Goal: Task Accomplishment & Management: Use online tool/utility

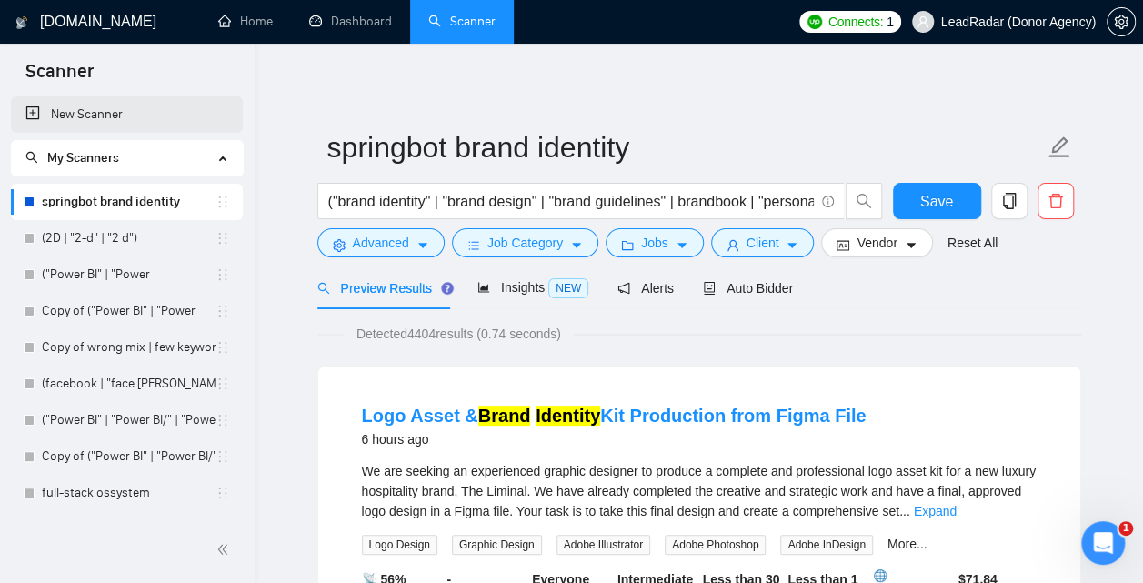
click at [95, 118] on link "New Scanner" at bounding box center [126, 114] width 203 height 36
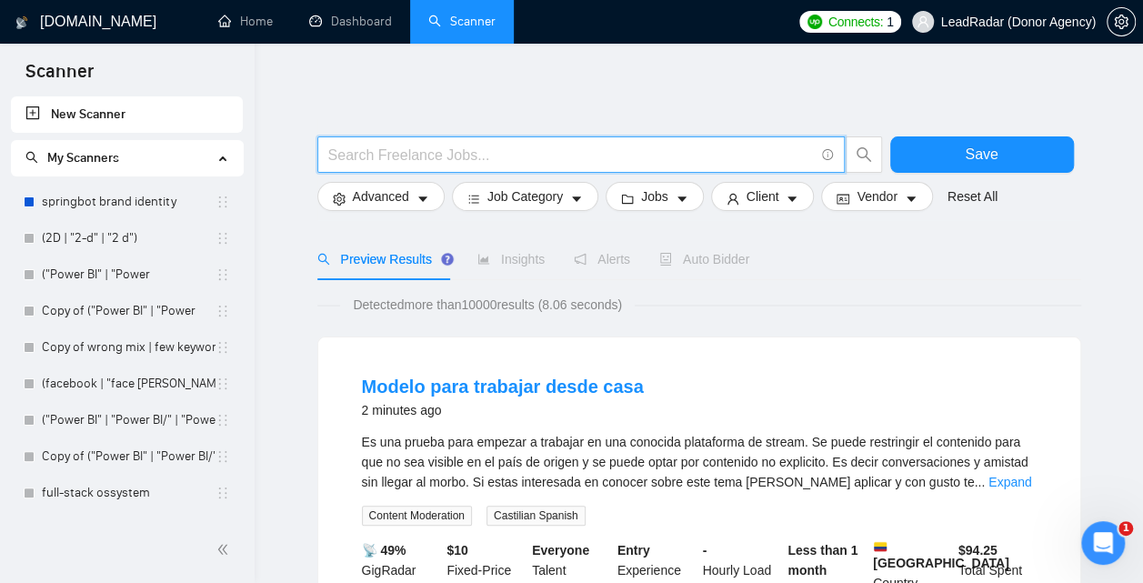
click at [434, 154] on input "text" at bounding box center [570, 155] width 485 height 23
paste input "DevOps | "Dev Ops""
click at [379, 154] on input "DevOps | "Dev Ops"" at bounding box center [570, 155] width 485 height 23
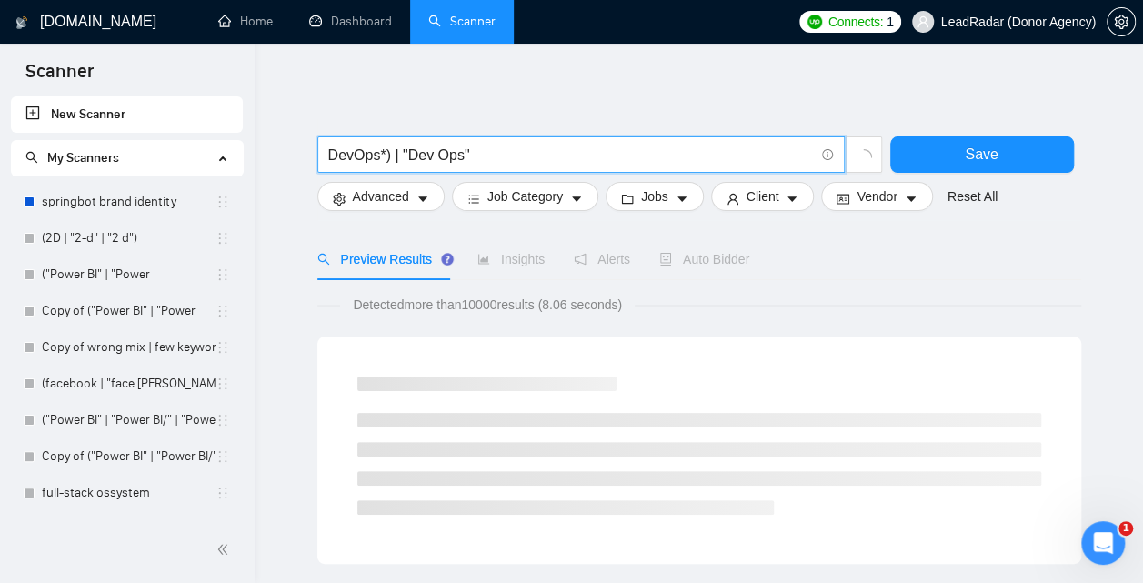
click at [331, 154] on input "DevOps*) | "Dev Ops"" at bounding box center [570, 155] width 485 height 23
type input "(DevOps*) | "Dev Ops""
click at [404, 203] on span "Advanced" at bounding box center [381, 196] width 56 height 20
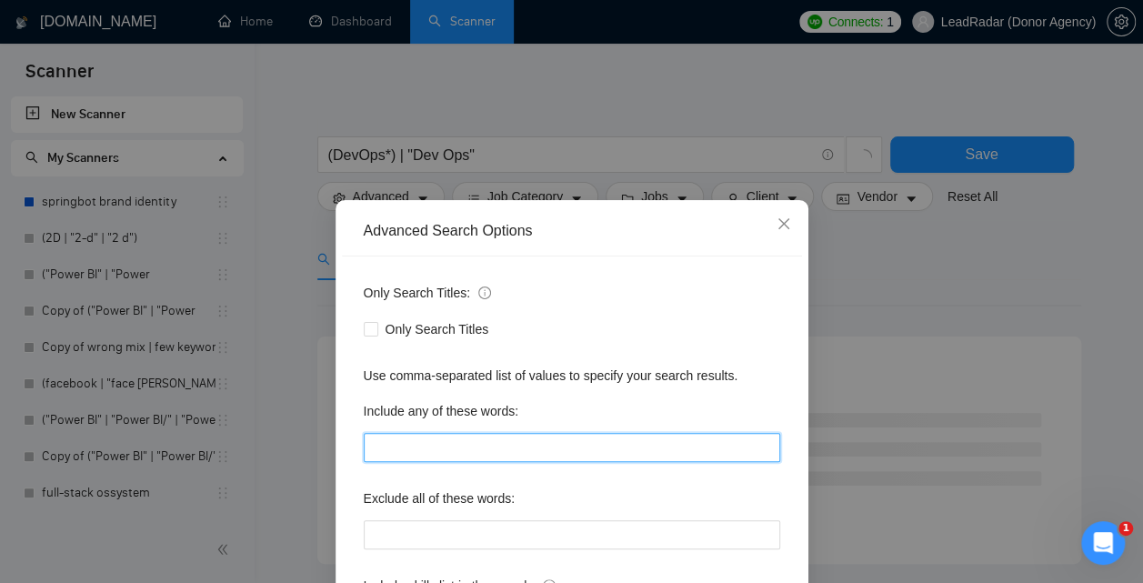
click at [451, 453] on input "text" at bounding box center [572, 447] width 416 height 29
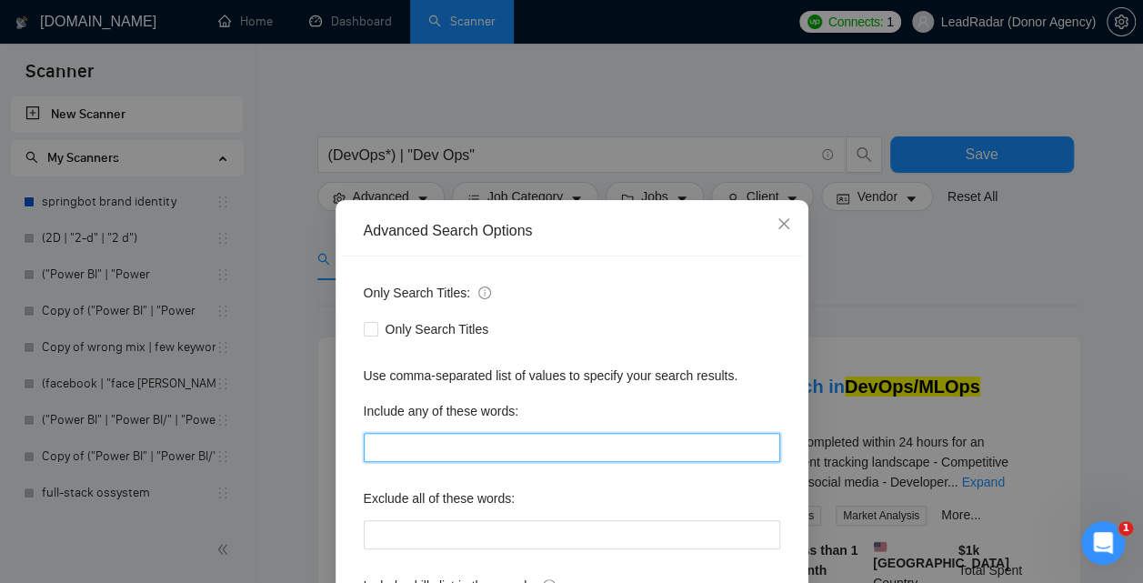
type input "K"
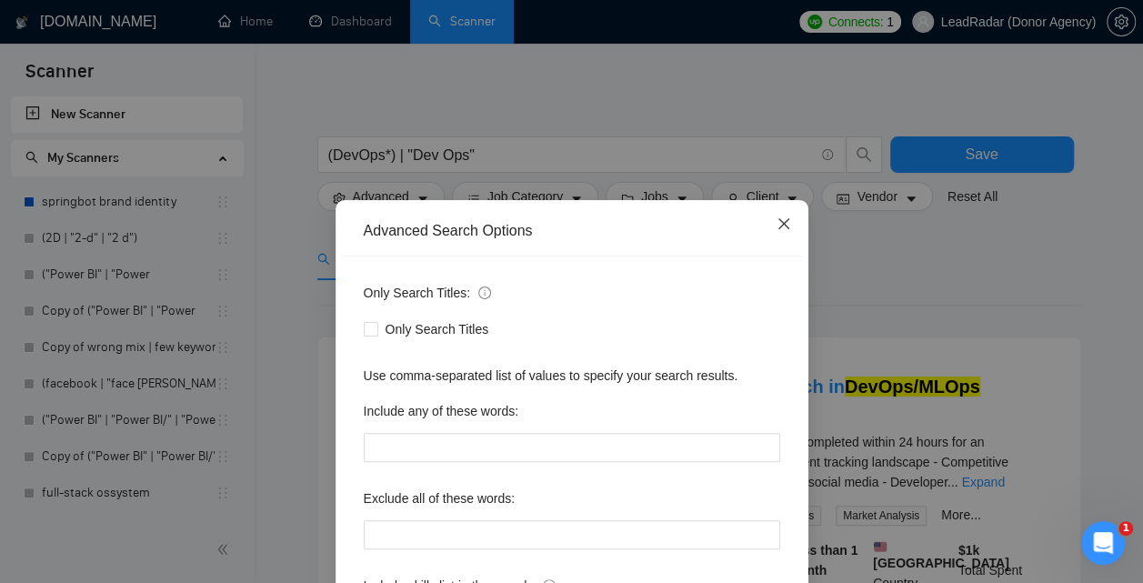
click at [782, 219] on icon "close" at bounding box center [783, 223] width 15 height 15
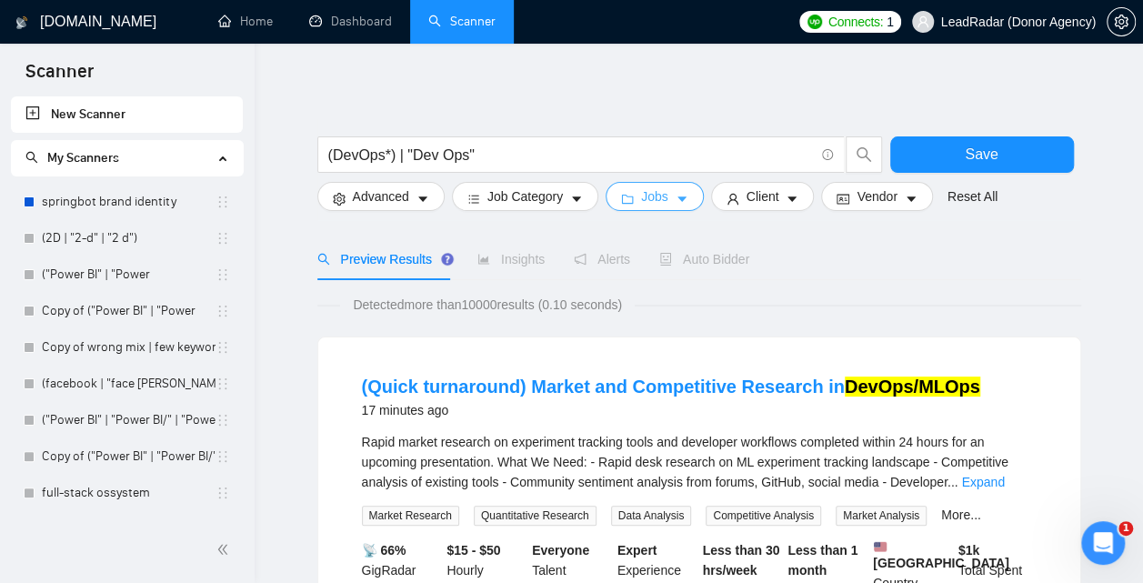
click at [667, 196] on span "Jobs" at bounding box center [654, 196] width 27 height 20
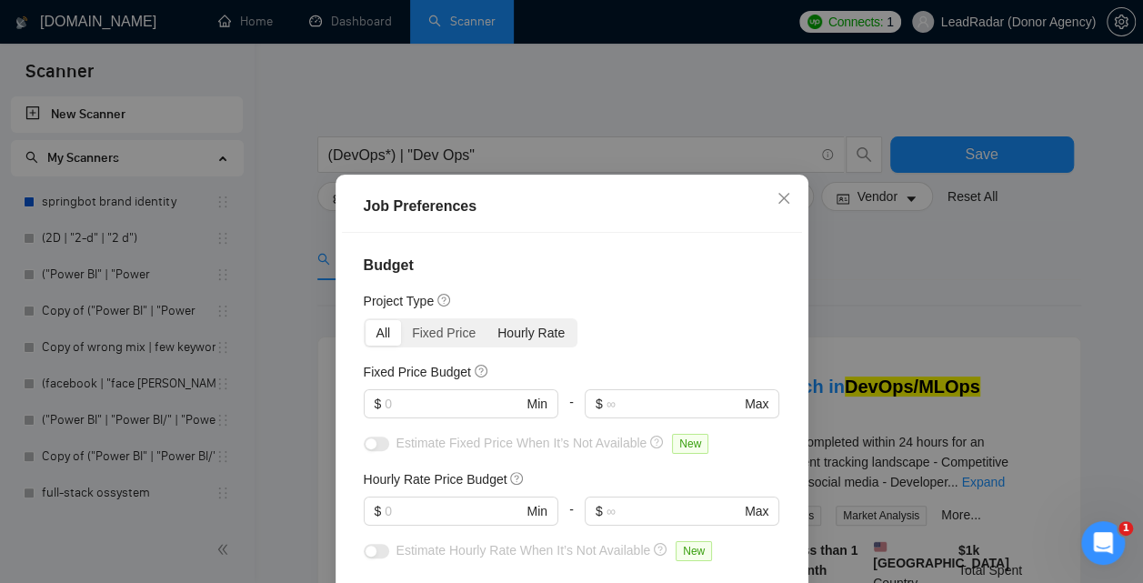
click at [529, 341] on div "Hourly Rate" at bounding box center [530, 332] width 89 height 25
click at [486, 320] on input "Hourly Rate" at bounding box center [486, 320] width 0 height 0
radio input "true"
radio input "false"
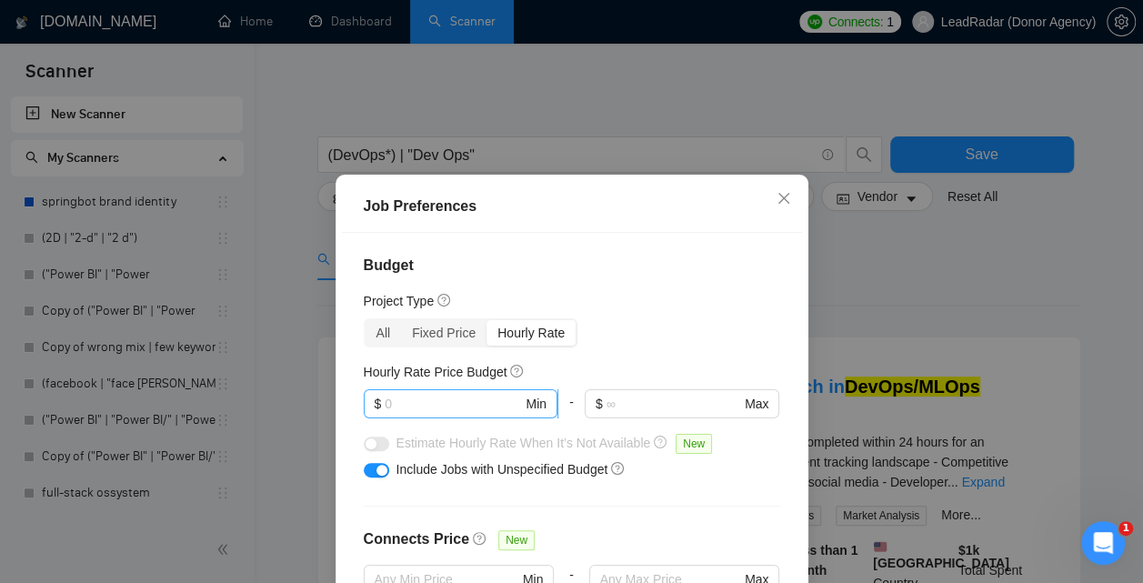
click at [418, 398] on input "text" at bounding box center [453, 404] width 137 height 20
type input "75"
click at [372, 466] on button "button" at bounding box center [376, 470] width 25 height 15
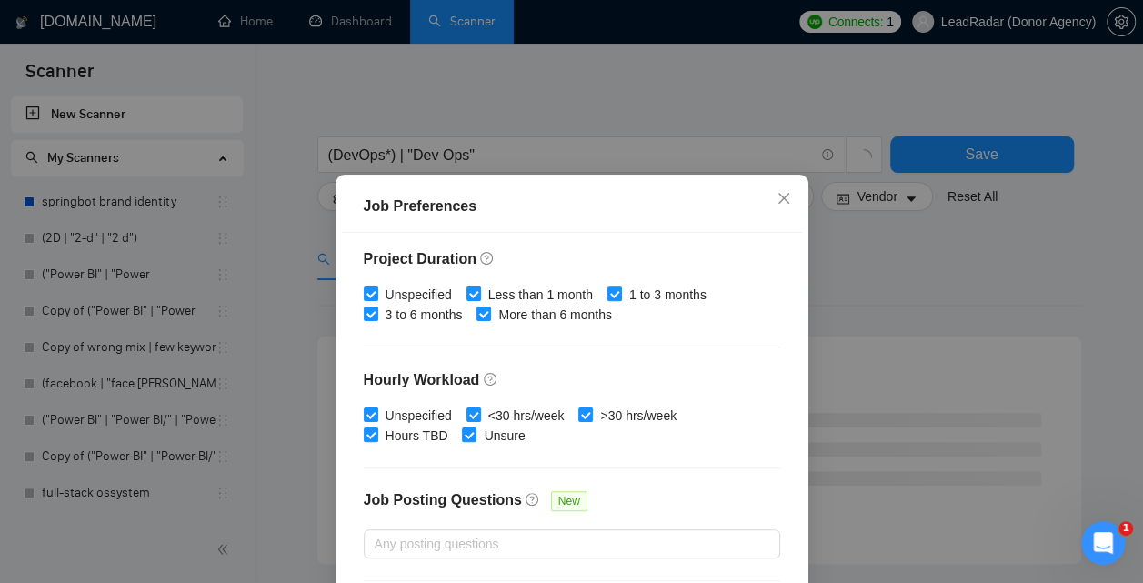
scroll to position [379, 0]
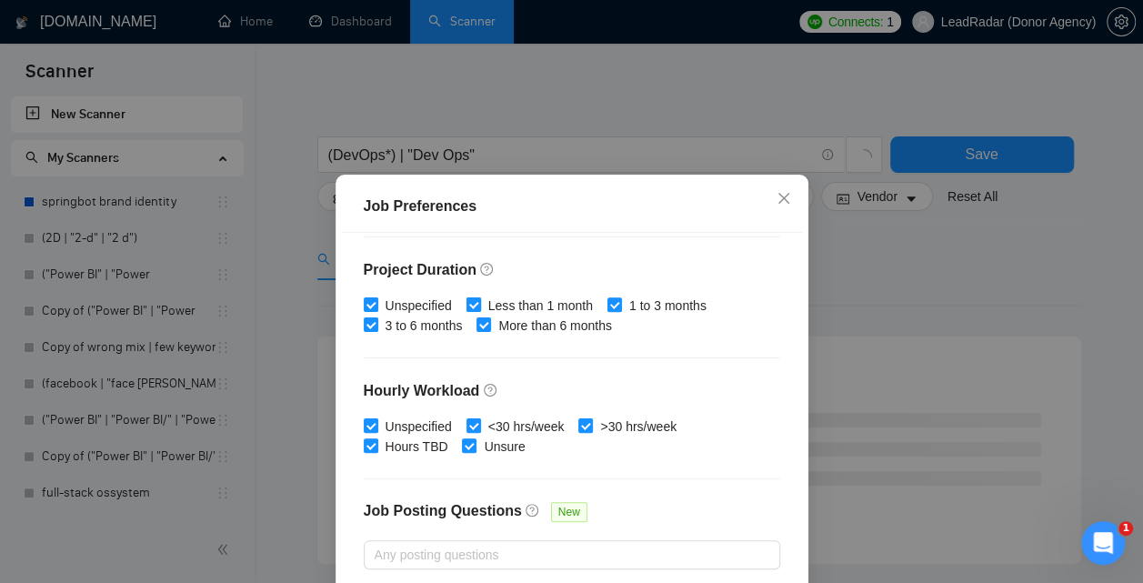
click at [475, 299] on input "Less than 1 month" at bounding box center [472, 303] width 13 height 13
checkbox input "false"
click at [620, 305] on input "1 to 3 months" at bounding box center [613, 303] width 13 height 13
checkbox input "false"
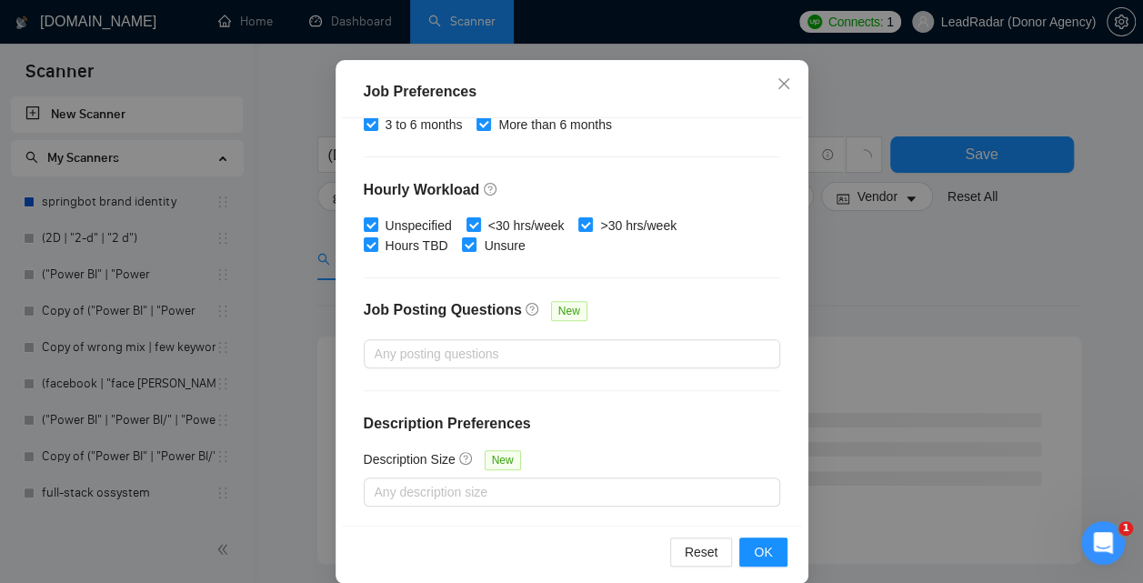
scroll to position [137, 0]
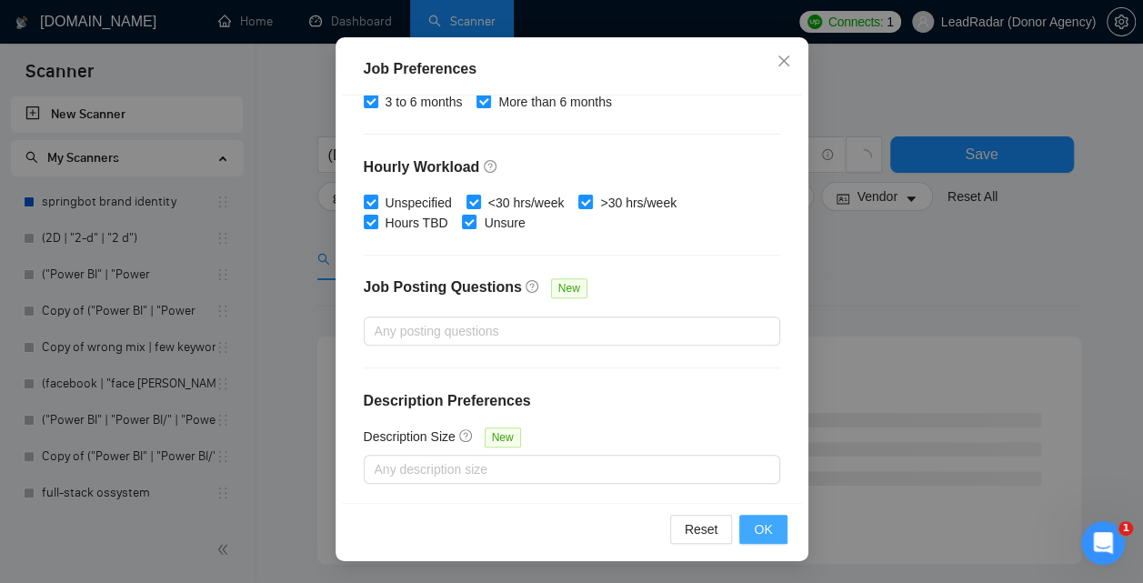
click at [765, 534] on span "OK" at bounding box center [763, 529] width 18 height 20
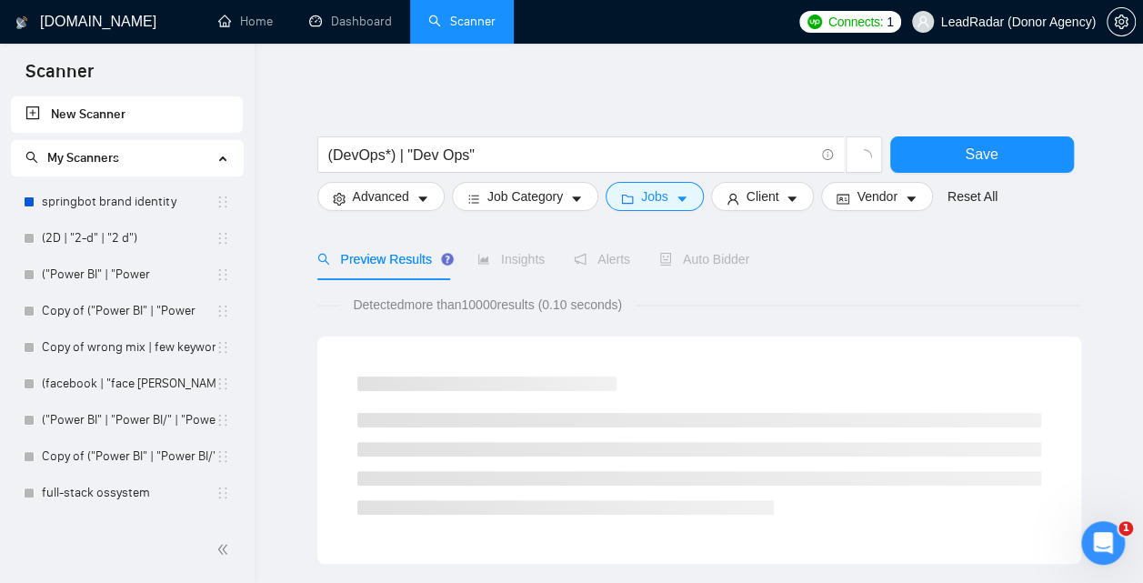
scroll to position [73, 0]
click at [400, 203] on span "Advanced" at bounding box center [381, 196] width 56 height 20
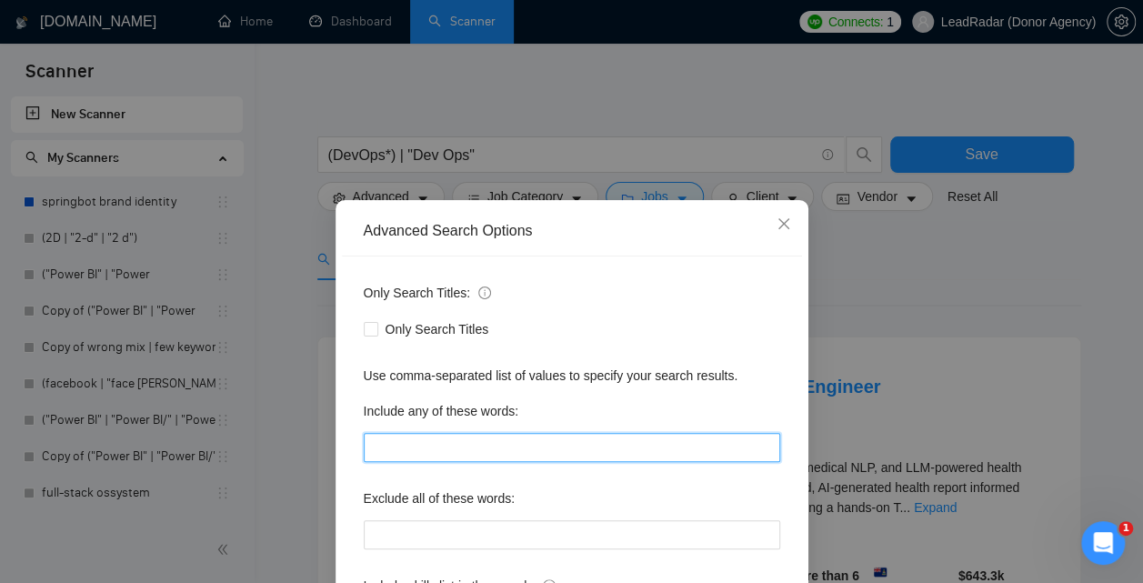
click at [391, 447] on input "text" at bounding box center [572, 447] width 416 height 29
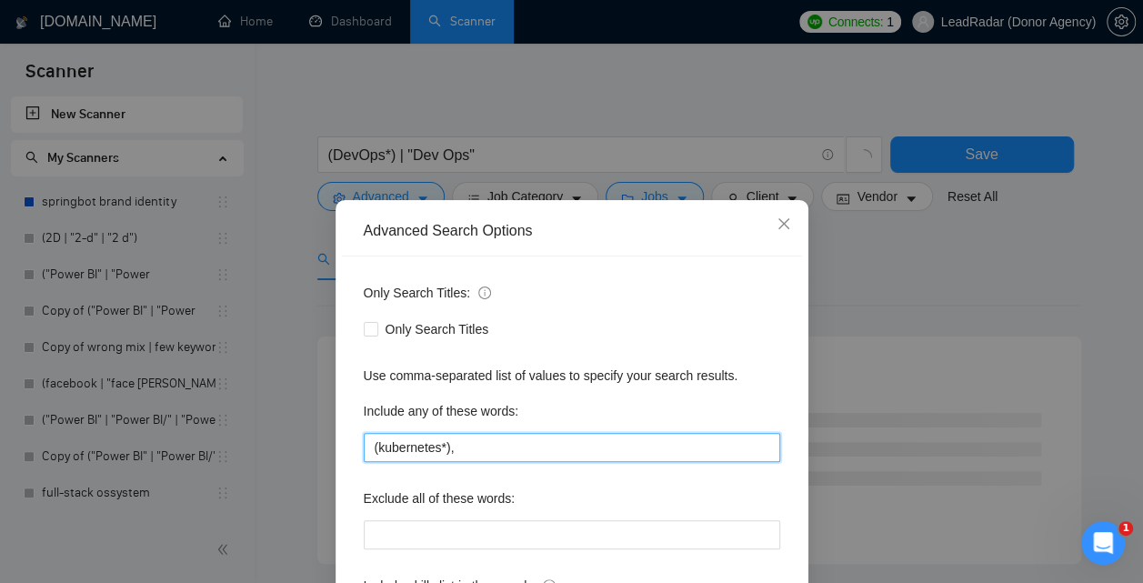
drag, startPoint x: 443, startPoint y: 450, endPoint x: 380, endPoint y: 453, distance: 62.8
click at [380, 453] on input "(kubernetes*)," at bounding box center [572, 447] width 416 height 29
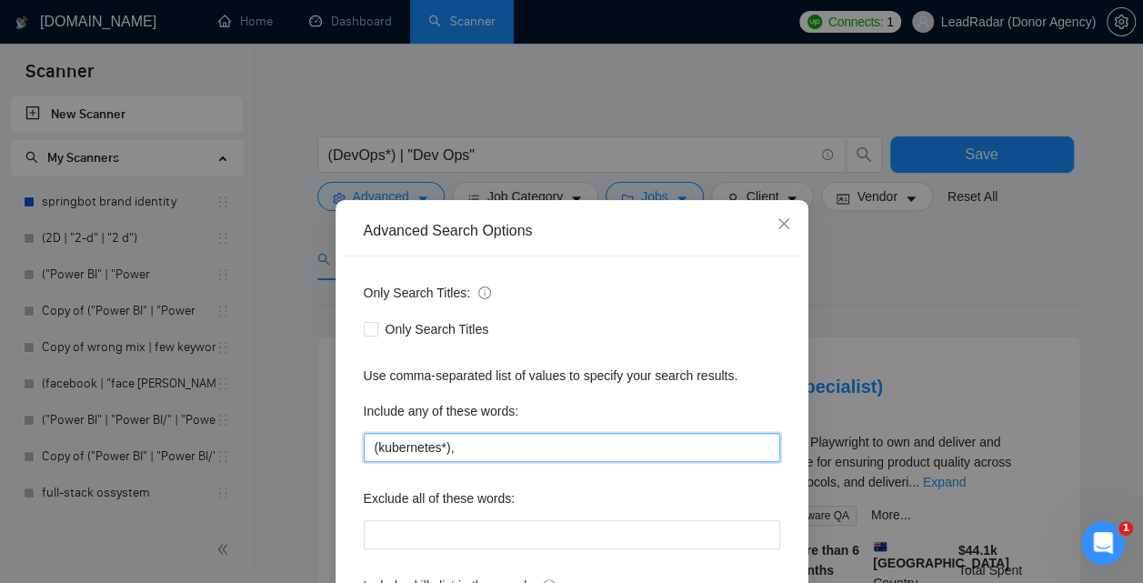
click at [486, 445] on input "(kubernetes*)," at bounding box center [572, 447] width 416 height 29
paste input "K8s"
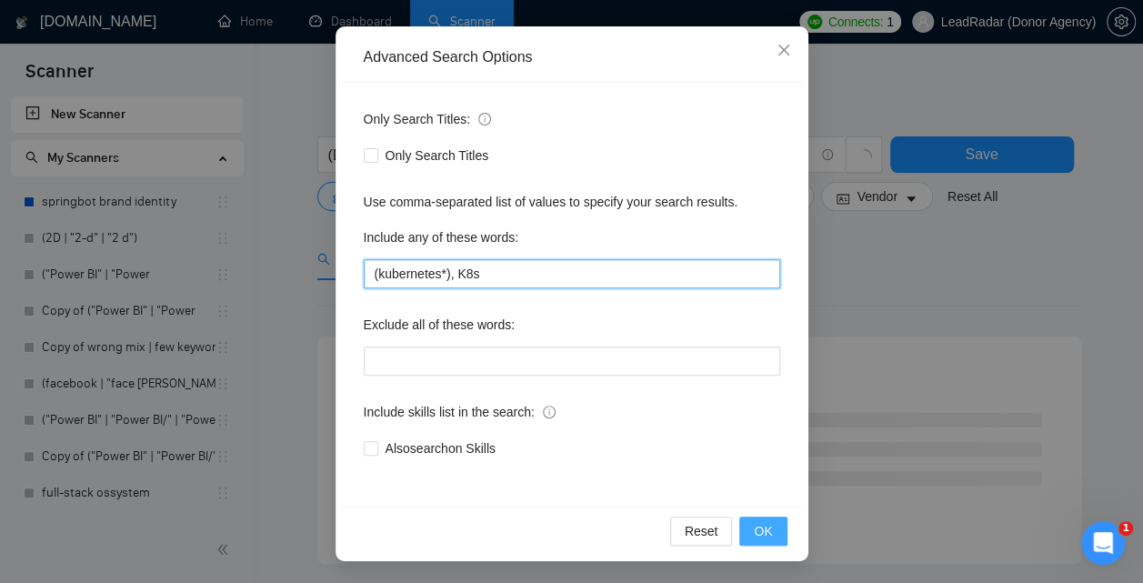
type input "(kubernetes*), K8s"
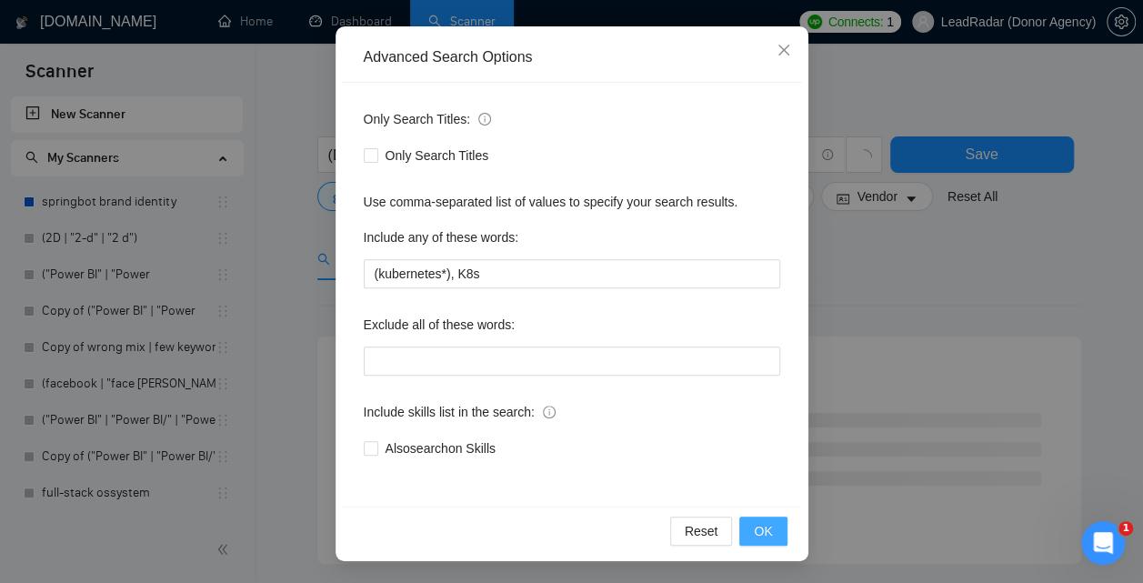
click at [777, 534] on button "OK" at bounding box center [762, 530] width 47 height 29
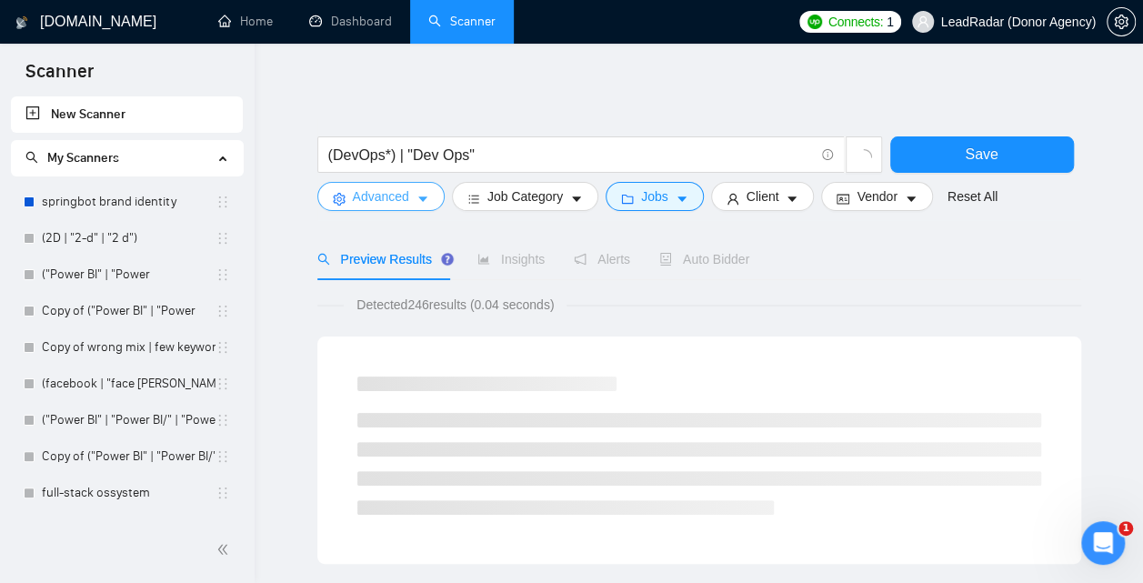
scroll to position [0, 0]
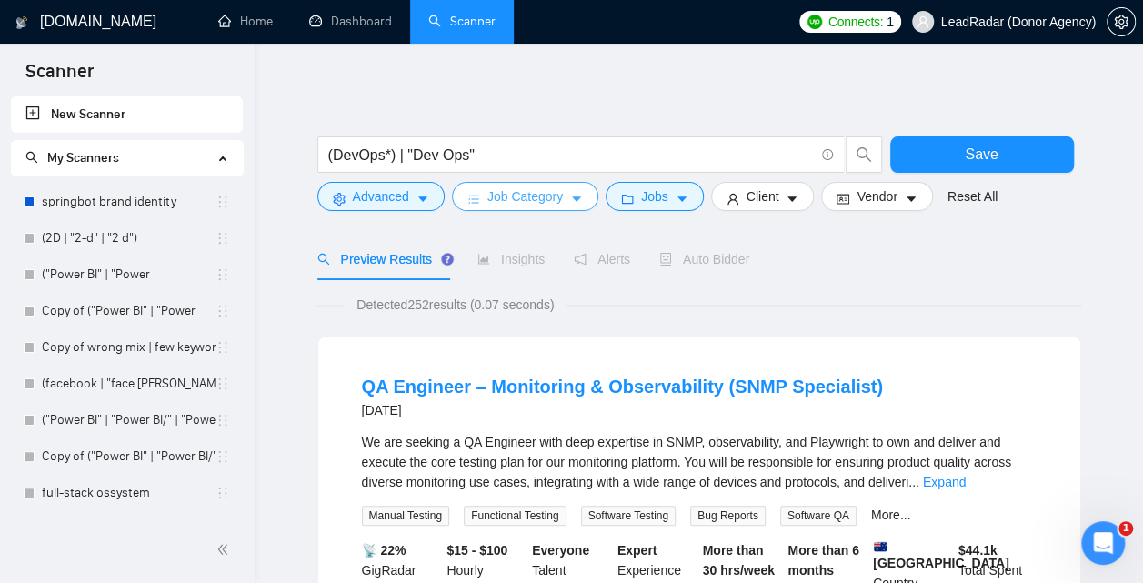
click at [537, 205] on span "Job Category" at bounding box center [524, 196] width 75 height 20
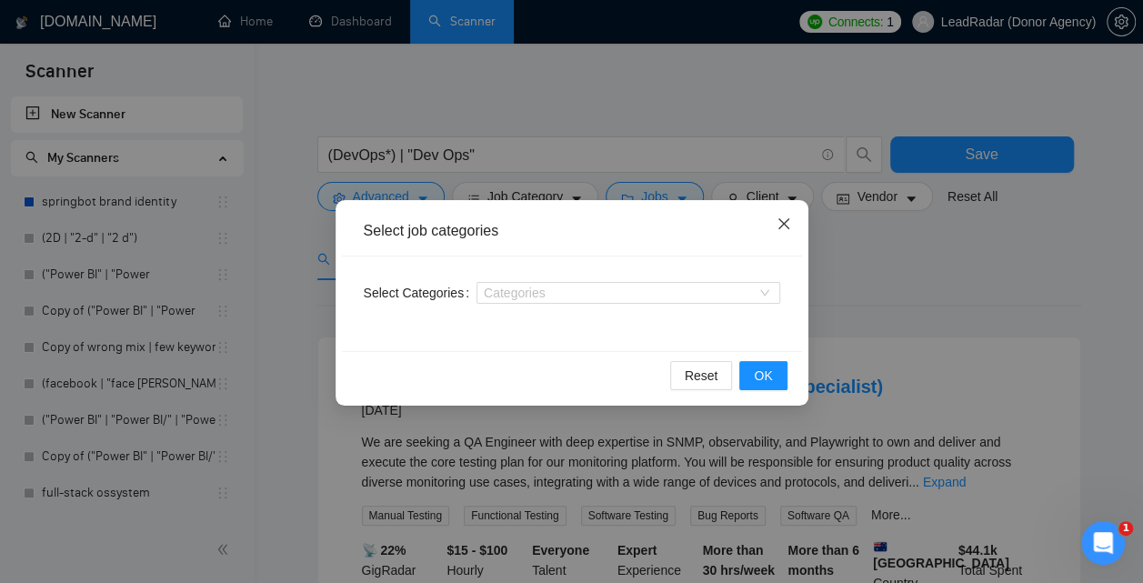
click at [791, 226] on span "Close" at bounding box center [783, 224] width 49 height 49
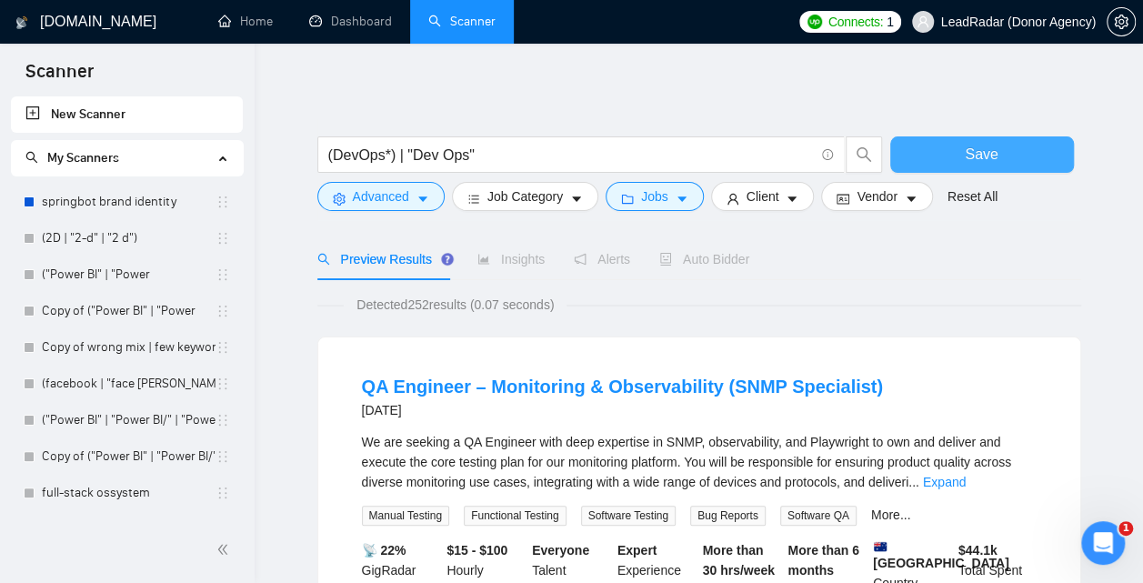
click at [969, 155] on span "Save" at bounding box center [981, 154] width 33 height 23
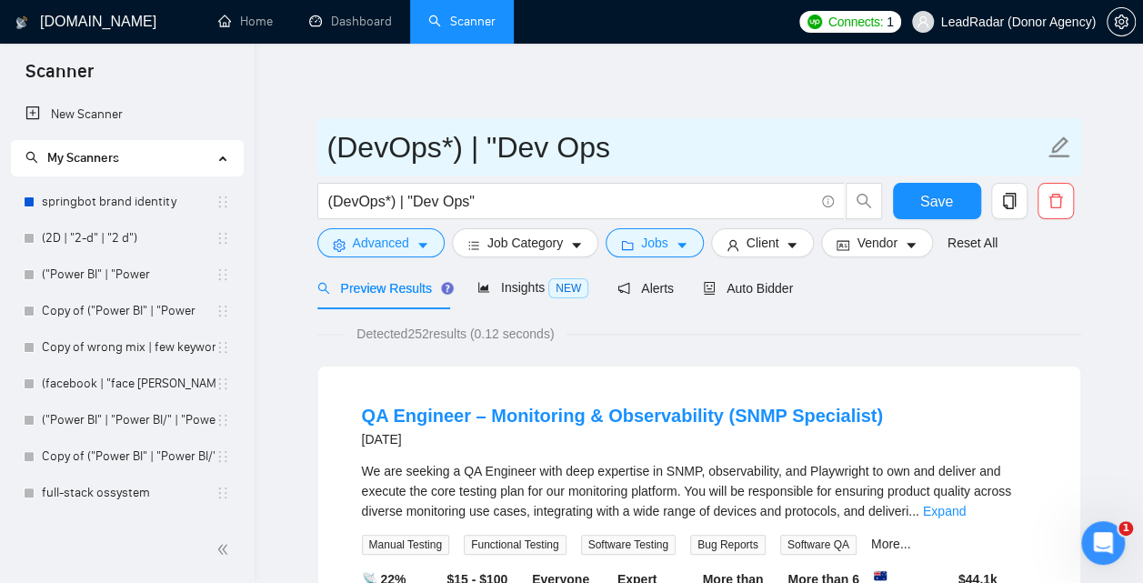
drag, startPoint x: 610, startPoint y: 159, endPoint x: 312, endPoint y: 156, distance: 298.2
click at [327, 156] on input "(DevOps*) | "Dev Ops" at bounding box center [685, 147] width 716 height 45
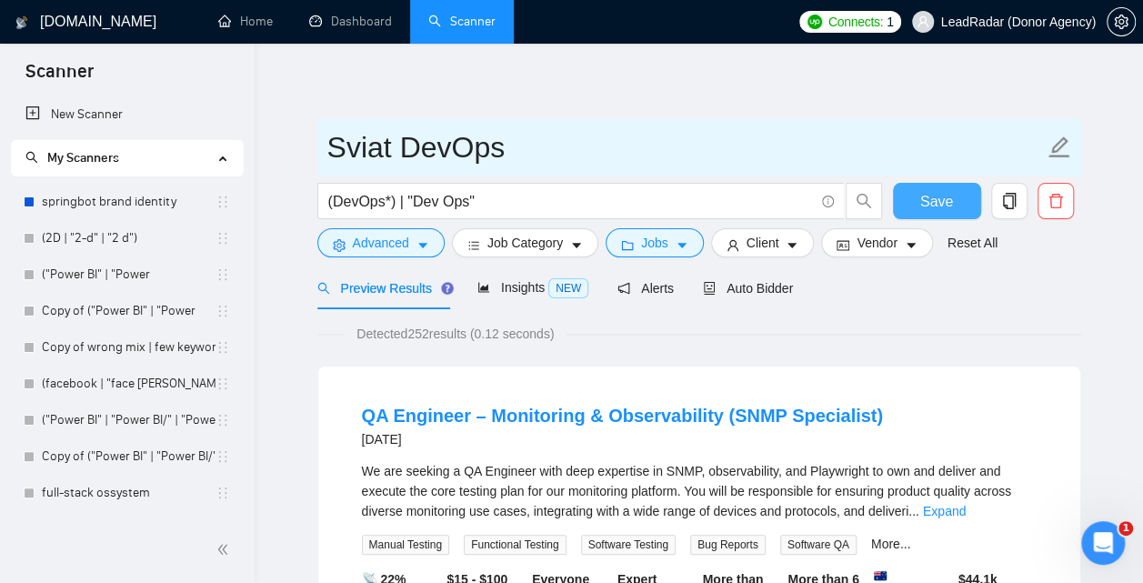
type input "Sviat DevOps"
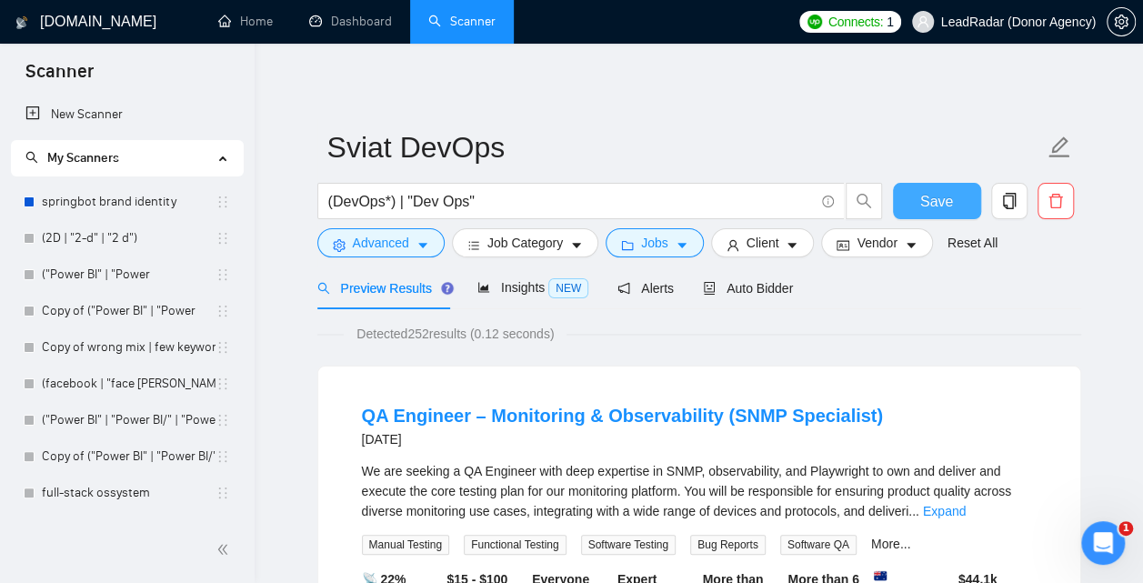
click at [941, 195] on span "Save" at bounding box center [936, 201] width 33 height 23
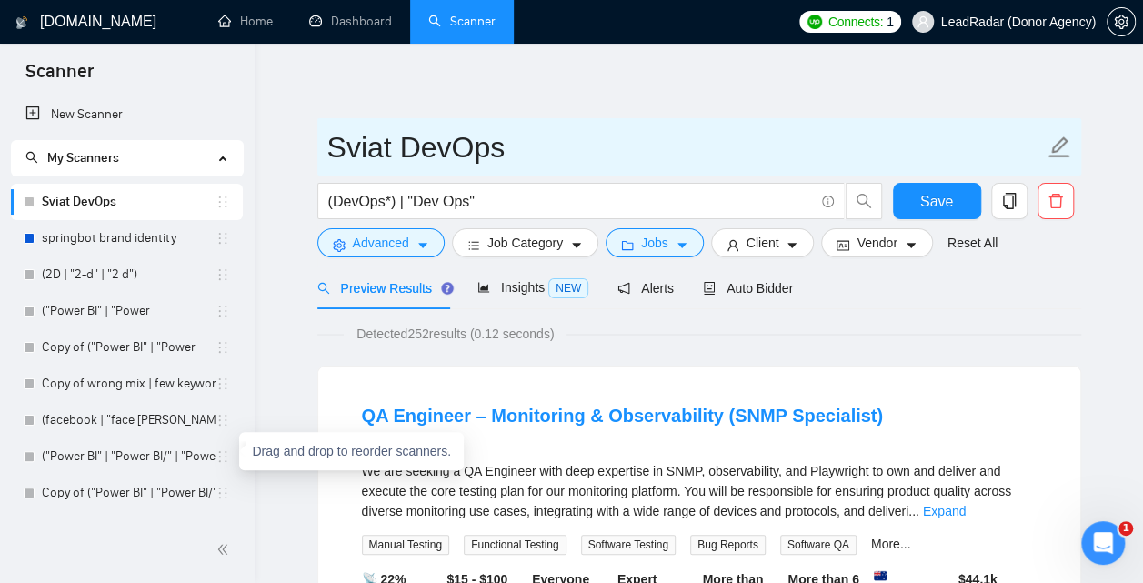
click at [325, 141] on span "Sviat DevOps" at bounding box center [699, 146] width 764 height 57
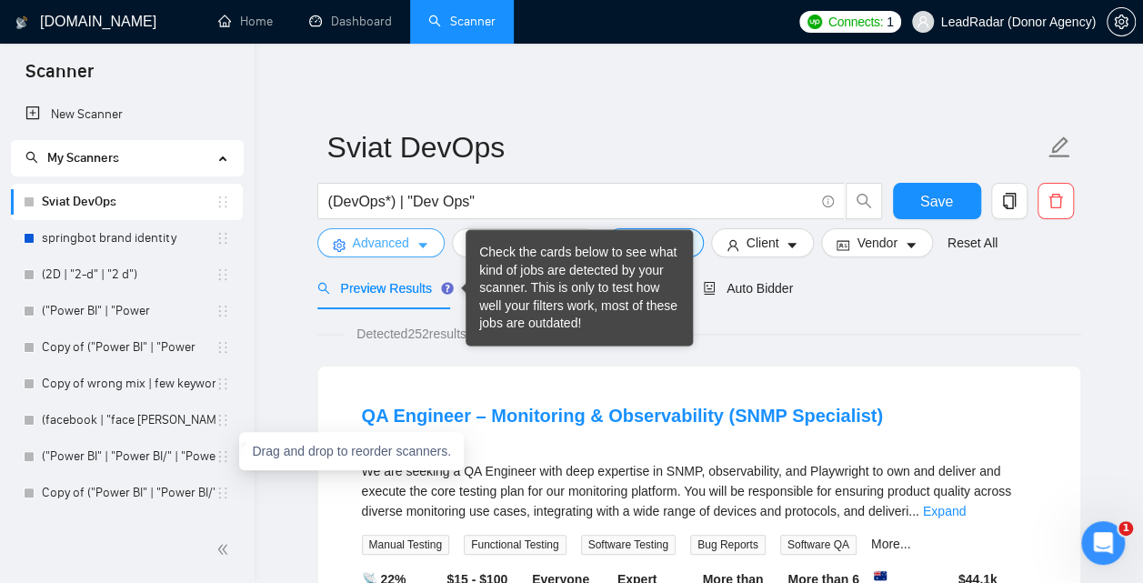
click at [396, 245] on span "Advanced" at bounding box center [381, 243] width 56 height 20
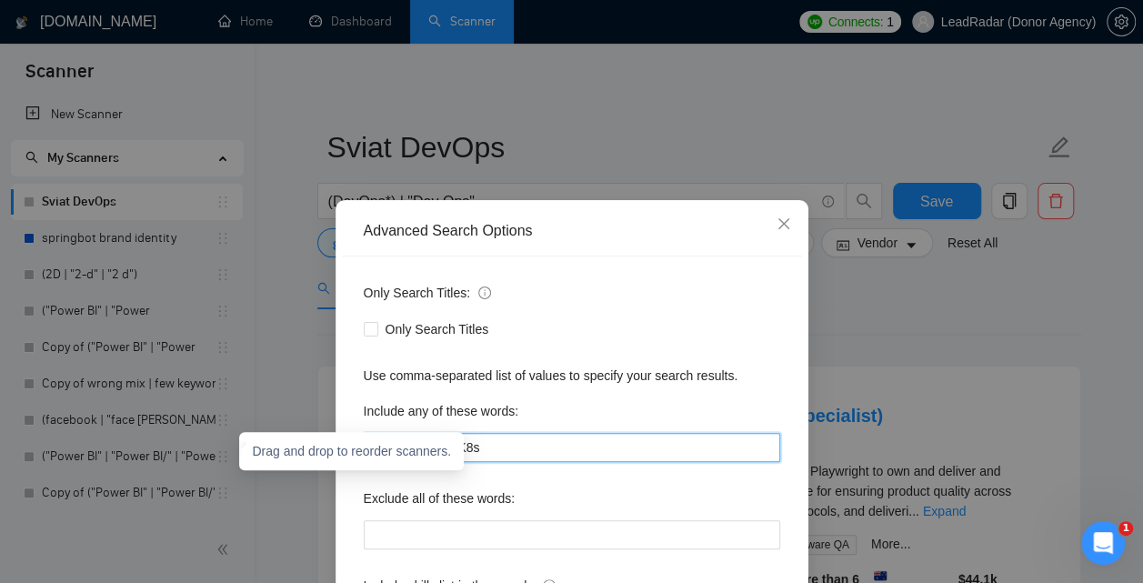
click at [498, 445] on input "(kubernetes*), K8s" at bounding box center [572, 447] width 416 height 29
paste input "Cloud infra"
click at [611, 448] on input "(kubernetes*), K8s, "Cloud infra", Cloud infra" at bounding box center [572, 447] width 416 height 29
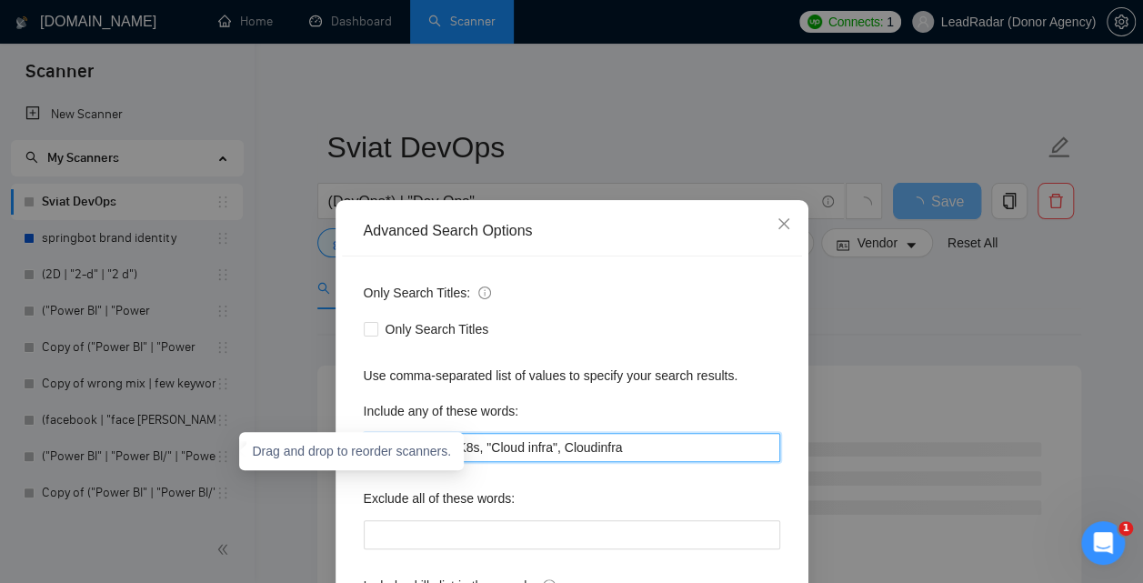
click at [662, 445] on input "(kubernetes*), K8s, "Cloud infra", Cloudinfra" at bounding box center [572, 447] width 416 height 29
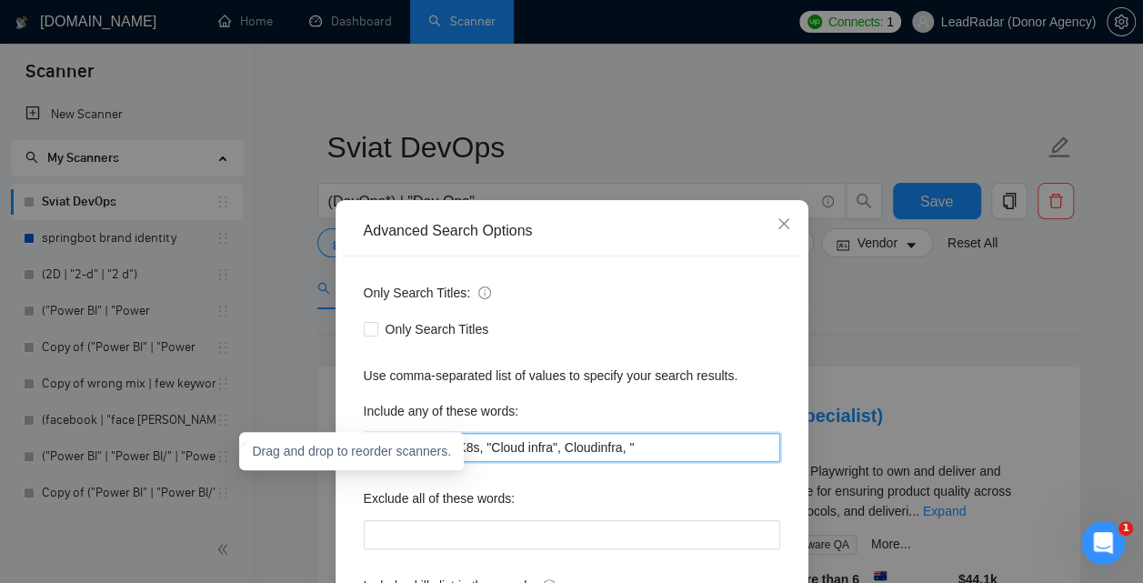
paste input "Bare-metal infra"
click at [675, 447] on input "(kubernetes*), K8s, "Cloud infra", Cloudinfra, "Bare-metal infra", "Bare-metal …" at bounding box center [572, 447] width 416 height 29
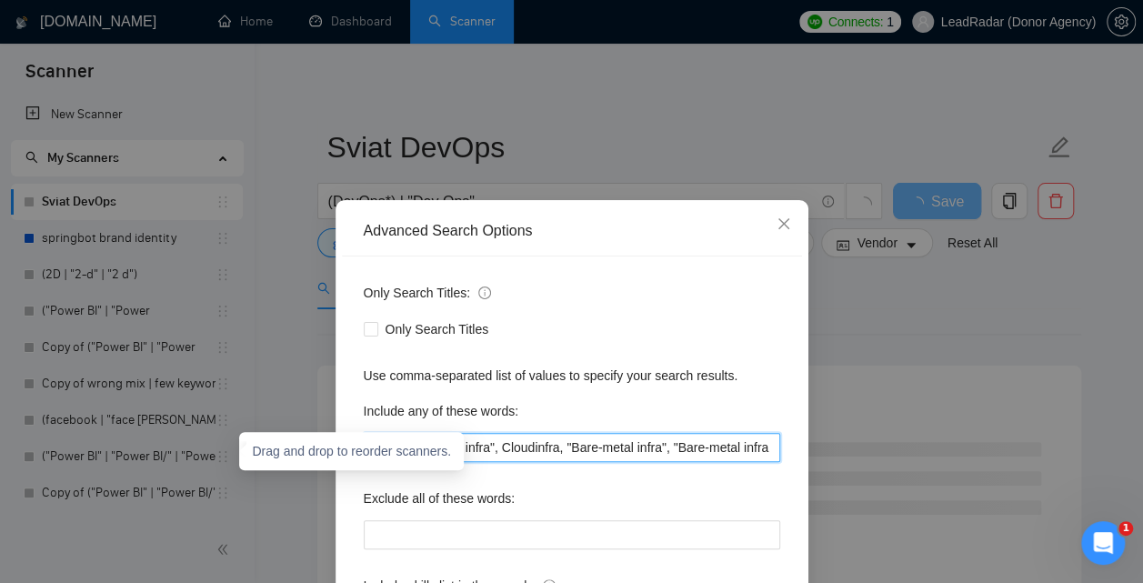
click at [741, 449] on input "(kubernetes*), K8s, "Cloud infra", Cloudinfra, "Bare-metal infra", "Bare-metal …" at bounding box center [572, 447] width 416 height 29
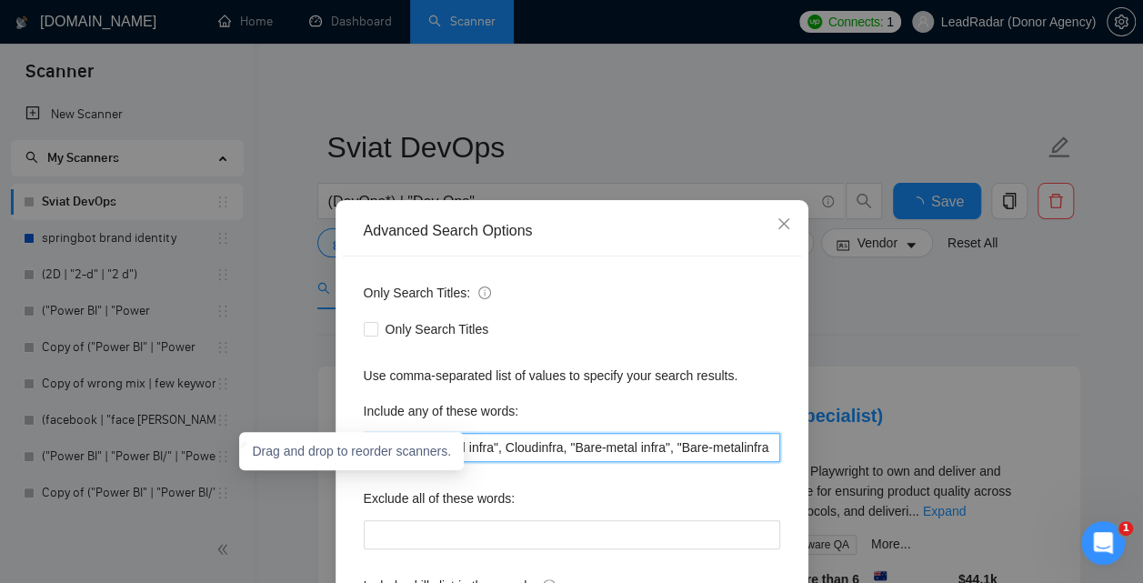
scroll to position [0, 84]
click at [769, 448] on input "(kubernetes*), K8s, "Cloud infra", Cloudinfra, "Bare-metal infra", "Bare-metali…" at bounding box center [572, 447] width 416 height 29
paste input "Bare-metal infra"
click at [706, 447] on input "(kubernetes*), K8s, "Cloud infra", Cloudinfra, "Bare-metal infra", "Bare-metali…" at bounding box center [572, 447] width 416 height 29
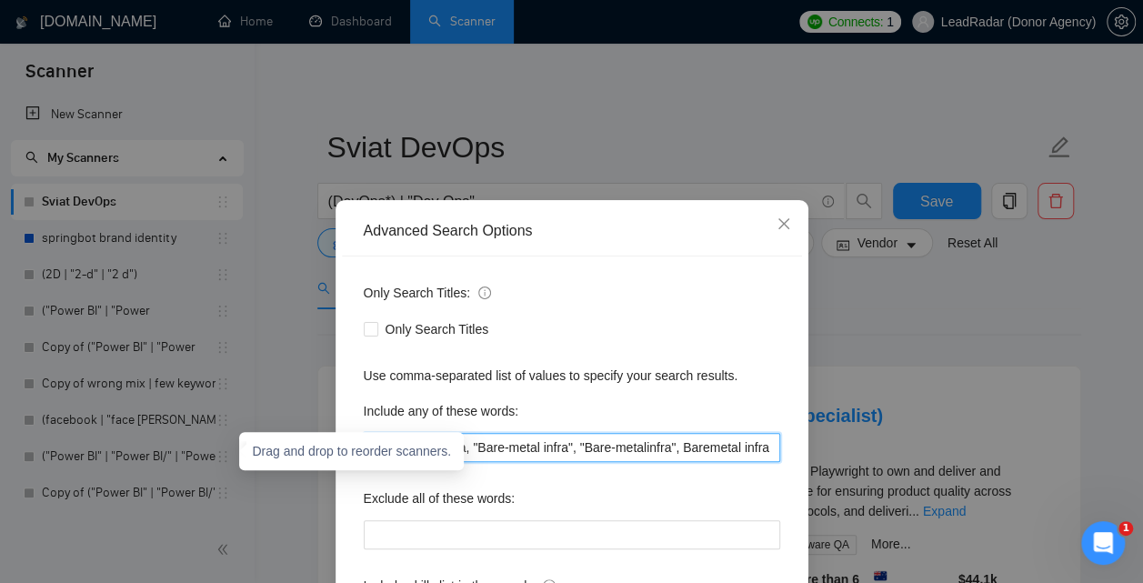
scroll to position [0, 185]
click at [682, 448] on input "(kubernetes*), K8s, "Cloud infra", Cloudinfra, "Bare-metal infra", "Bare-metali…" at bounding box center [572, 447] width 416 height 29
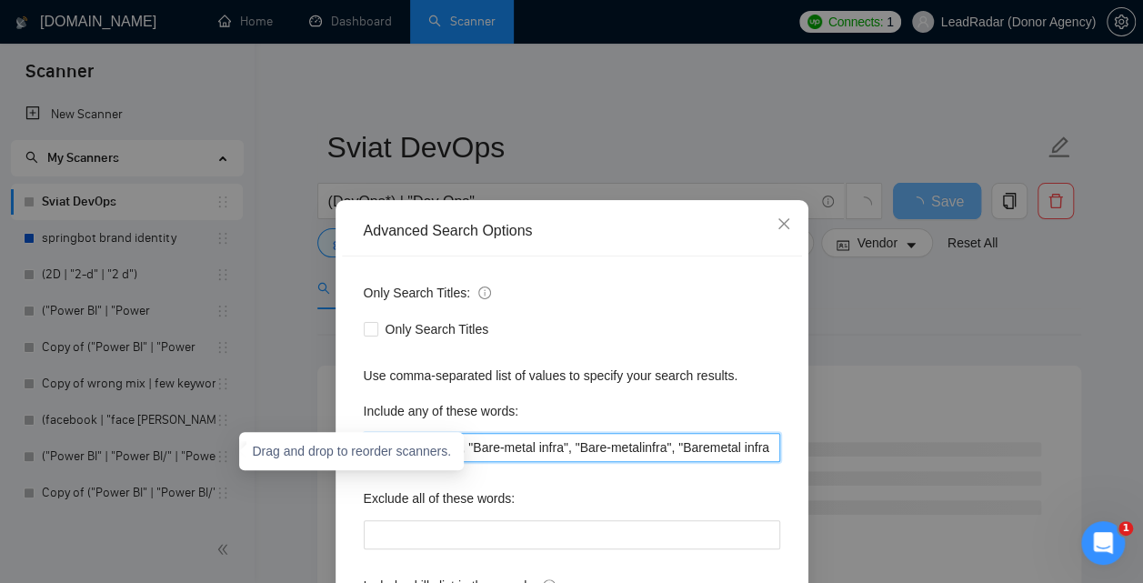
scroll to position [0, 190]
drag, startPoint x: 757, startPoint y: 451, endPoint x: 776, endPoint y: 455, distance: 19.4
click at [776, 454] on input "(kubernetes*), K8s, "Cloud infra", Cloudinfra, "Bare-metal infra", "Bare-metali…" at bounding box center [572, 447] width 416 height 29
click at [768, 449] on input "(kubernetes*), K8s, "Cloud infra", Cloudinfra, "Bare-metal infra", "Bare-metali…" at bounding box center [572, 447] width 416 height 29
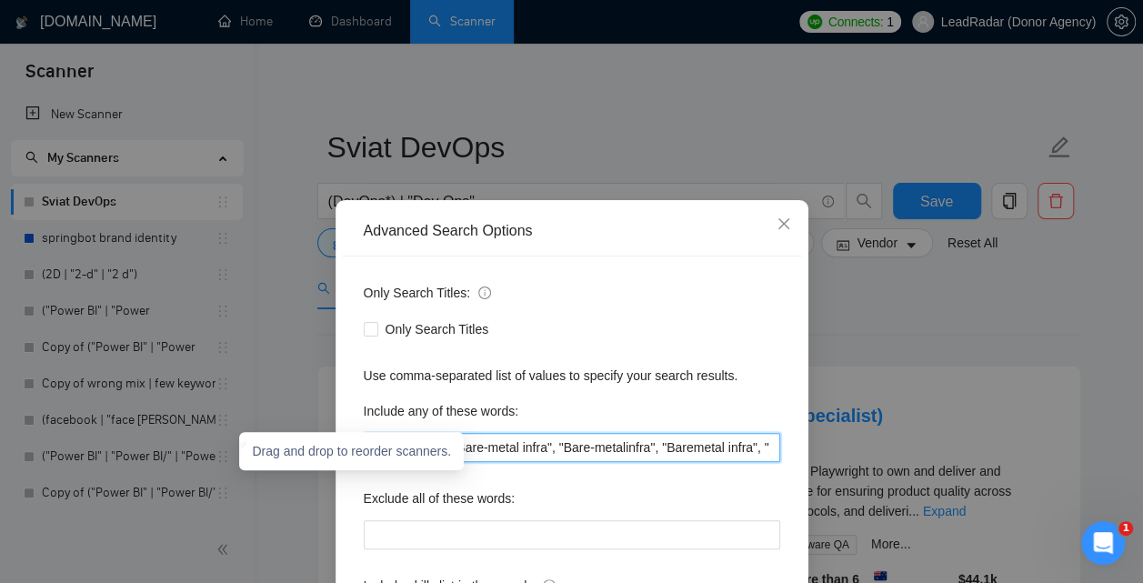
paste input "Bare-metal infra"
click at [707, 445] on input "(kubernetes*), K8s, "Cloud infra", Cloudinfra, "Bare-metal infra", "Bare-metali…" at bounding box center [572, 447] width 416 height 29
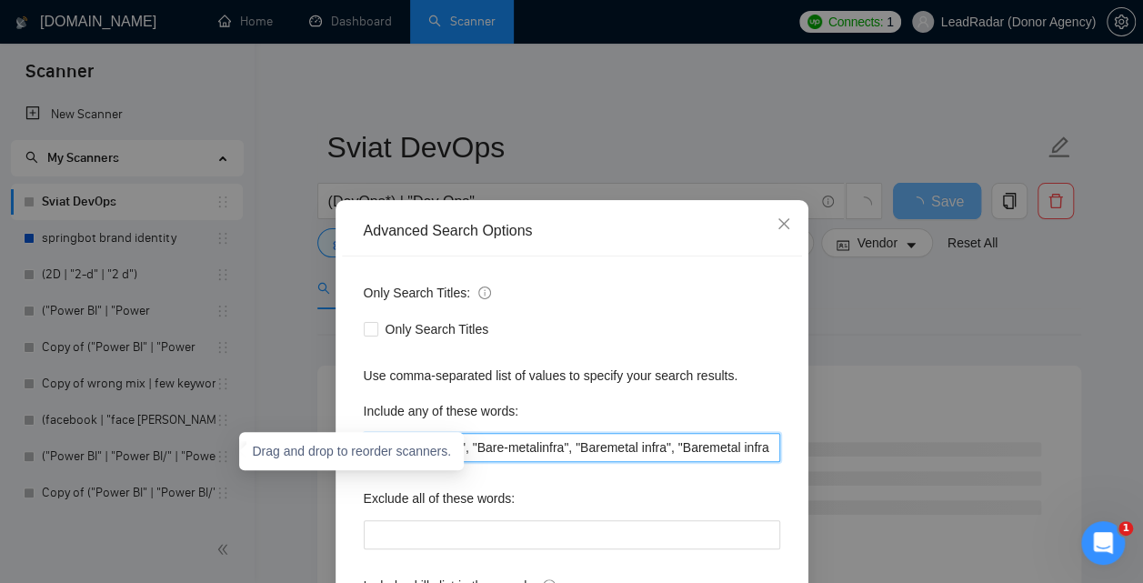
scroll to position [0, 297]
click at [764, 450] on input "(kubernetes*), K8s, "Cloud infra", Cloudinfra, "Bare-metal infra", "Bare-metali…" at bounding box center [572, 447] width 416 height 29
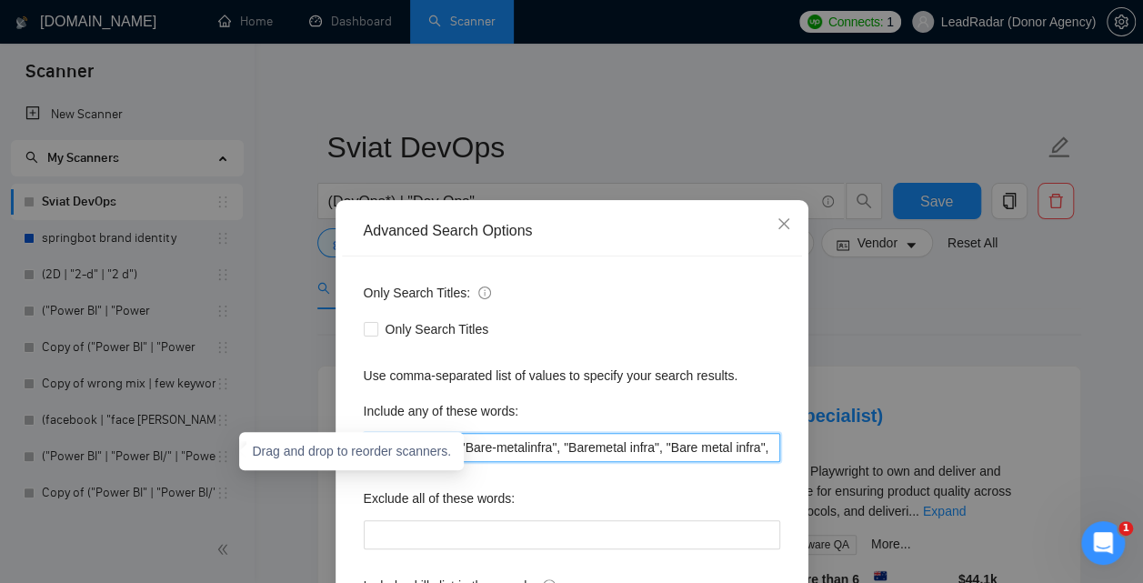
scroll to position [0, 312]
paste input "EKS, GKE, AKS"
paste input "kubeadm"
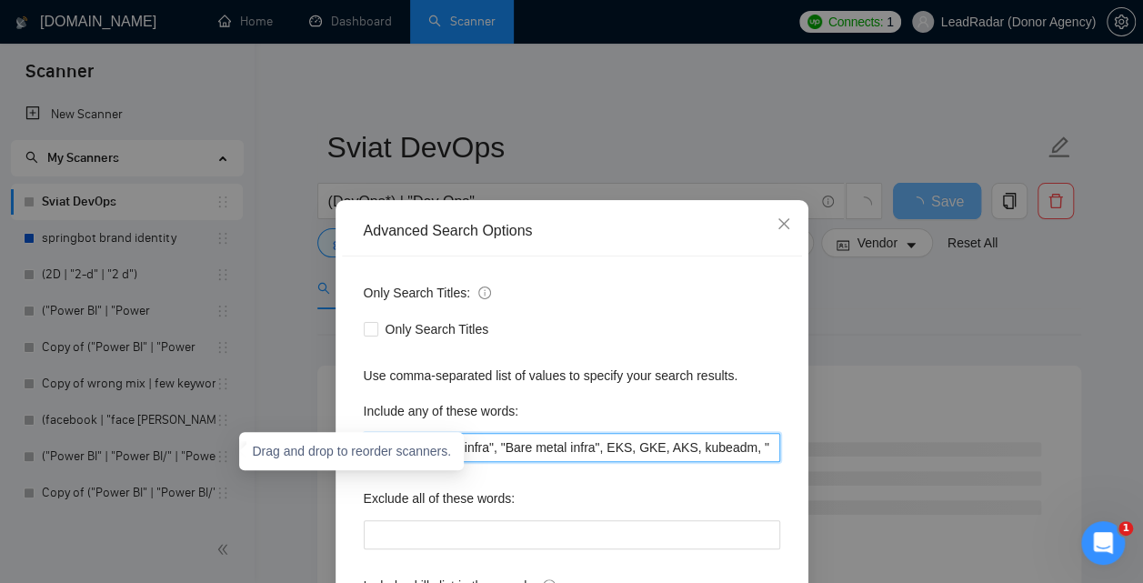
paste input "kubeadm"
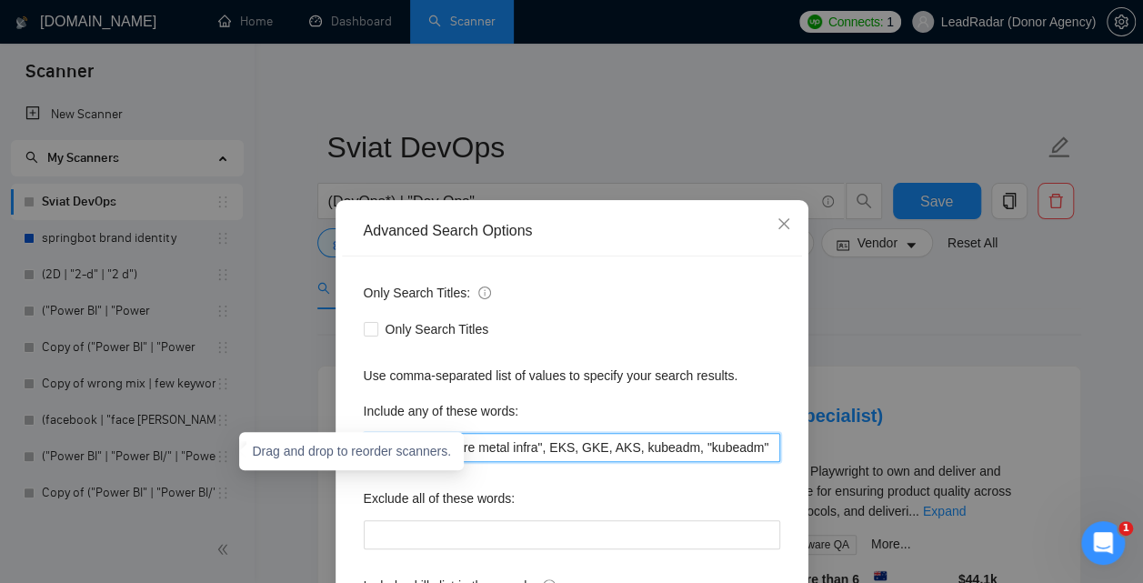
scroll to position [0, 535]
click at [737, 448] on input "(kubernetes*), K8s, "Cloud infra", Cloudinfra, "Bare-metal infra", "Bare-metali…" at bounding box center [572, 447] width 416 height 29
click at [741, 451] on input "(kubernetes*), K8s, "Cloud infra", Cloudinfra, "Bare-metal infra", "Bare-metali…" at bounding box center [572, 447] width 416 height 29
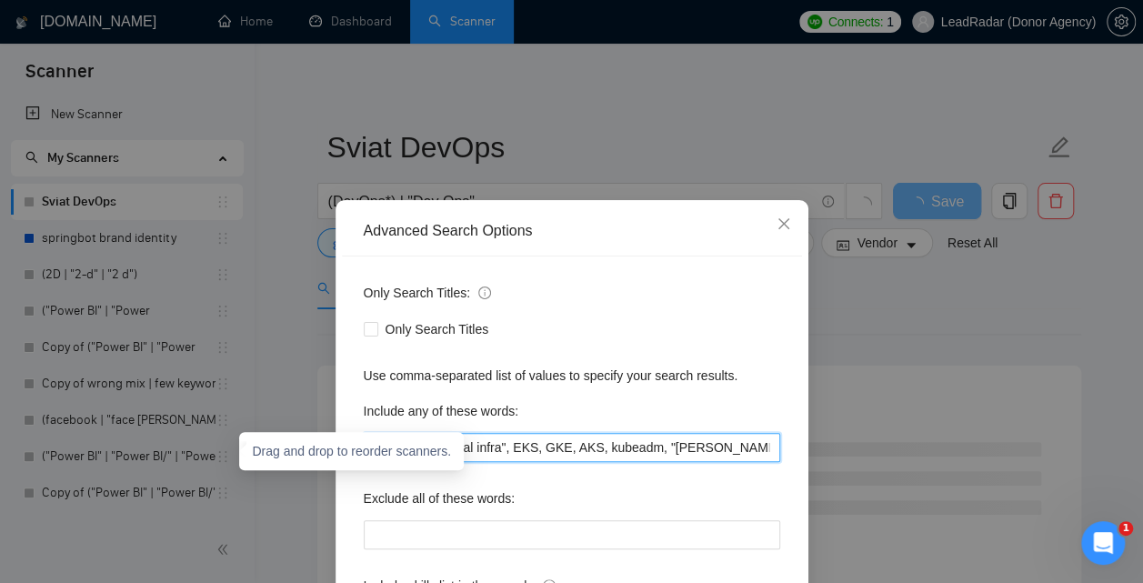
type input "(kubernetes*), K8s, "Cloud infra", Cloudinfra, "Bare-metal infra", "Bare-metali…"
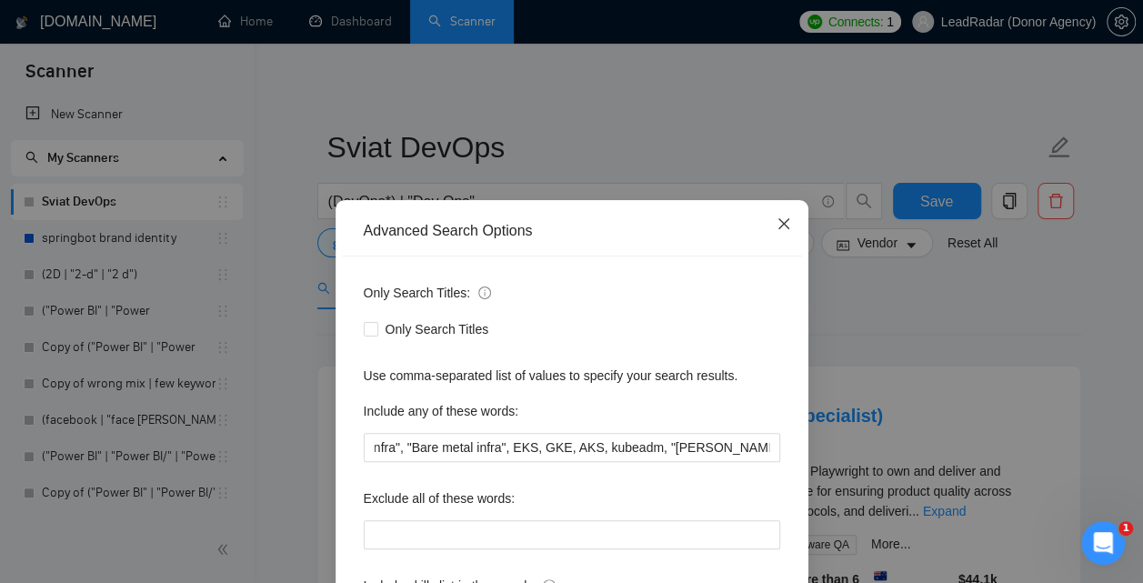
click at [779, 225] on icon "close" at bounding box center [783, 223] width 15 height 15
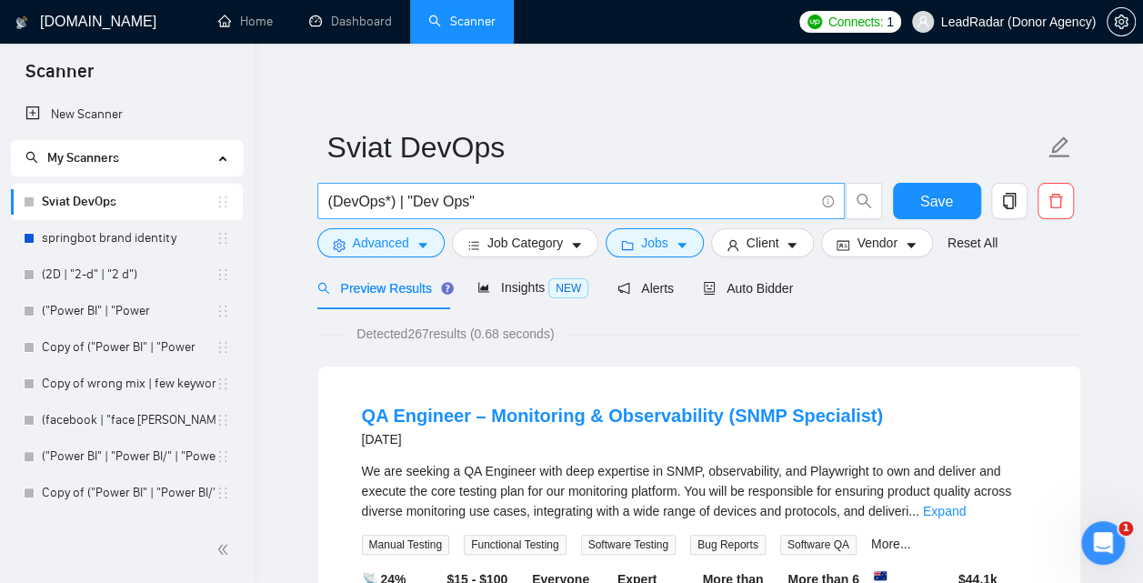
click at [516, 208] on input "(DevOps*) | "Dev Ops"" at bounding box center [570, 201] width 485 height 23
paste input "AWS, GCP, Azure, DigitalOcean"
click at [522, 205] on input "(DevOps*) | "Dev Ops" | AWS, GCP, Azure, DigitalOcean" at bounding box center [570, 201] width 485 height 23
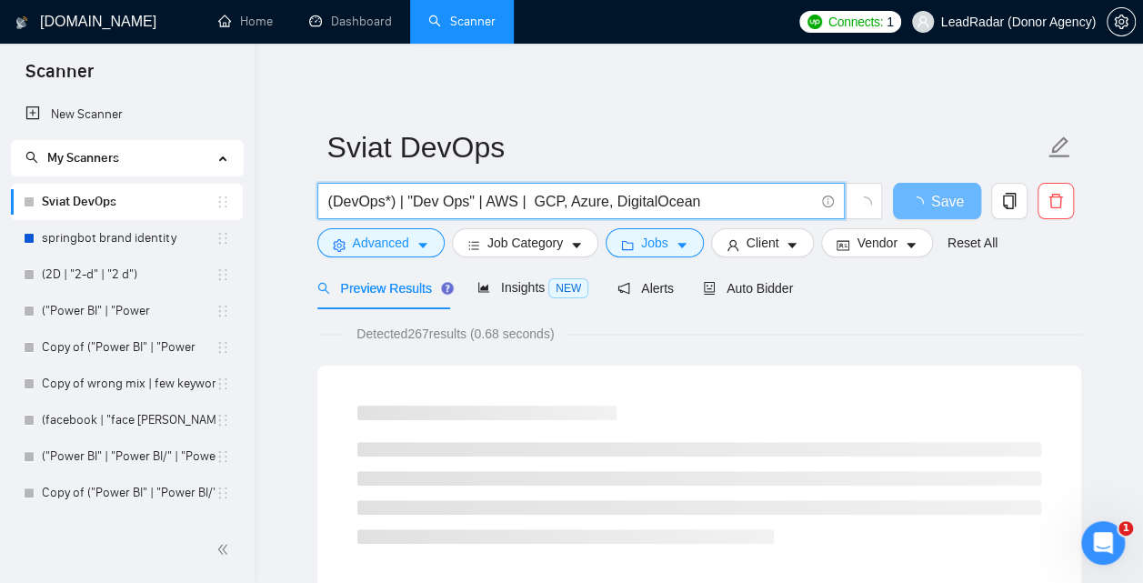
paste input "Amazon | "Amazon Web Services""
click at [581, 205] on input "(DevOps*) | "Dev Ops" | AWS | Amazon | "Amazon Web Services" GCP, Azure, Digita…" at bounding box center [570, 201] width 485 height 23
click at [532, 201] on input "(DevOps*) | "Dev Ops" | AWS | Amazon*) | "Amazon Web Services" GCP, Azure, Digi…" at bounding box center [570, 201] width 485 height 23
drag, startPoint x: 771, startPoint y: 205, endPoint x: 658, endPoint y: 195, distance: 113.1
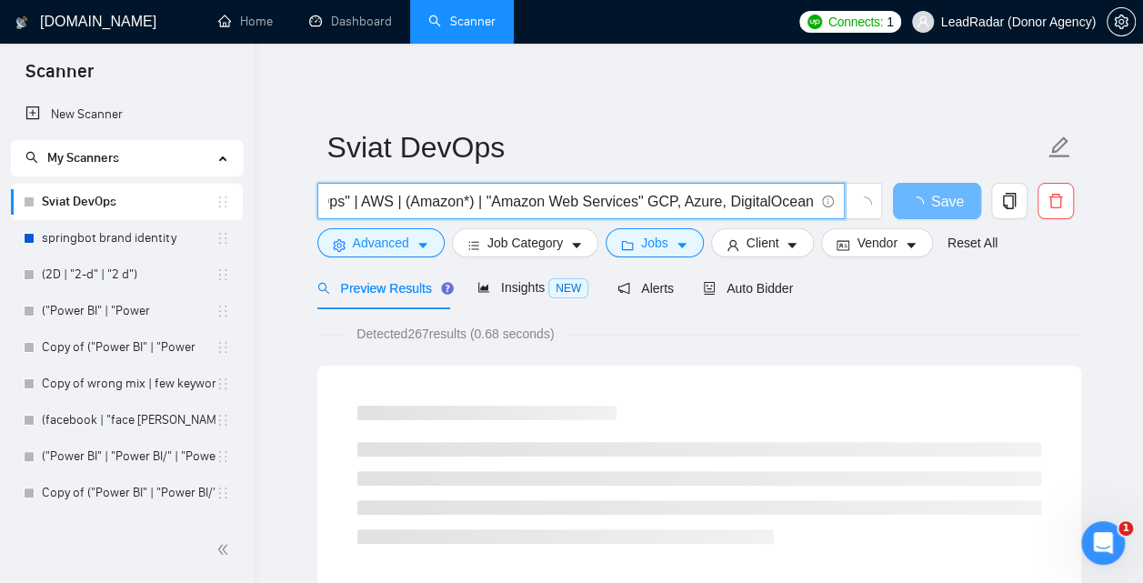
click at [814, 213] on input "(DevOps*) | "Dev Ops" | AWS | (Amazon*) | "Amazon Web Services" GCP, Azure, Dig…" at bounding box center [570, 201] width 485 height 23
click at [651, 197] on input "(DevOps*) | "Dev Ops" | AWS | (Amazon*) | "Amazon Web Services" GCP, Azure, Dig…" at bounding box center [570, 201] width 485 height 23
click at [691, 200] on input "(DevOps*) | "Dev Ops" | AWS | (Amazon*) | "Amazon Web Services" | GCP, Azure, D…" at bounding box center [570, 201] width 485 height 23
click at [738, 205] on input "(DevOps*) | "Dev Ops" | AWS | (Amazon*) | "Amazon Web Services" | GCP | Azure, …" at bounding box center [570, 201] width 485 height 23
click at [727, 205] on input "(DevOps*) | "Dev Ops" | AWS | (Amazon*) | "Amazon Web Services" | GCP | Azure |…" at bounding box center [570, 201] width 485 height 23
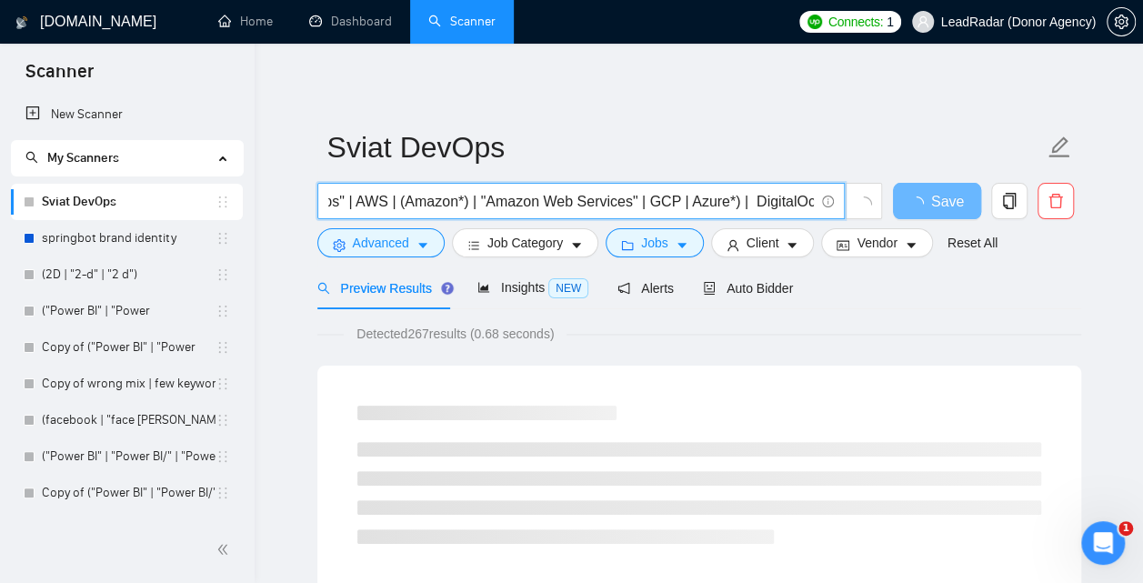
click at [696, 204] on input "(DevOps*) | "Dev Ops" | AWS | (Amazon*) | "Amazon Web Services" | GCP | Azure*)…" at bounding box center [570, 201] width 485 height 23
drag, startPoint x: 777, startPoint y: 207, endPoint x: 806, endPoint y: 210, distance: 29.2
click at [814, 213] on input "(DevOps*) | "Dev Ops" | AWS | (Amazon*) | "Amazon Web Services" | GCP | (Azure*…" at bounding box center [570, 201] width 485 height 23
click at [731, 203] on input "(DevOps*) | "Dev Ops" | AWS | (Amazon*) | "Amazon Web Services" | GCP | (Azure*…" at bounding box center [570, 201] width 485 height 23
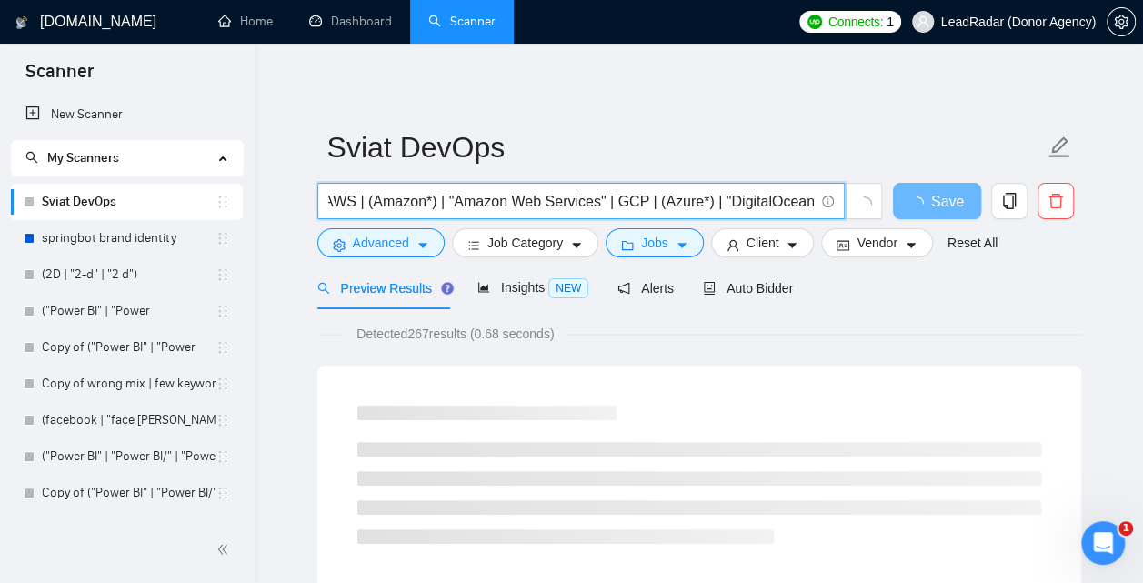
scroll to position [0, 168]
drag, startPoint x: 771, startPoint y: 205, endPoint x: 821, endPoint y: 211, distance: 50.4
click at [814, 211] on input "(DevOps*) | "Dev Ops" | AWS | (Amazon*) | "Amazon Web Services" | GCP | (Azure*…" at bounding box center [570, 201] width 485 height 23
click at [807, 203] on input "(DevOps*) | "Dev Ops" | AWS | (Amazon*) | "Amazon Web Services" | GCP | (Azure*…" at bounding box center [570, 201] width 485 height 23
click at [731, 202] on input "(DevOps*) | "Dev Ops" | AWS | (Amazon*) | "Amazon Web Services" | GCP | (Azure*…" at bounding box center [570, 201] width 485 height 23
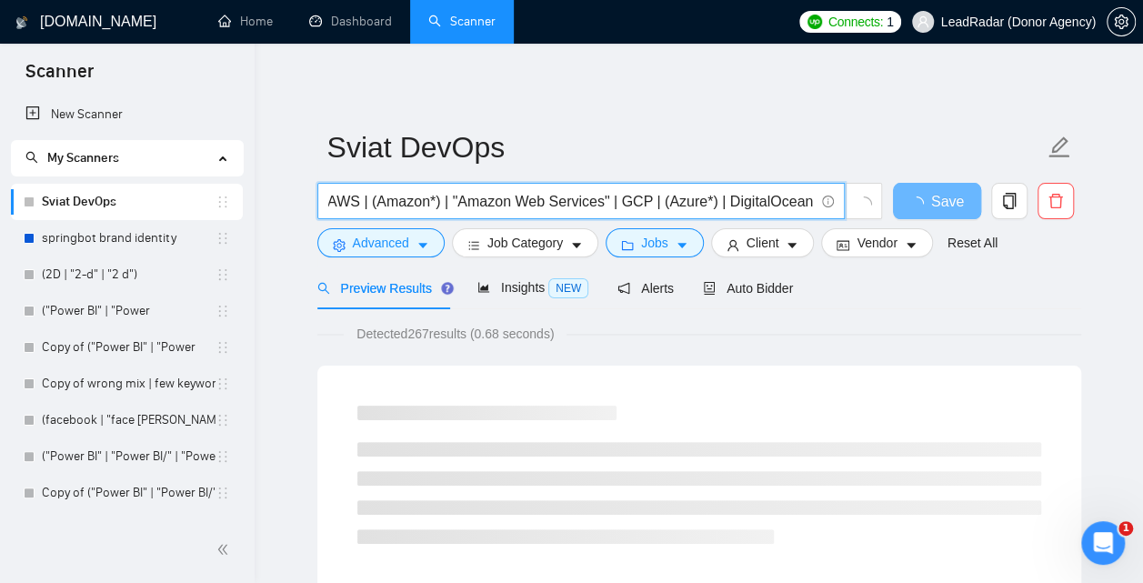
scroll to position [0, 162]
click at [793, 205] on input "(DevOps*) | "Dev Ops" | AWS | (Amazon*) | "Amazon Web Services" | GCP | (Azure*…" at bounding box center [570, 201] width 485 height 23
paste input "Amazon | "Amazon Web Services""
drag, startPoint x: 542, startPoint y: 200, endPoint x: 511, endPoint y: 200, distance: 30.9
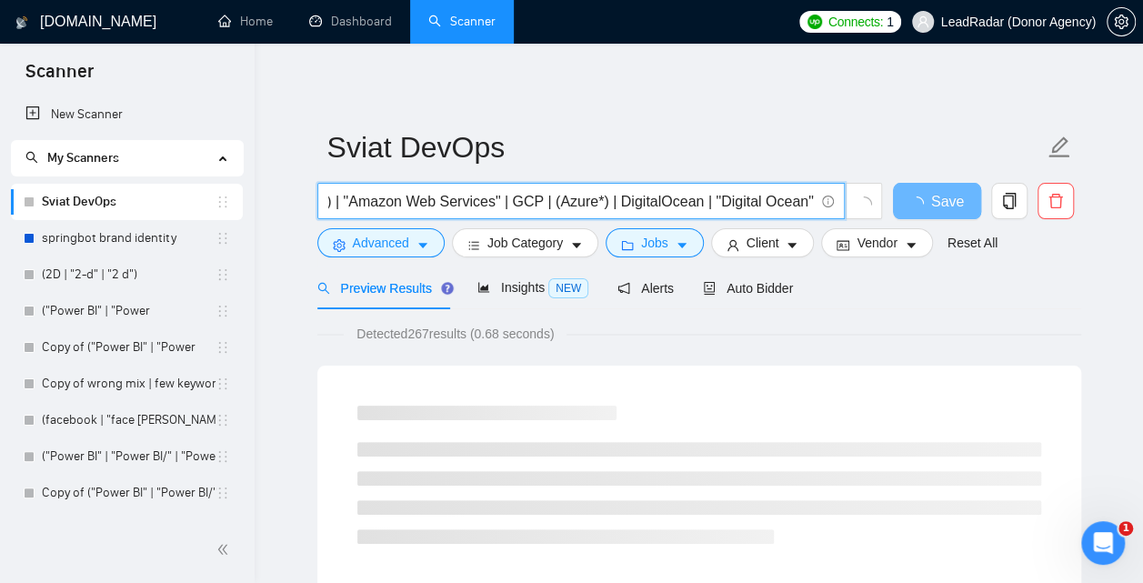
click at [511, 200] on input "(DevOps*) | "Dev Ops" | AWS | (Amazon*) | "Amazon Web Services" | GCP | (Azure*…" at bounding box center [570, 201] width 485 height 23
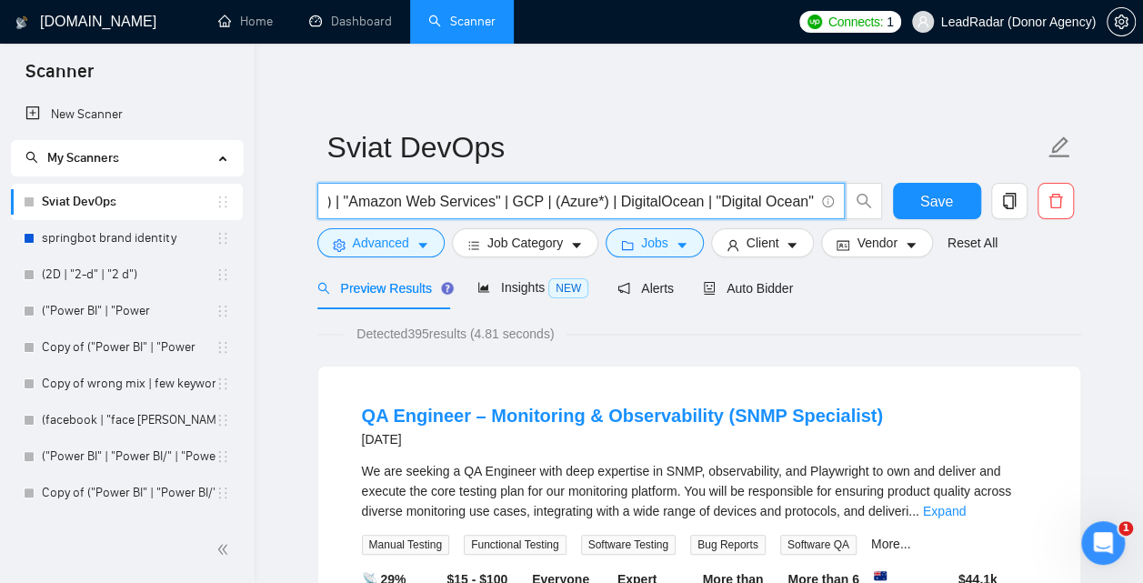
click at [551, 201] on input "(DevOps*) | "Dev Ops" | AWS | (Amazon*) | "Amazon Web Services" | GCP | (Azure*…" at bounding box center [570, 201] width 485 height 23
paste input "Google Cloud Platform"
click at [549, 205] on input "(DevOps*) | "Dev Ops" | AWS | (Amazon*) | "Amazon Web Services" | GCP | Google …" at bounding box center [570, 201] width 485 height 23
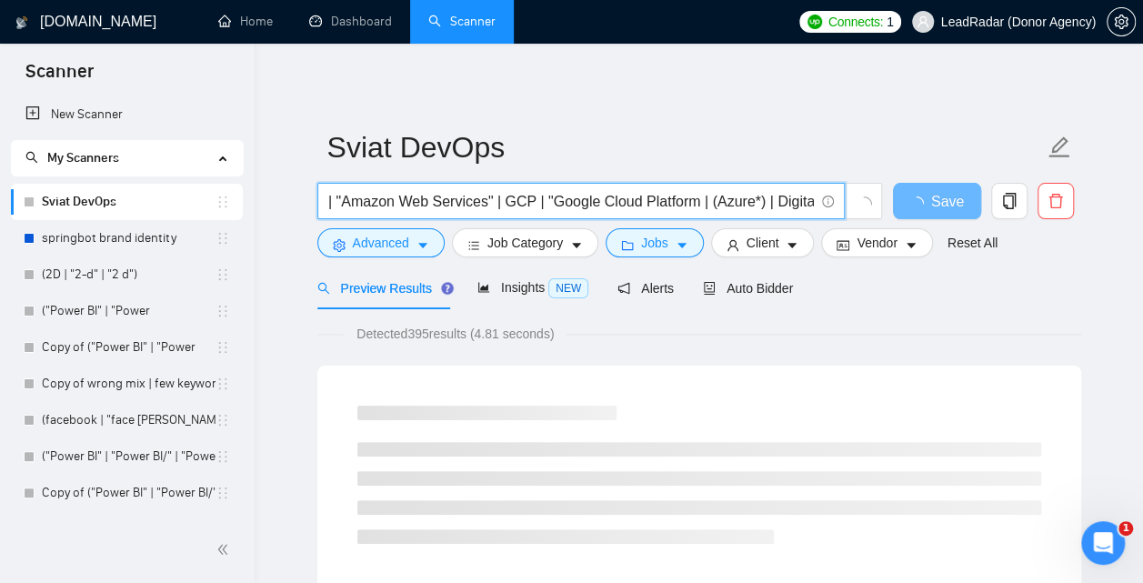
click at [703, 203] on input "(DevOps*) | "Dev Ops" | AWS | (Amazon*) | "Amazon Web Services" | GCP | "Google…" at bounding box center [570, 201] width 485 height 23
drag, startPoint x: 647, startPoint y: 205, endPoint x: 560, endPoint y: 205, distance: 87.3
click at [560, 205] on input "(DevOps*) | "Dev Ops" | AWS | (Amazon*) | "Amazon Web Services" | GCP | "Google…" at bounding box center [570, 201] width 485 height 23
click at [637, 200] on input "(DevOps*) | "Dev Ops" | AWS | (Amazon*) | "Amazon Web Services" | GCP | "Google…" at bounding box center [570, 201] width 485 height 23
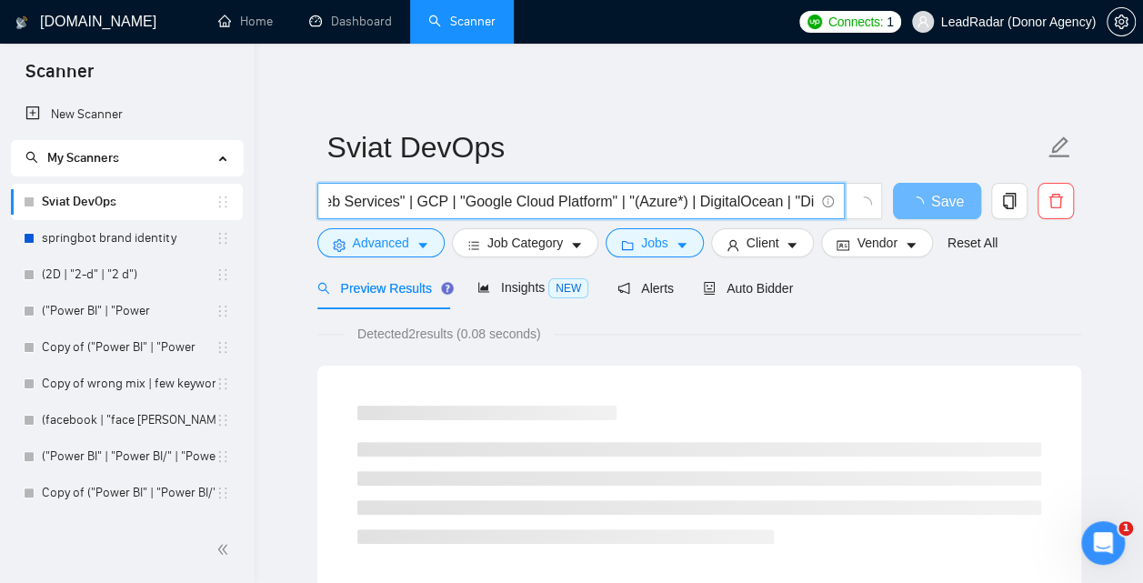
paste input "Google Cloud"
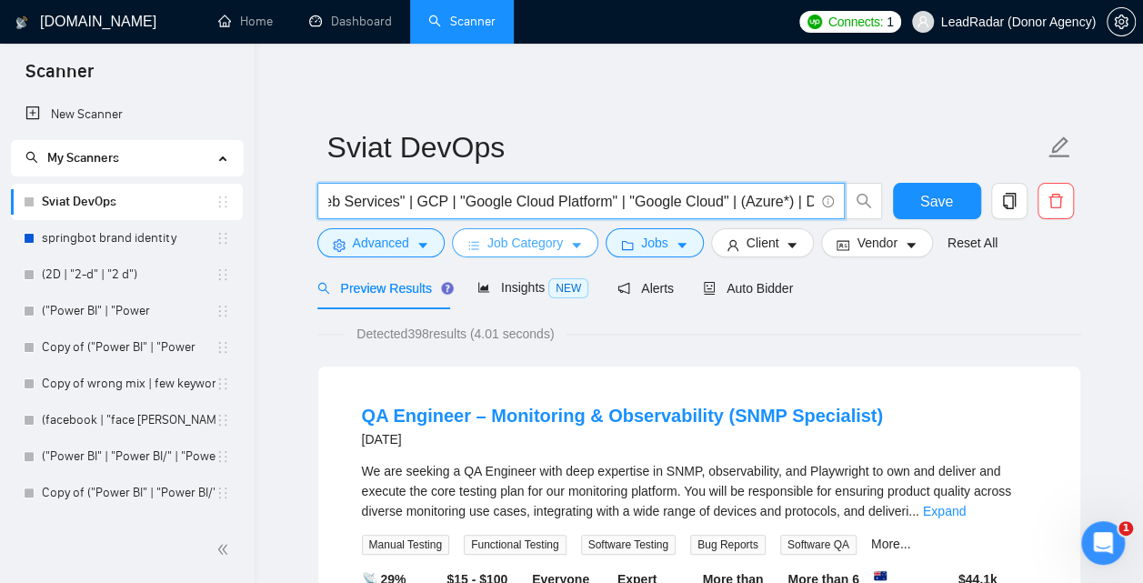
type input "(DevOps*) | "Dev Ops" | AWS | (Amazon*) | "Amazon Web Services" | GCP | "Google…"
click at [525, 247] on span "Job Category" at bounding box center [524, 243] width 75 height 20
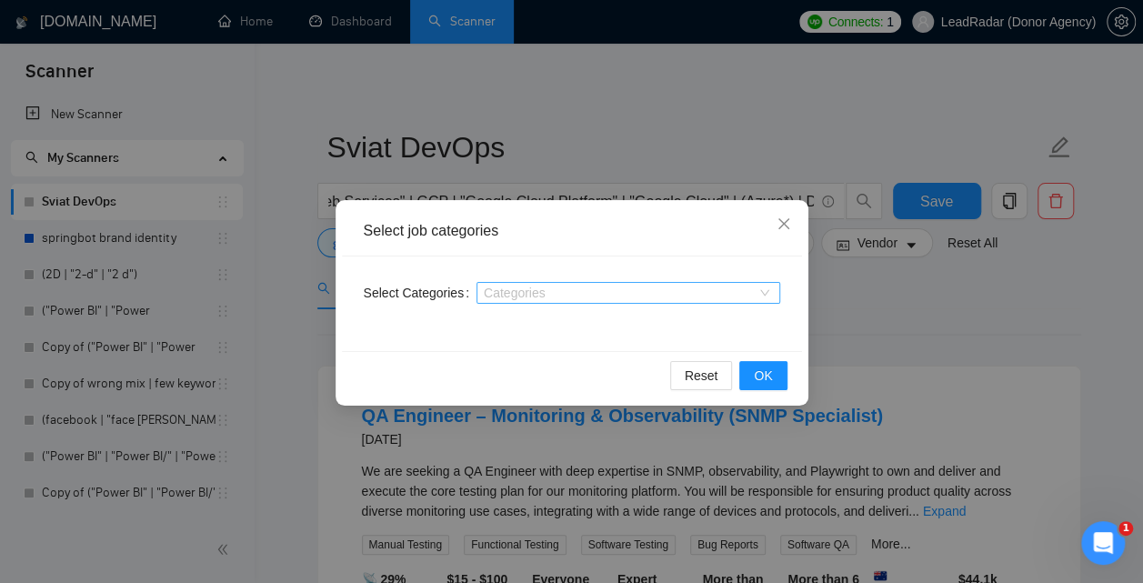
click at [512, 299] on div at bounding box center [619, 292] width 276 height 15
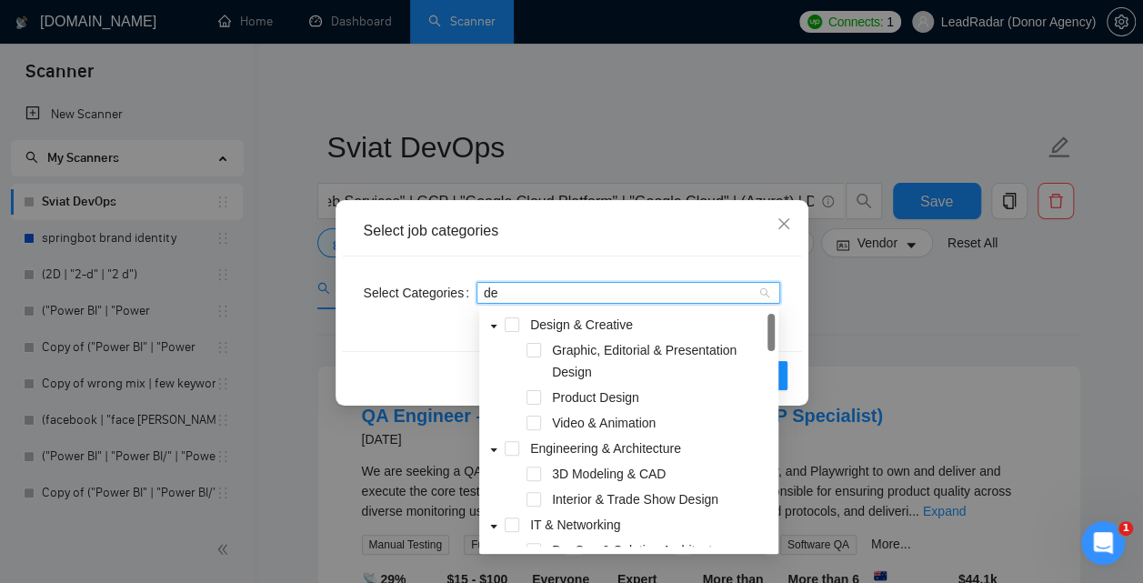
type input "dev"
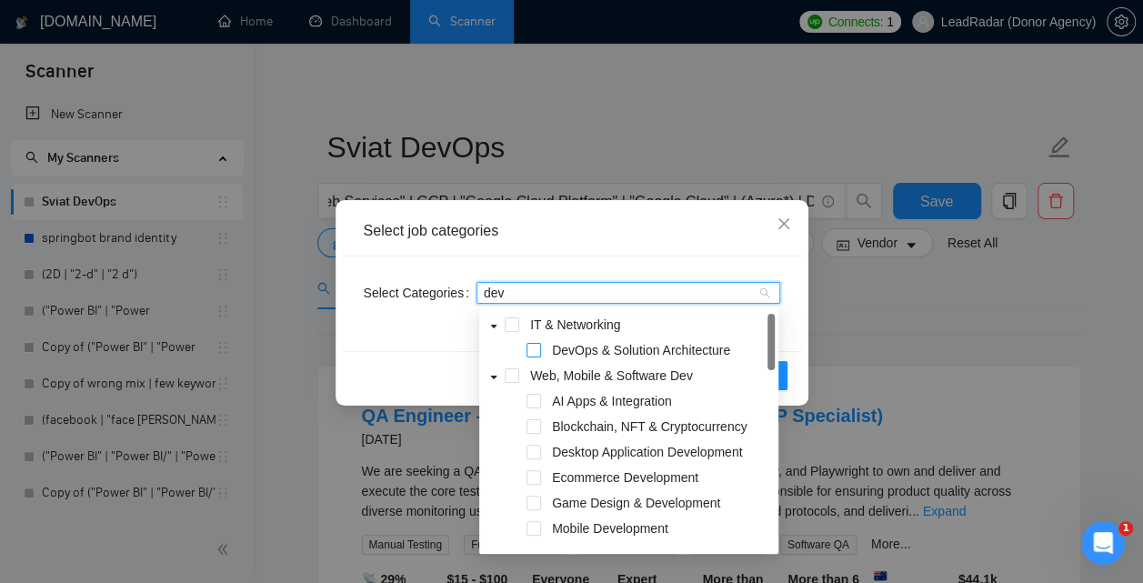
click at [536, 349] on span at bounding box center [533, 350] width 15 height 15
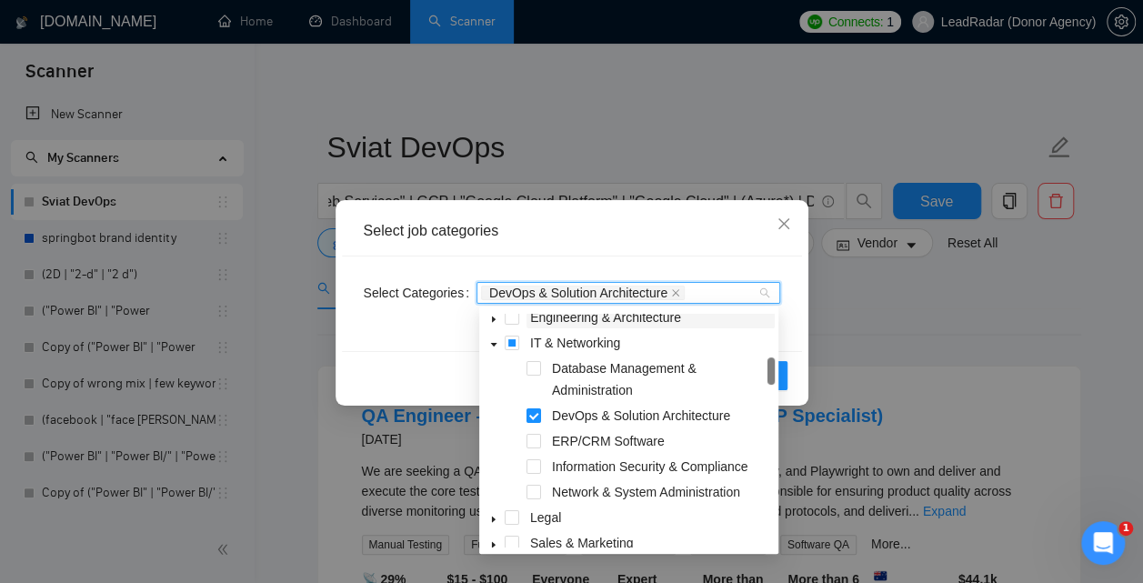
scroll to position [143, 0]
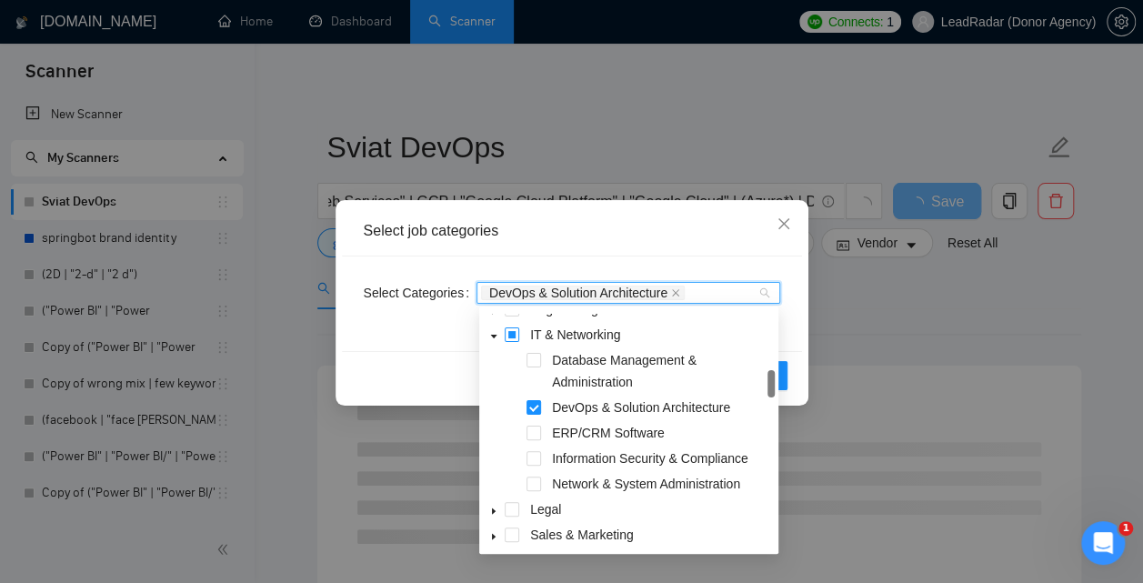
click at [510, 337] on span at bounding box center [512, 334] width 15 height 15
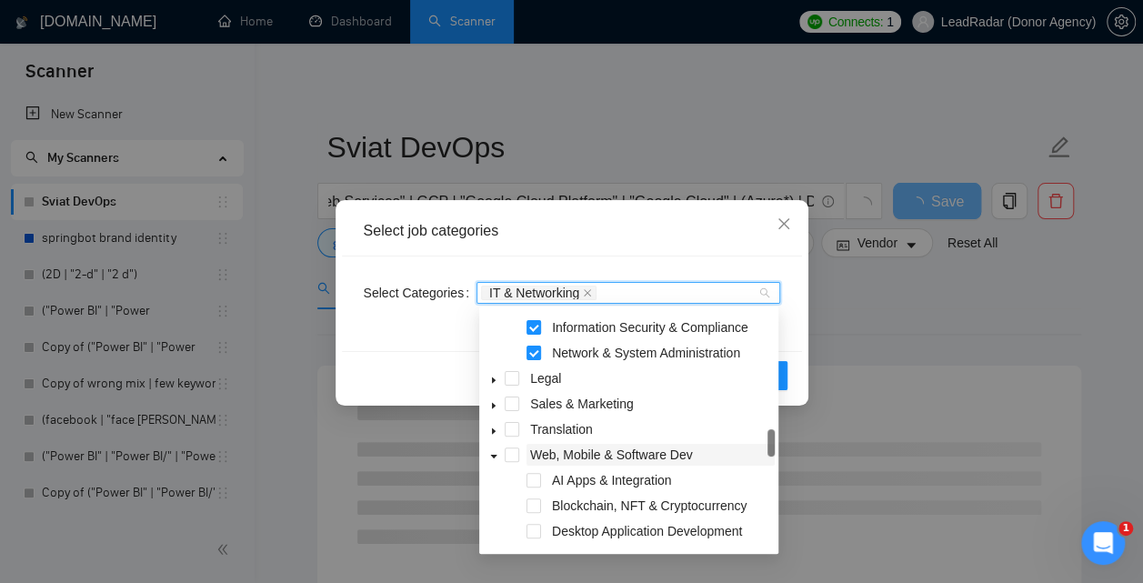
scroll to position [396, 0]
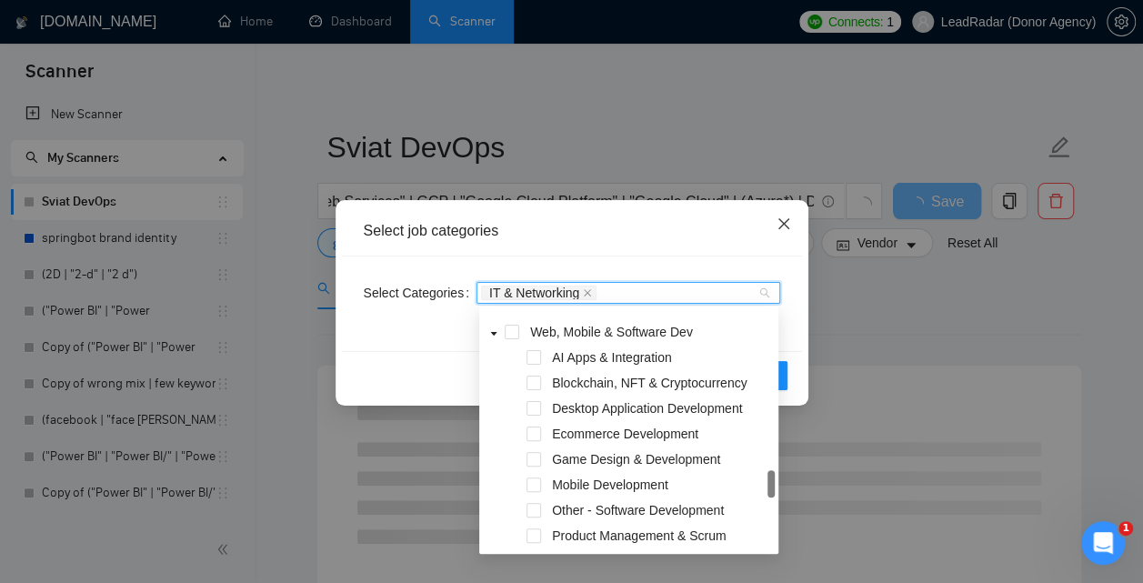
click at [779, 227] on icon "close" at bounding box center [783, 223] width 15 height 15
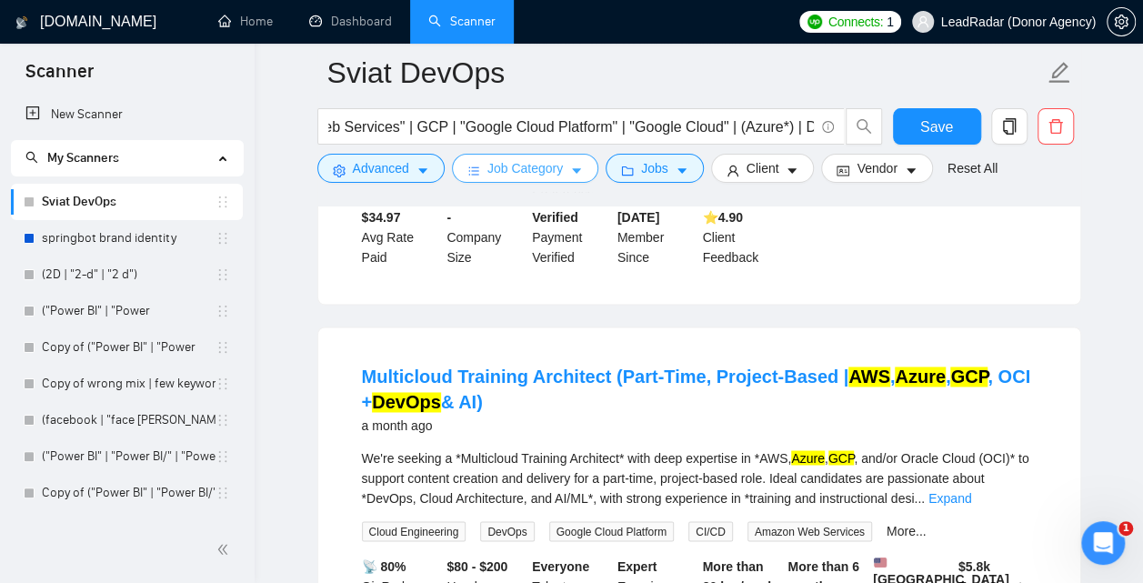
scroll to position [1264, 0]
click at [971, 494] on link "Expand" at bounding box center [949, 497] width 43 height 15
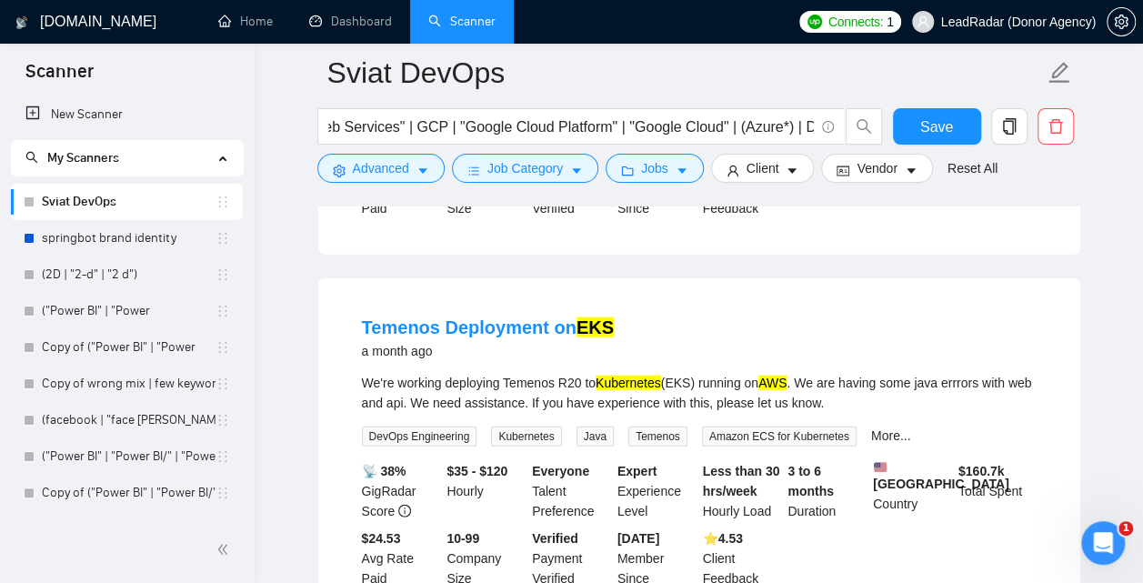
scroll to position [1929, 0]
drag, startPoint x: 712, startPoint y: 411, endPoint x: 679, endPoint y: 412, distance: 32.7
click at [679, 412] on div "We're working deploying Temenos R20 to Kubernetes (EKS) running on AWS . We are…" at bounding box center [699, 392] width 675 height 40
copy div "(EKS)"
click at [409, 173] on span "Advanced" at bounding box center [381, 168] width 56 height 20
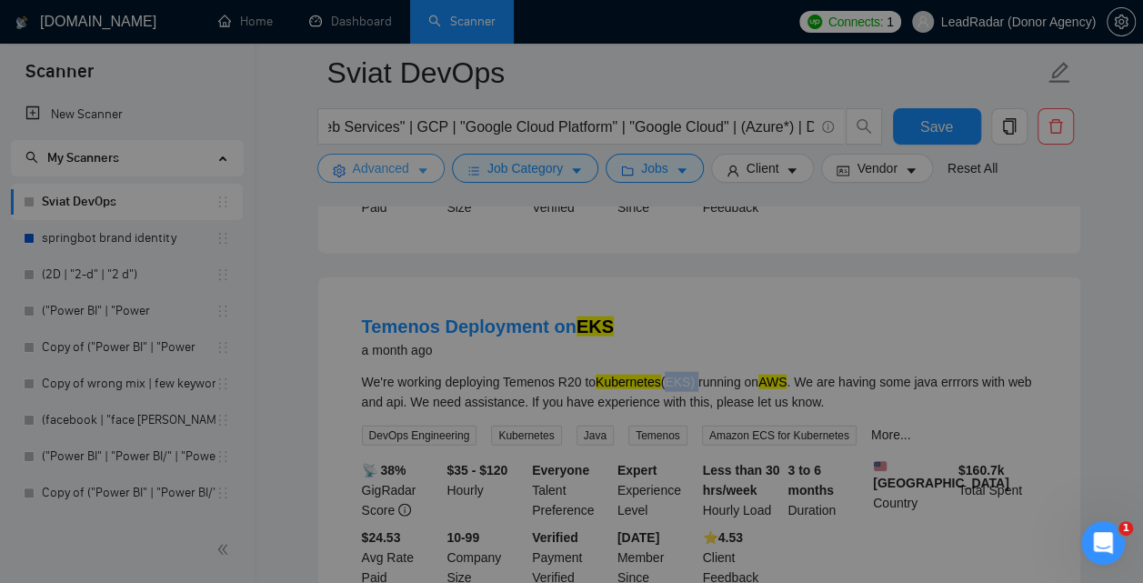
scroll to position [0, 535]
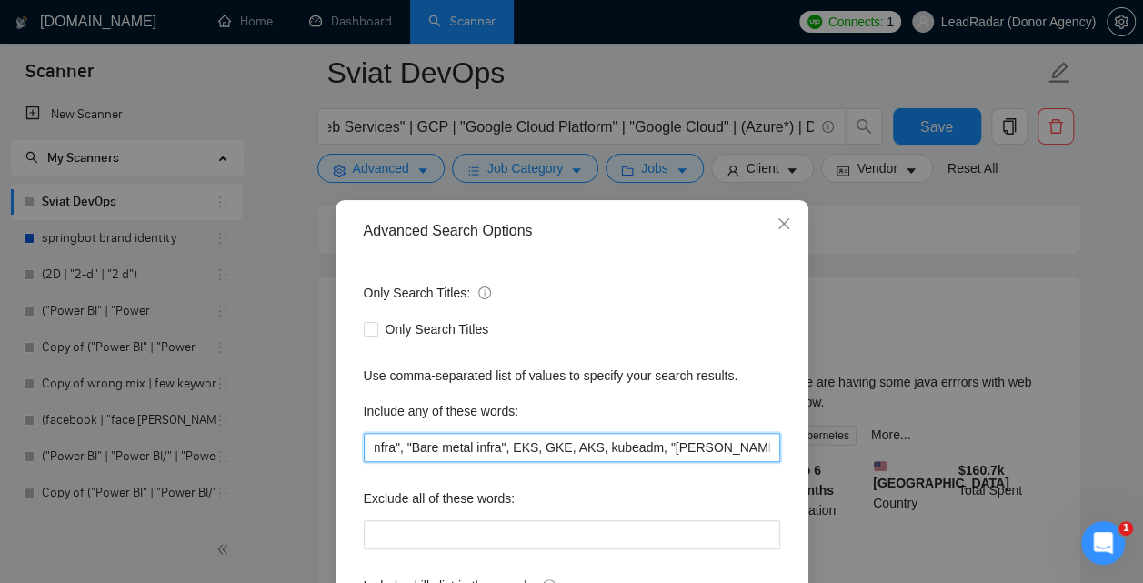
click at [577, 449] on input "(kubernetes*), K8s, "Cloud infra", Cloudinfra, "Bare-metal infra", "Bare-metali…" at bounding box center [572, 447] width 416 height 29
paste input "(EKS)"
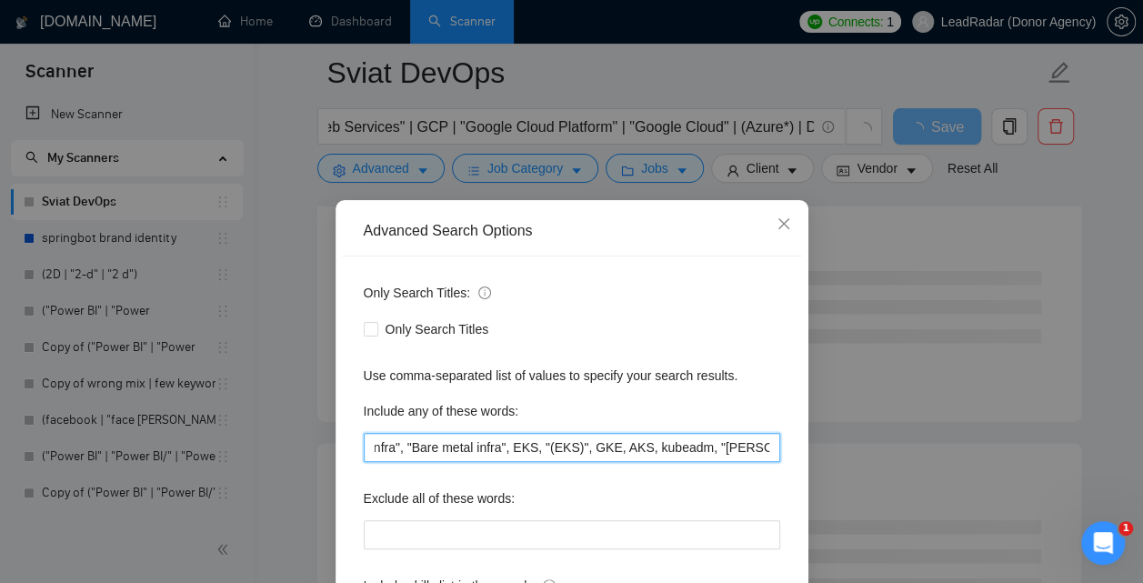
drag, startPoint x: 630, startPoint y: 448, endPoint x: 652, endPoint y: 449, distance: 21.8
click at [652, 449] on input "(kubernetes*), K8s, "Cloud infra", Cloudinfra, "Bare-metal infra", "Bare-metali…" at bounding box center [572, 447] width 416 height 29
click at [660, 450] on input "(kubernetes*), K8s, "Cloud infra", Cloudinfra, "Bare-metal infra", "Bare-metali…" at bounding box center [572, 447] width 416 height 29
paste input "GKE"
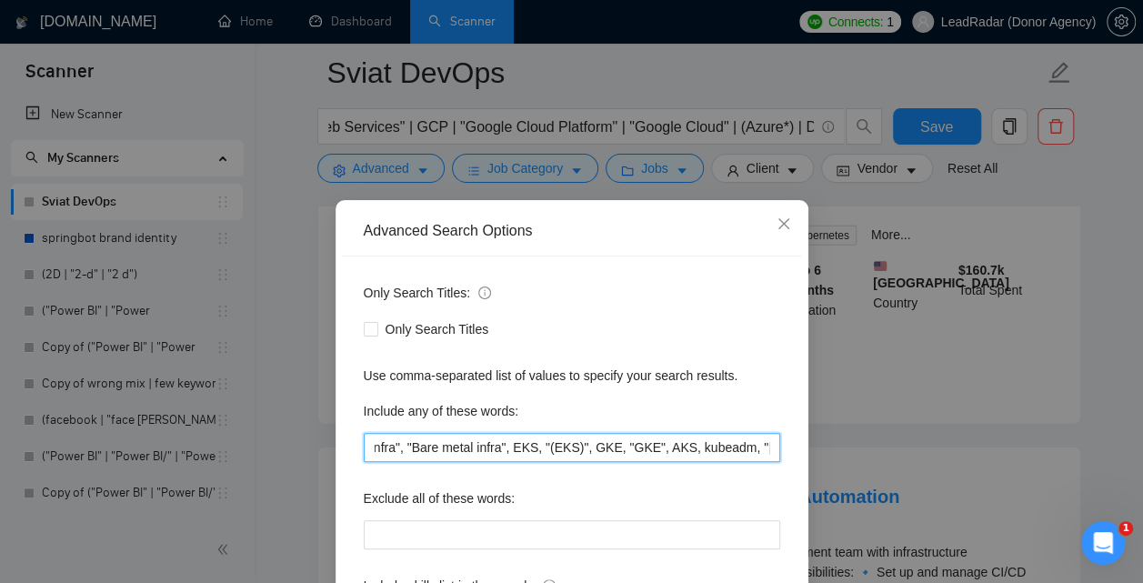
click at [668, 448] on input "(kubernetes*), K8s, "Cloud infra", Cloudinfra, "Bare-metal infra", "Bare-metali…" at bounding box center [572, 447] width 416 height 29
click at [697, 446] on input "(kubernetes*), K8s, "Cloud infra", Cloudinfra, "Bare-metal infra", "Bare-metali…" at bounding box center [572, 447] width 416 height 29
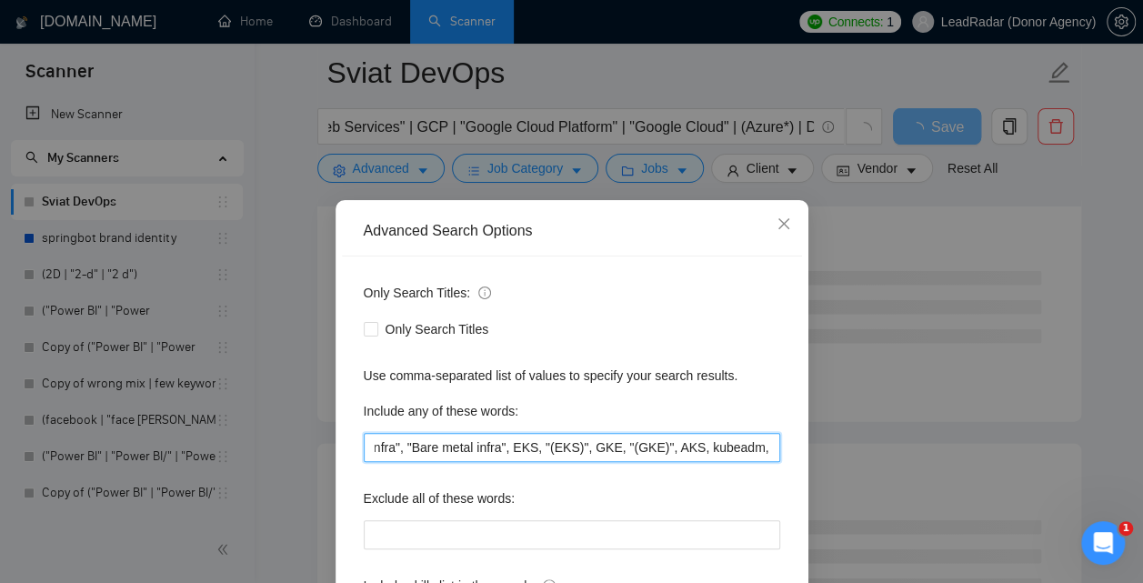
drag, startPoint x: 715, startPoint y: 450, endPoint x: 736, endPoint y: 450, distance: 21.8
click at [736, 450] on input "(kubernetes*), K8s, "Cloud infra", Cloudinfra, "Bare-metal infra", "Bare-metali…" at bounding box center [572, 447] width 416 height 29
click at [746, 450] on input "(kubernetes*), K8s, "Cloud infra", Cloudinfra, "Bare-metal infra", "Bare-metali…" at bounding box center [572, 447] width 416 height 29
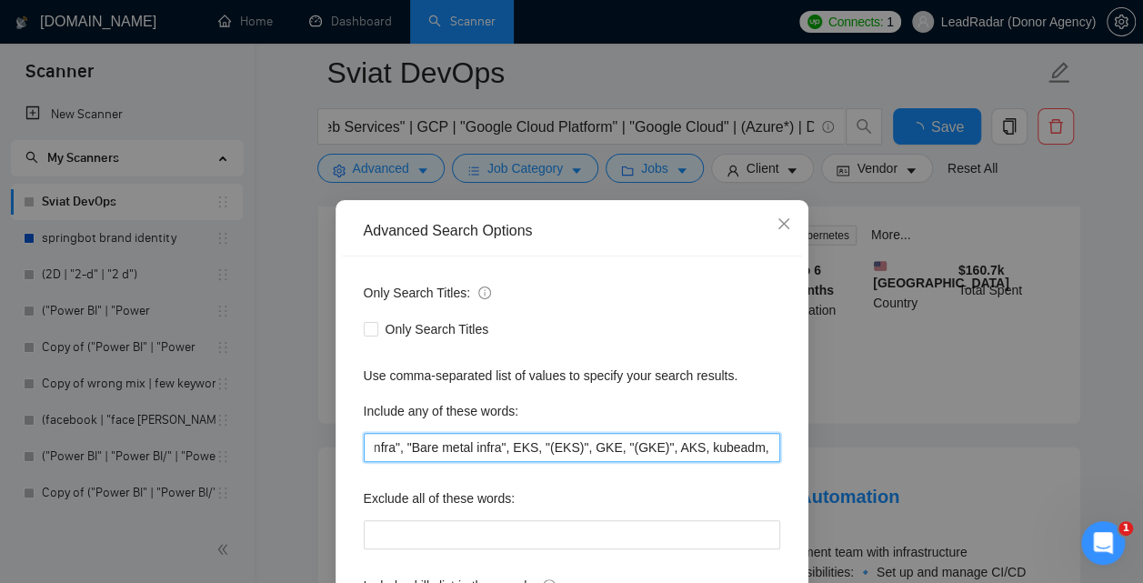
scroll to position [0, 632]
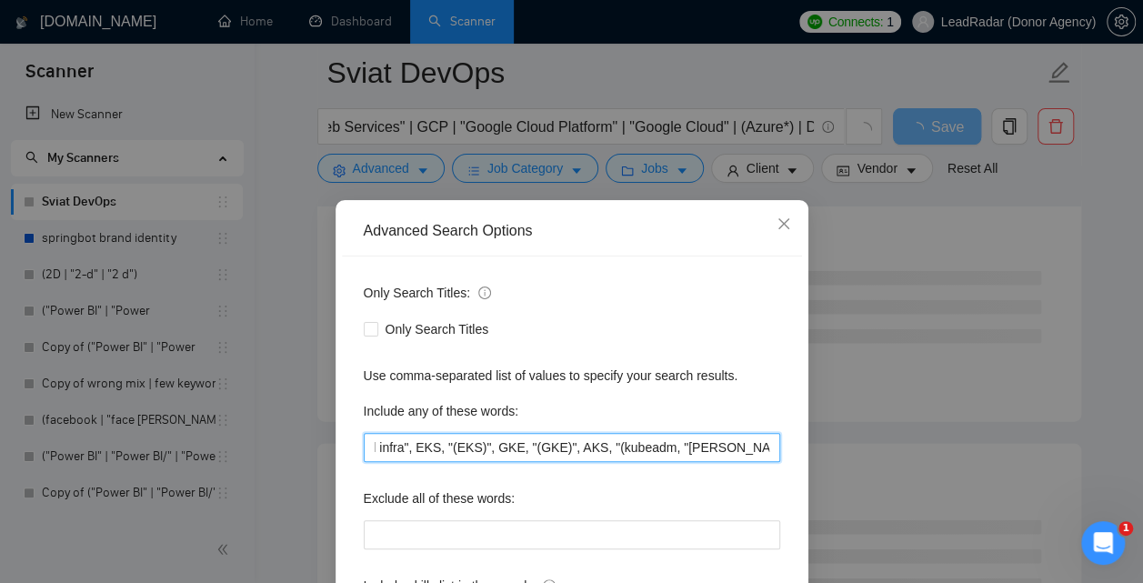
paste input "AKS"
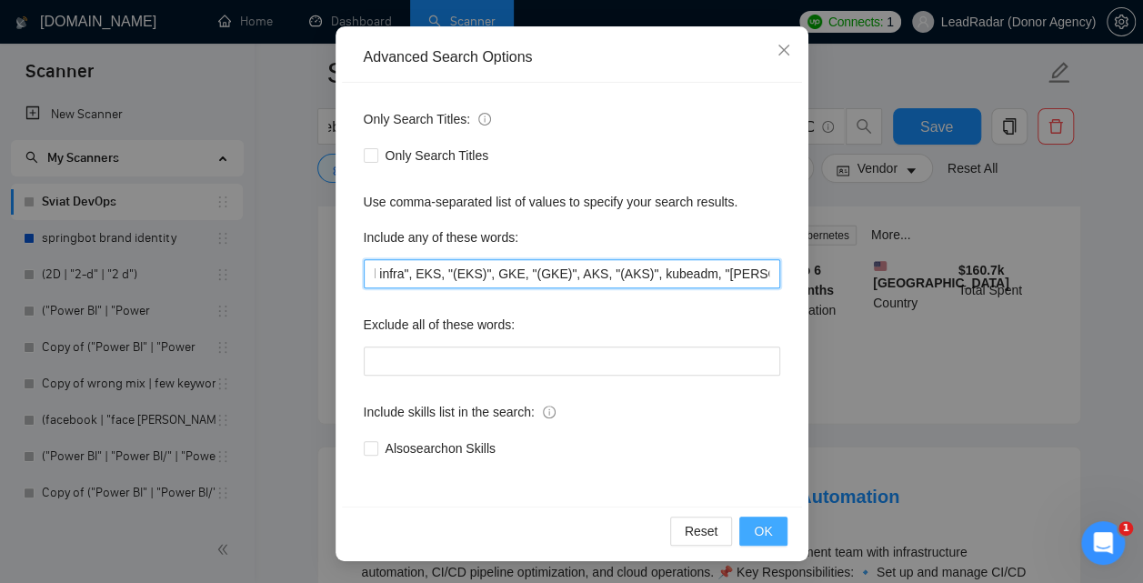
type input "(kubernetes*), K8s, "Cloud infra", Cloudinfra, "Bare-metal infra", "Bare-metali…"
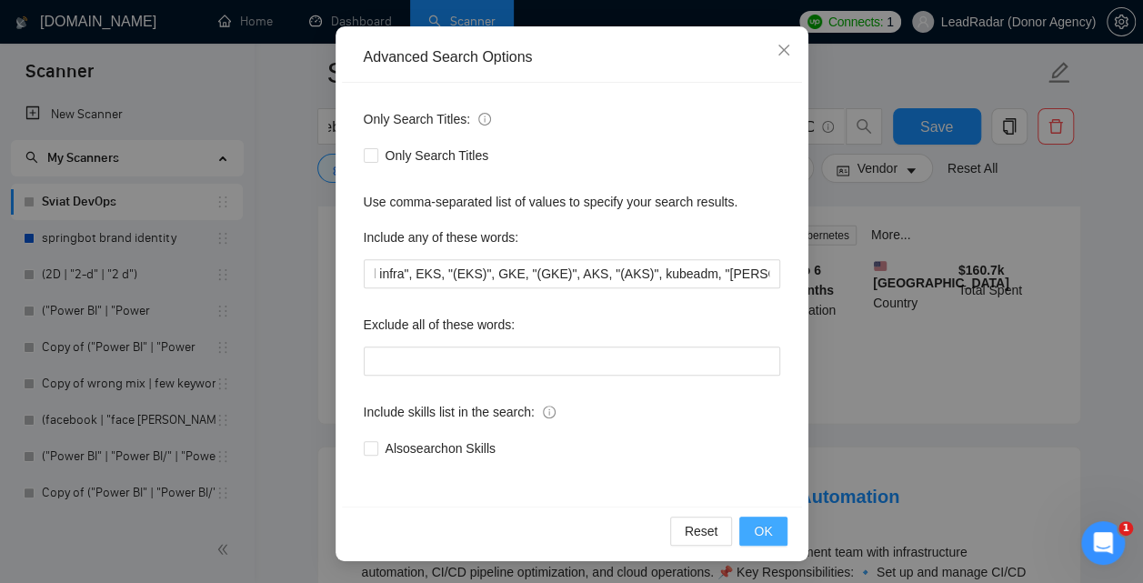
click at [766, 530] on span "OK" at bounding box center [763, 531] width 18 height 20
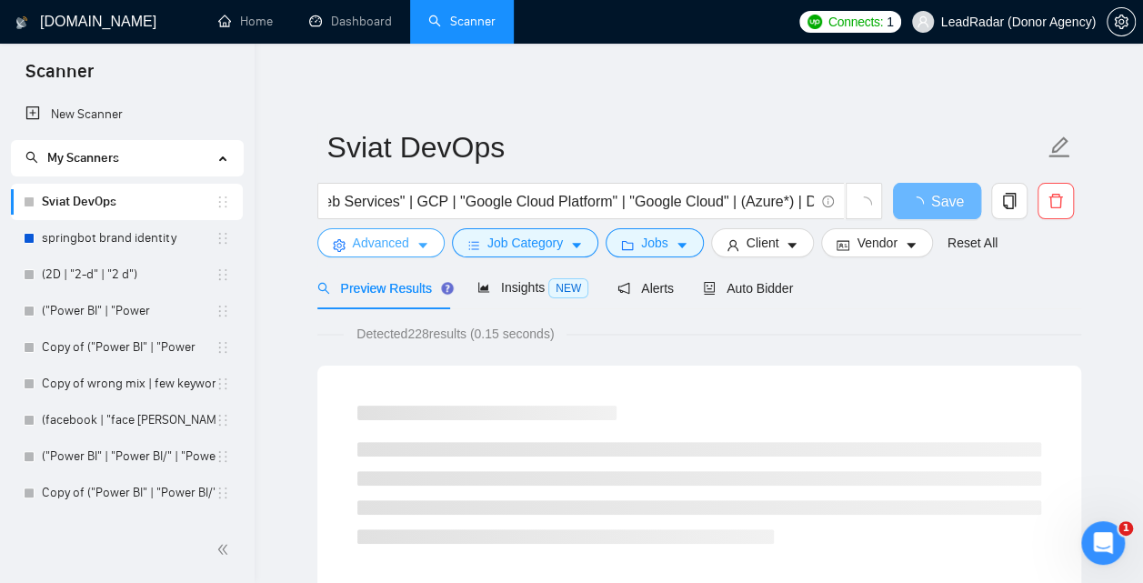
scroll to position [0, 363]
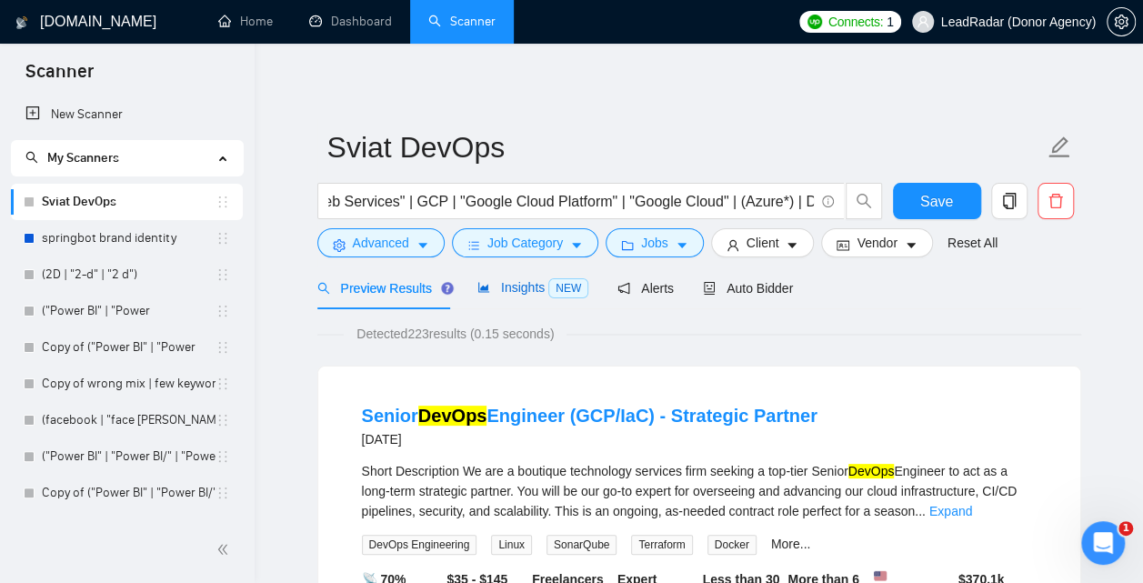
click at [507, 289] on span "Insights NEW" at bounding box center [532, 287] width 111 height 15
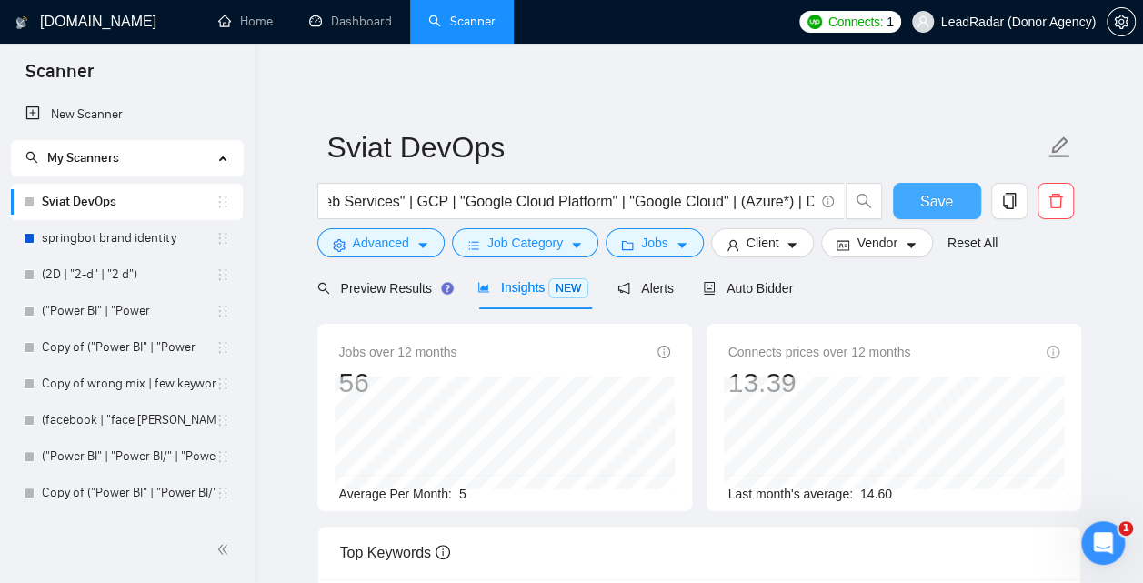
click at [944, 199] on span "Save" at bounding box center [936, 201] width 33 height 23
click at [392, 289] on span "Preview Results" at bounding box center [382, 288] width 131 height 15
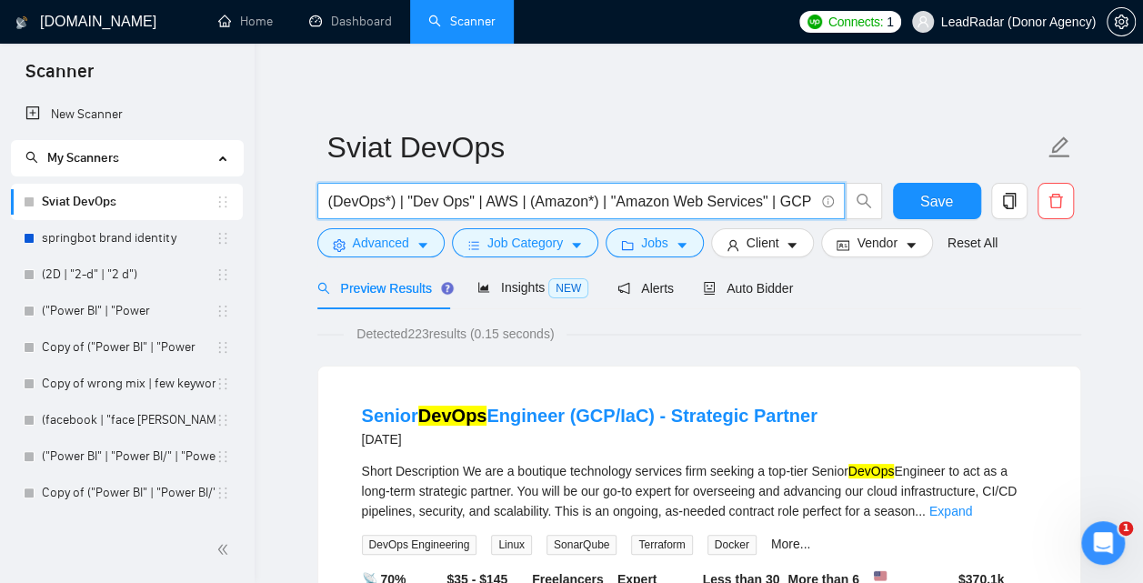
drag, startPoint x: 361, startPoint y: 205, endPoint x: 235, endPoint y: 201, distance: 125.5
click at [328, 201] on input "(DevOps*) | "Dev Ops" | AWS | (Amazon*) | "Amazon Web Services" | GCP | "Google…" at bounding box center [570, 201] width 485 height 23
click at [549, 196] on input "(DevOps*) | "Dev Ops" | AWS | (Amazon*) | "Amazon Web Services" | GCP | "Google…" at bounding box center [570, 201] width 485 height 23
click at [517, 201] on input "(DevOps*) | "Dev Ops" | AWS | (Amazon*) | "Amazon Web Services" | GCP | "Google…" at bounding box center [570, 201] width 485 height 23
click at [492, 199] on input "(DevOps*) | "Dev Ops" | AWS*) | (Amazon*) | "Amazon Web Services" | GCP | "Goog…" at bounding box center [570, 201] width 485 height 23
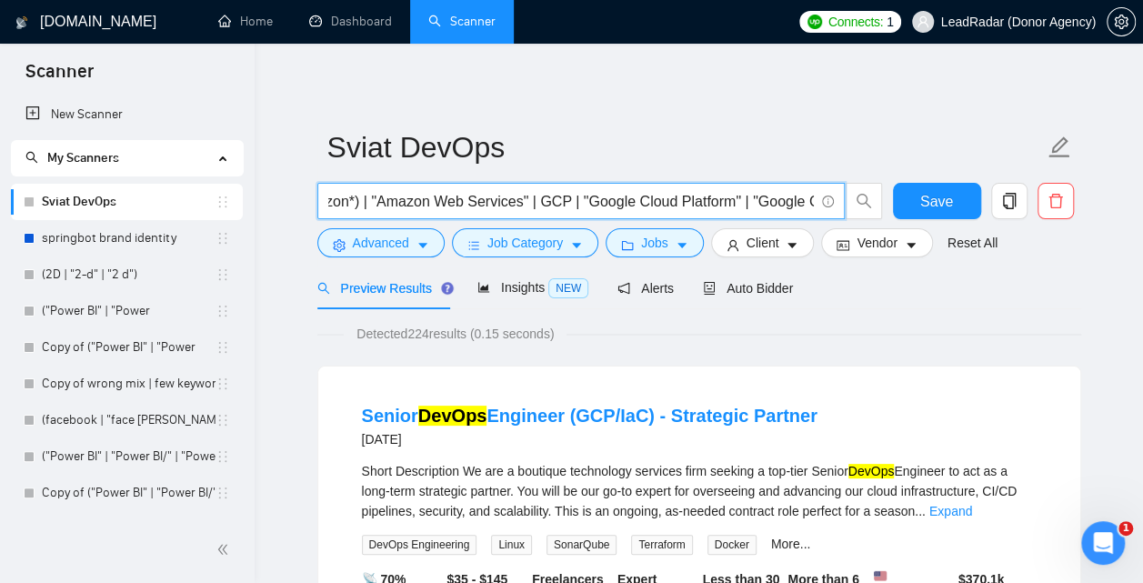
scroll to position [0, 256]
click at [574, 203] on input "(DevOps*) | "Dev Ops" | (AWS*) | (Amazon*) | "Amazon Web Services" | GCP | "Goo…" at bounding box center [570, 201] width 485 height 23
click at [548, 200] on input "(DevOps*) | "Dev Ops" | (AWS*) | (Amazon*) | "Amazon Web Services" | GCP*) | "G…" at bounding box center [570, 201] width 485 height 23
drag, startPoint x: 766, startPoint y: 206, endPoint x: 817, endPoint y: 215, distance: 51.6
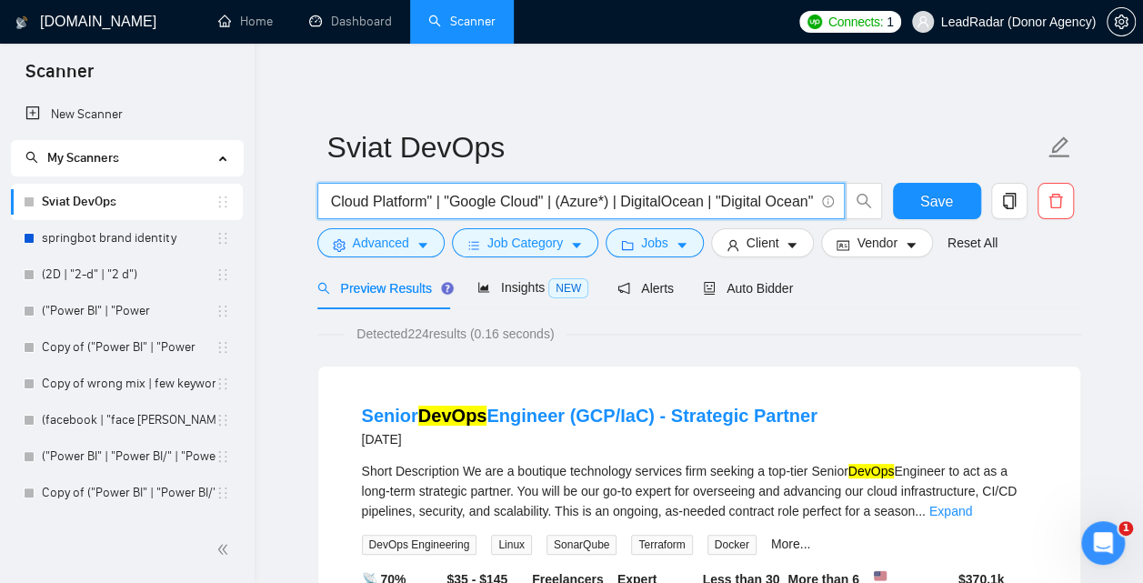
click at [814, 213] on input "(DevOps*) | "Dev Ops" | (AWS*) | (Amazon*) | "Amazon Web Services" | (GCP*) | "…" at bounding box center [570, 201] width 485 height 23
type input "(DevOps*) | "Dev Ops" | (AWS*) | (Amazon*) | "Amazon Web Services" | (GCP*) | "…"
click at [680, 253] on button "Jobs" at bounding box center [655, 242] width 98 height 29
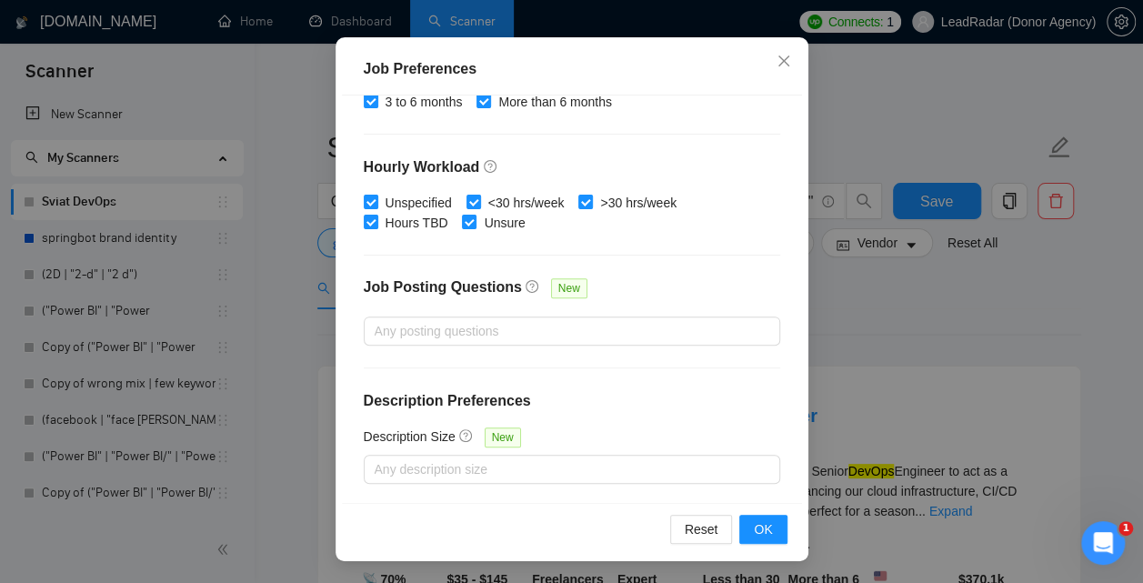
scroll to position [0, 0]
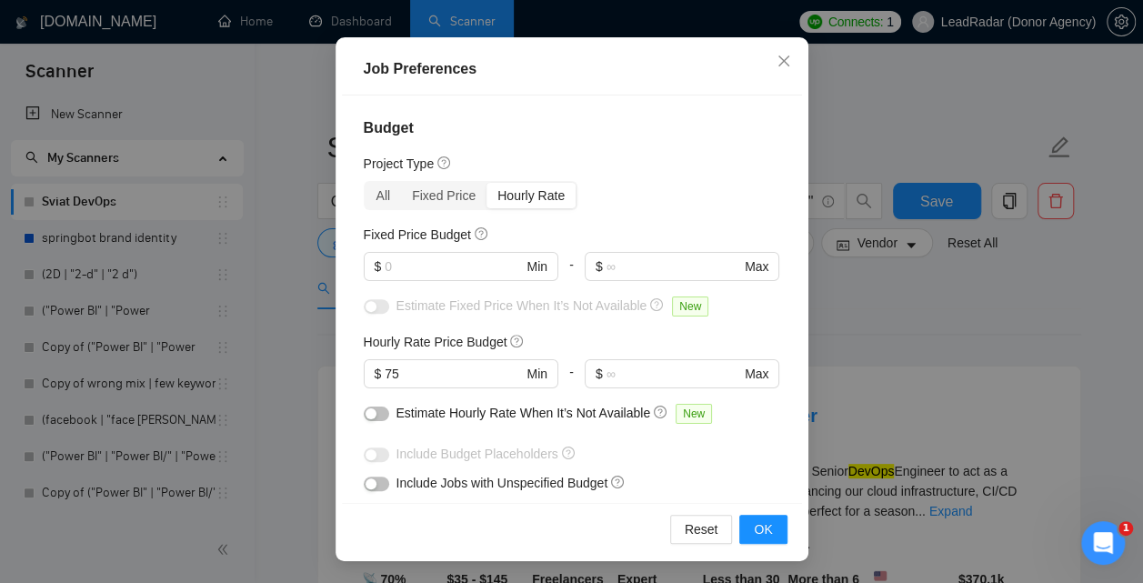
click at [458, 482] on span "Include Jobs with Unspecified Budget" at bounding box center [502, 482] width 212 height 15
click at [455, 489] on span "Include Jobs with Unspecified Budget" at bounding box center [502, 482] width 212 height 15
click at [777, 58] on icon "close" at bounding box center [783, 61] width 15 height 15
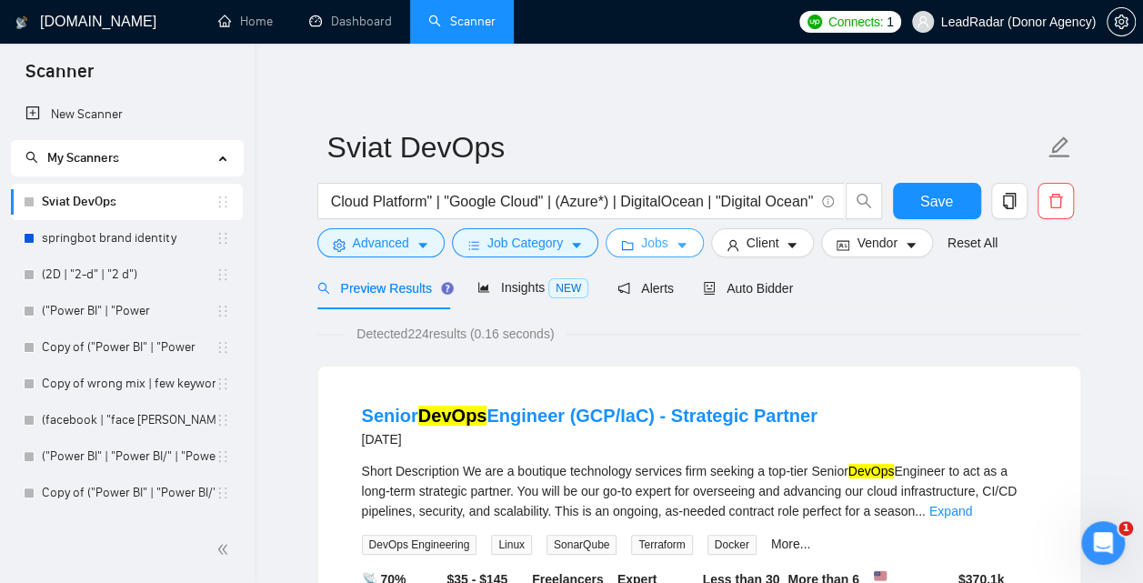
click at [656, 251] on span "Jobs" at bounding box center [654, 243] width 27 height 20
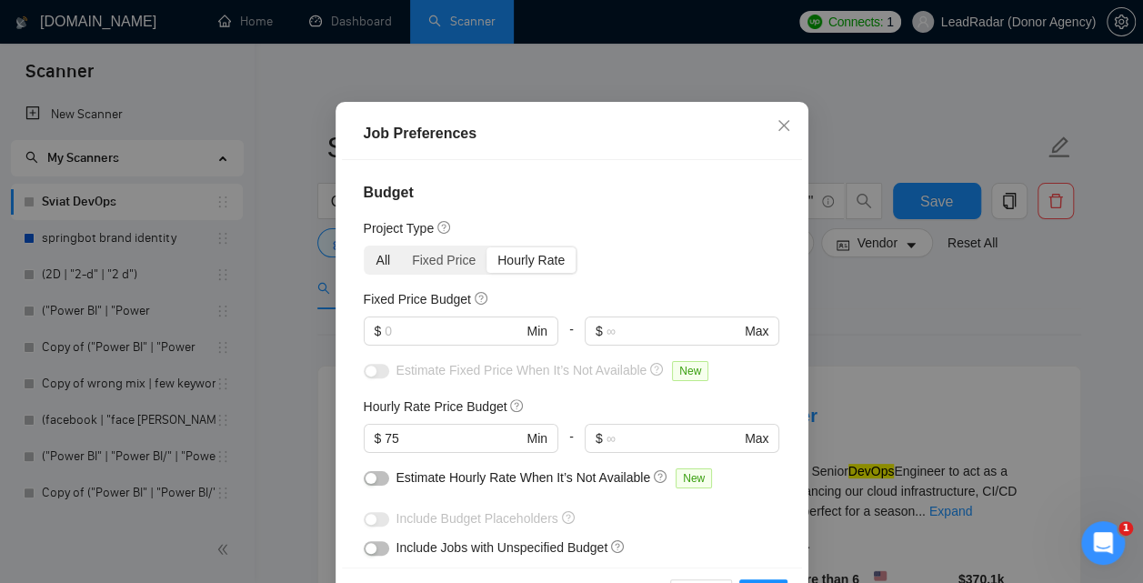
click at [378, 273] on div "All" at bounding box center [383, 259] width 36 height 25
click at [365, 247] on input "All" at bounding box center [365, 247] width 0 height 0
radio input "true"
radio input "false"
click at [449, 341] on input "text" at bounding box center [453, 331] width 137 height 20
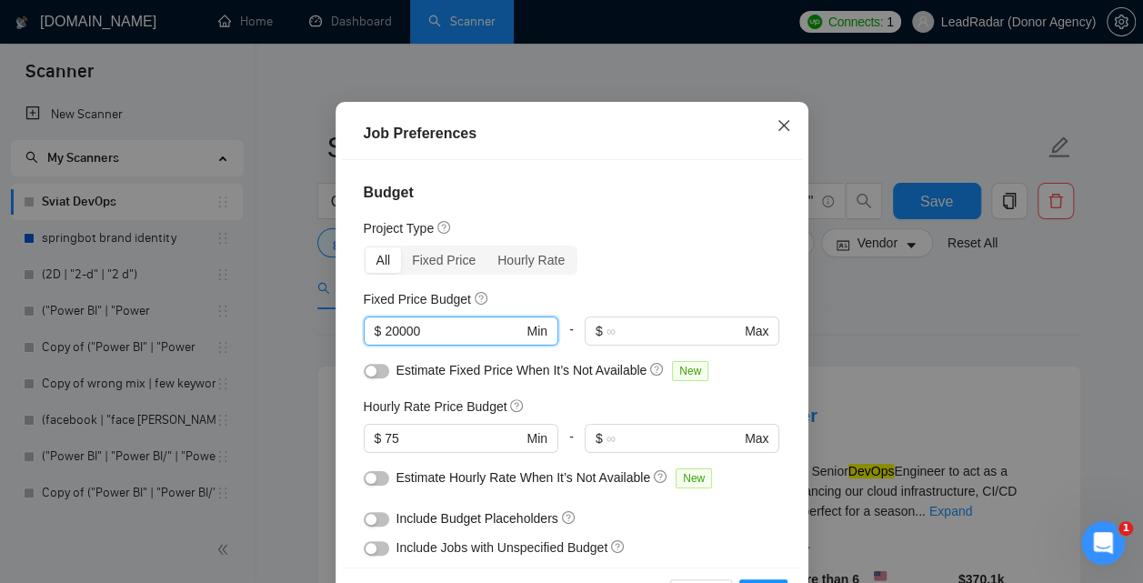
type input "20000"
click at [776, 133] on icon "close" at bounding box center [783, 125] width 15 height 15
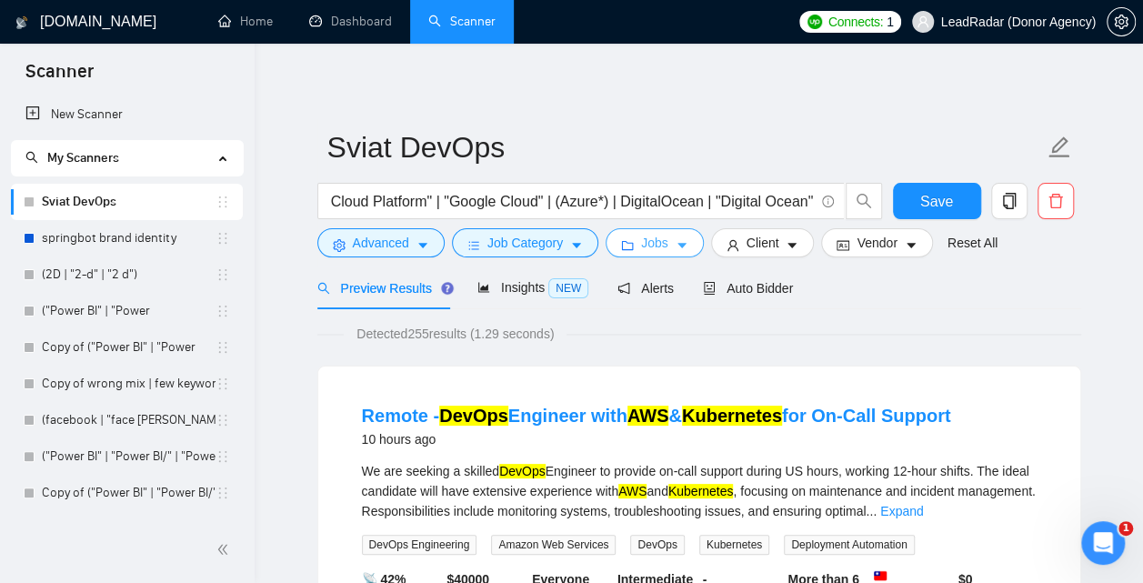
click at [660, 244] on span "Jobs" at bounding box center [654, 243] width 27 height 20
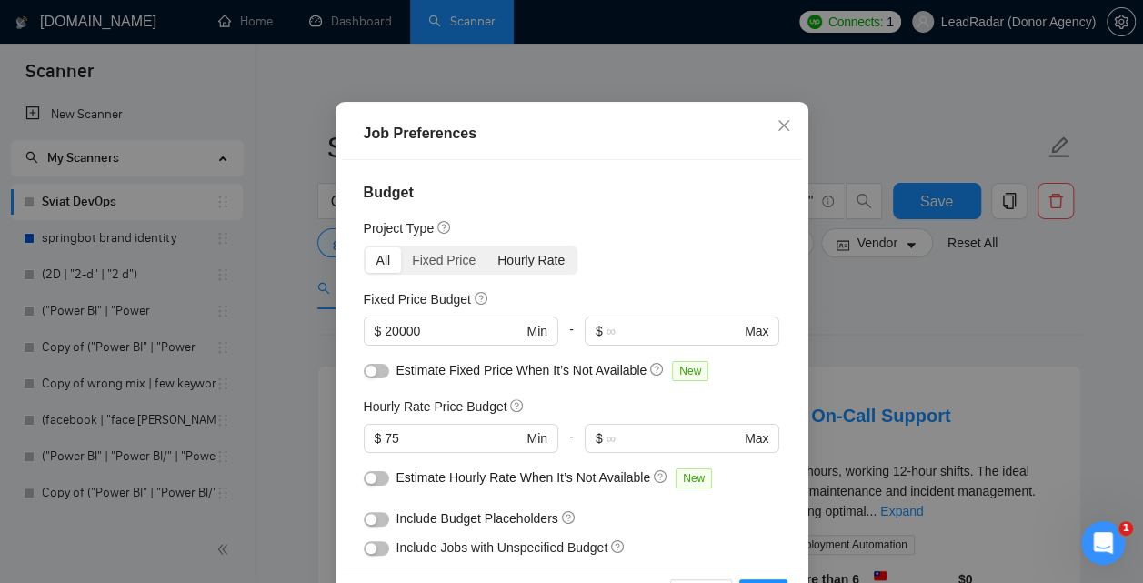
click at [546, 273] on div "Hourly Rate" at bounding box center [530, 259] width 89 height 25
click at [486, 247] on input "Hourly Rate" at bounding box center [486, 247] width 0 height 0
radio input "true"
radio input "false"
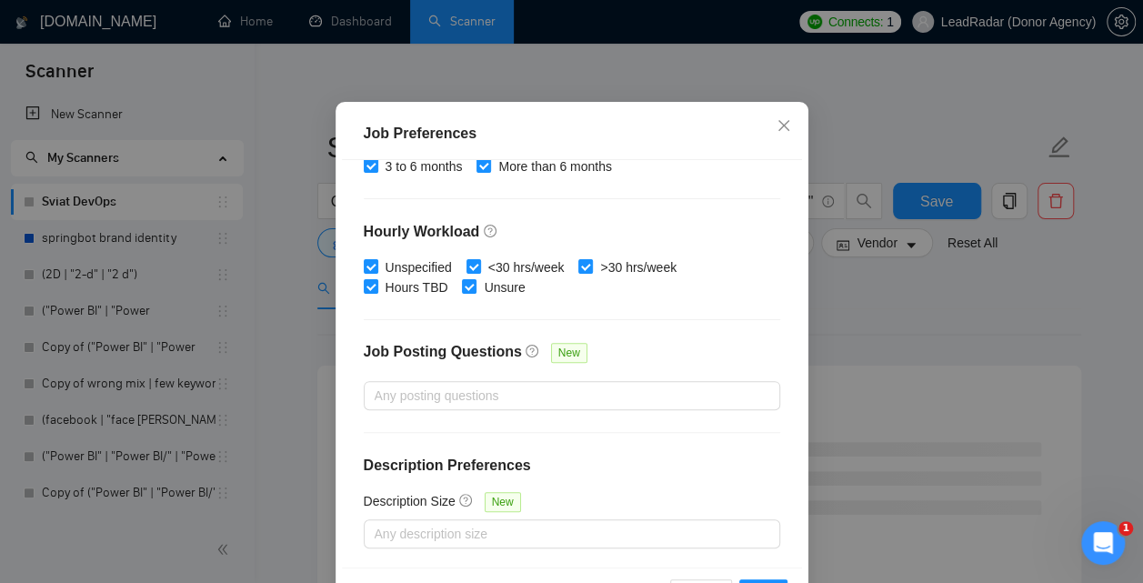
scroll to position [137, 0]
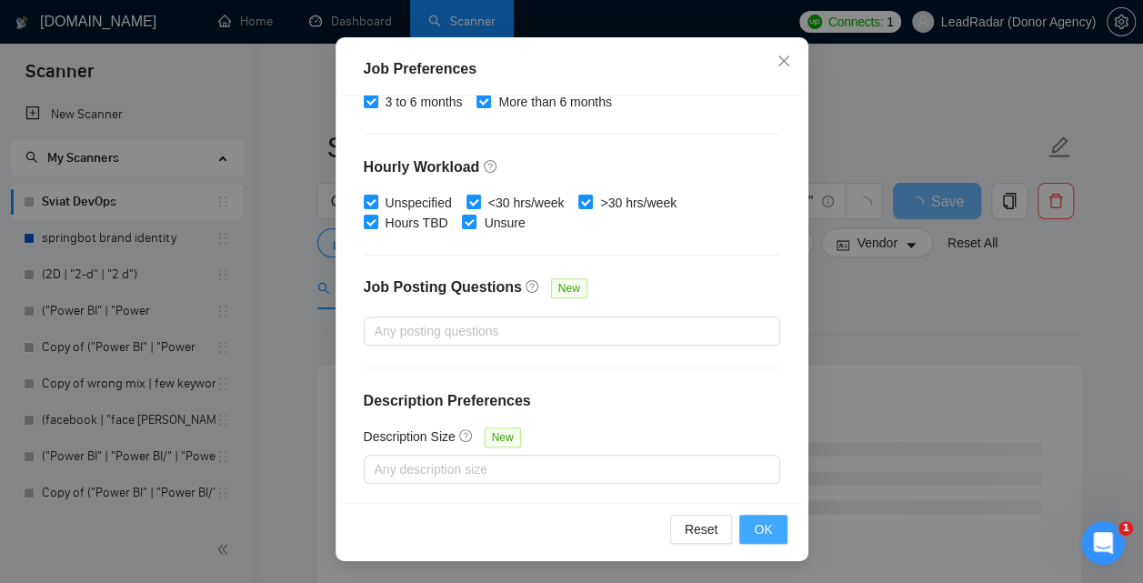
click at [766, 535] on span "OK" at bounding box center [763, 529] width 18 height 20
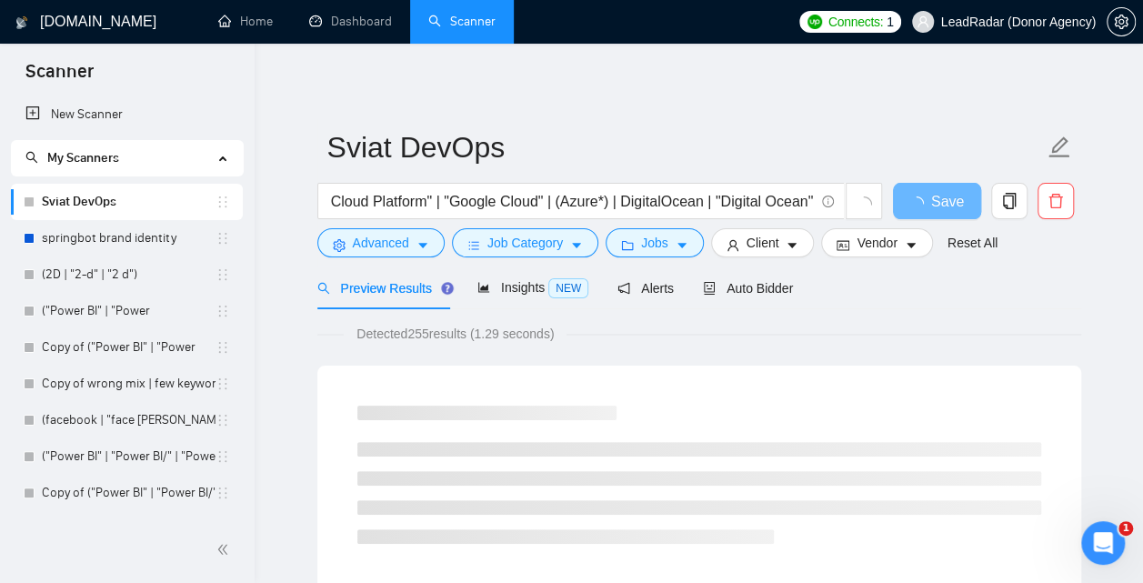
scroll to position [73, 0]
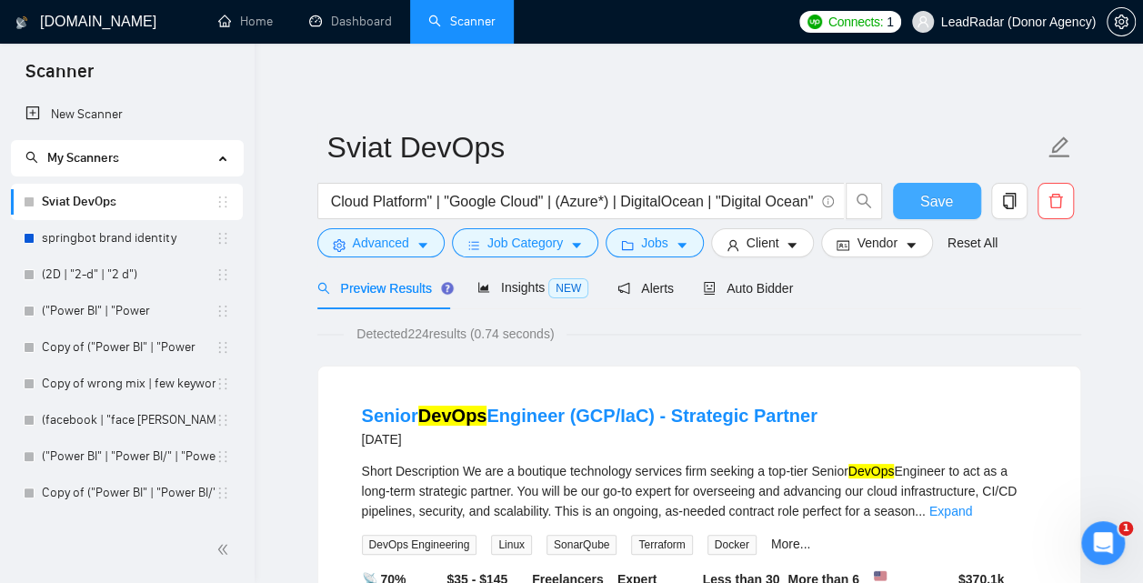
click at [936, 194] on span "Save" at bounding box center [936, 201] width 33 height 23
click at [958, 194] on button "Save" at bounding box center [937, 201] width 88 height 36
click at [936, 209] on span "Save" at bounding box center [936, 201] width 33 height 23
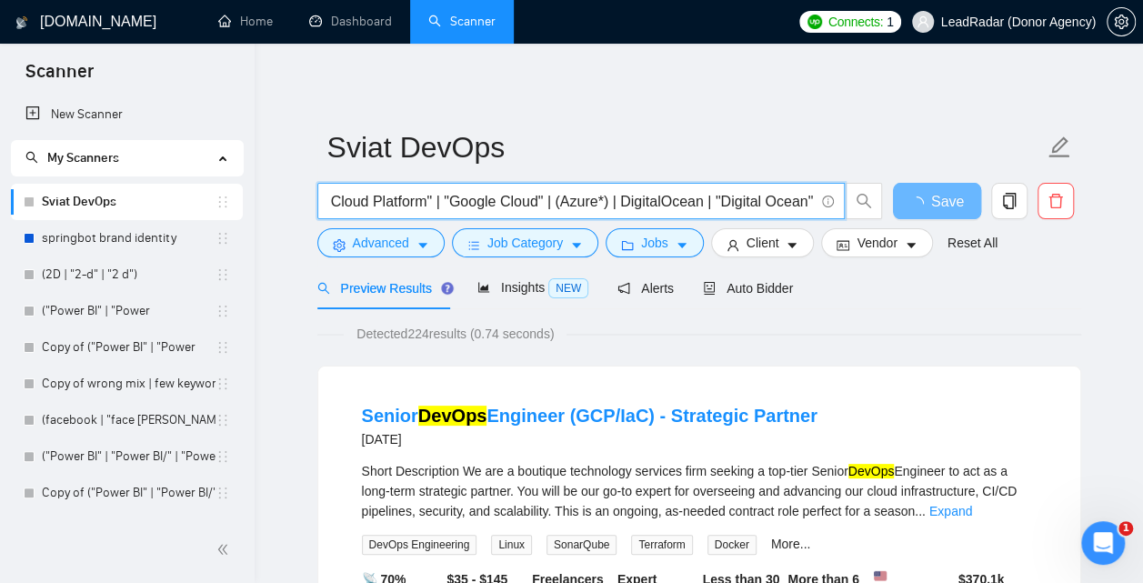
click at [700, 200] on input "(DevOps*) | "Dev Ops" | (AWS*) | (Amazon*) | "Amazon Web Services" | (GCP*) | "…" at bounding box center [570, 201] width 485 height 23
click at [707, 200] on input "(DevOps*) | "Dev Ops" | (AWS*) | (Amazon*) | "Amazon Web Services" | (GCP*) | "…" at bounding box center [570, 201] width 485 height 23
click at [620, 194] on input "(DevOps*) | "Dev Ops" | (AWS*) | (Amazon*) | "Amazon Web Services" | (GCP*) | "…" at bounding box center [570, 201] width 485 height 23
type input "(DevOps*) | "Dev Ops" | (AWS*) | (Amazon*) | "Amazon Web Services" | (GCP*) | "…"
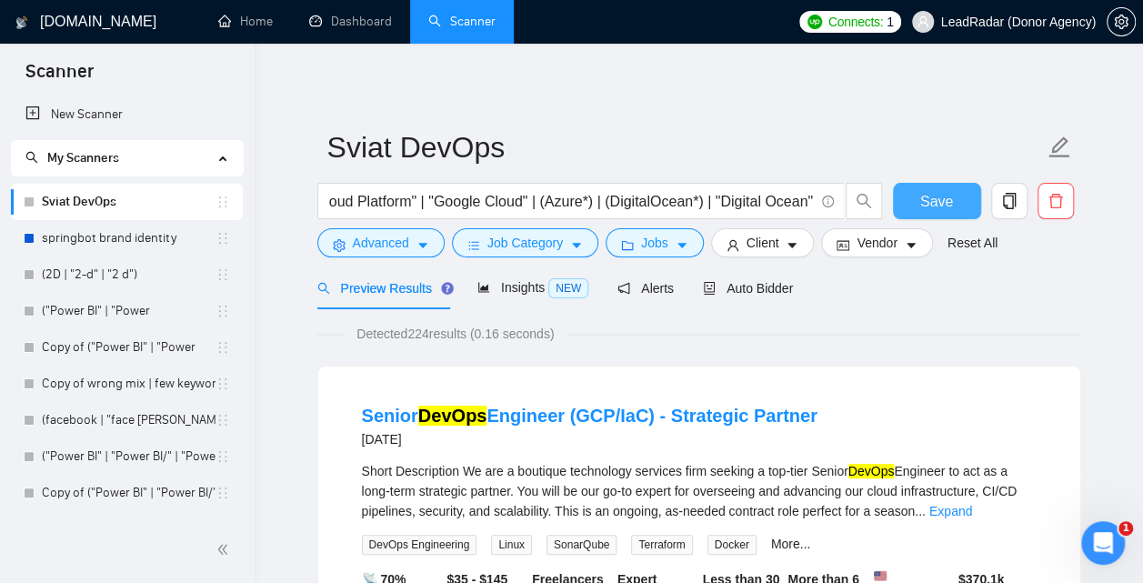
click at [936, 198] on span "Save" at bounding box center [936, 201] width 33 height 23
click at [497, 244] on span "Job Category" at bounding box center [524, 243] width 75 height 20
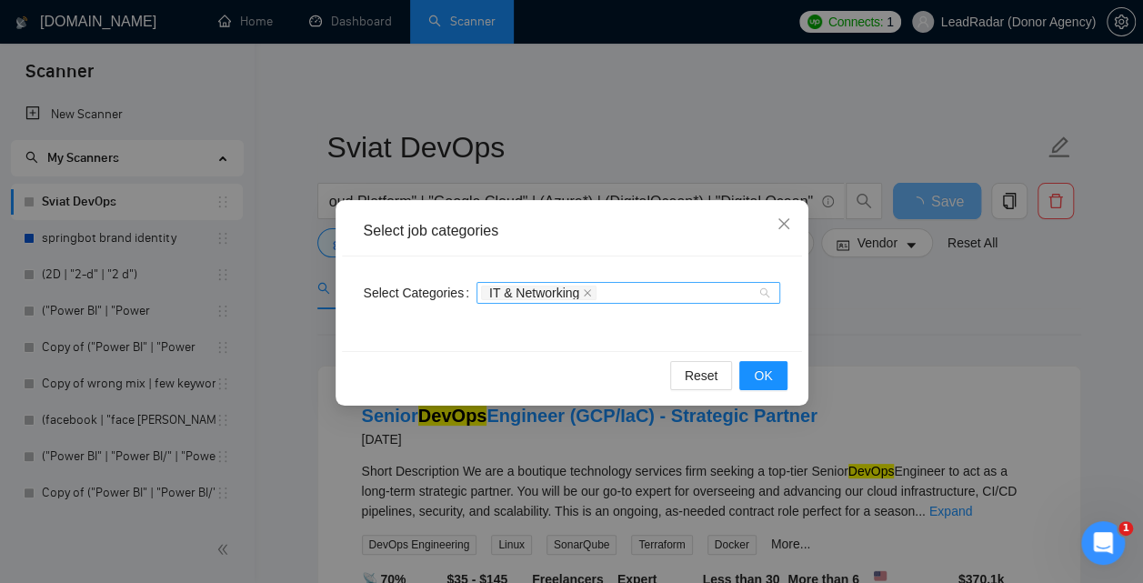
click at [639, 300] on div "IT & Networking" at bounding box center [619, 293] width 276 height 18
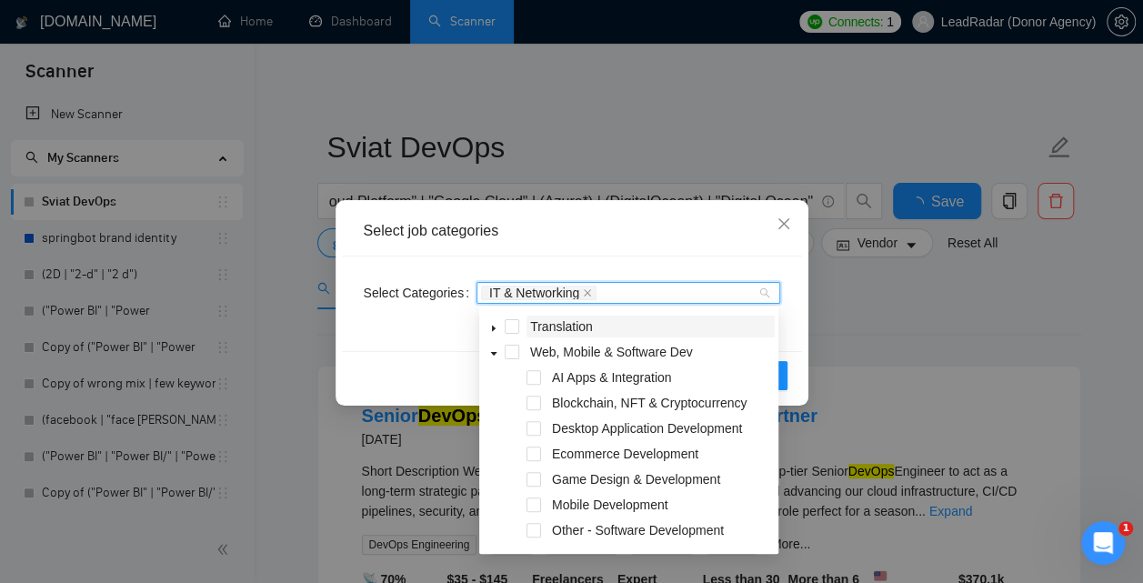
scroll to position [367, 0]
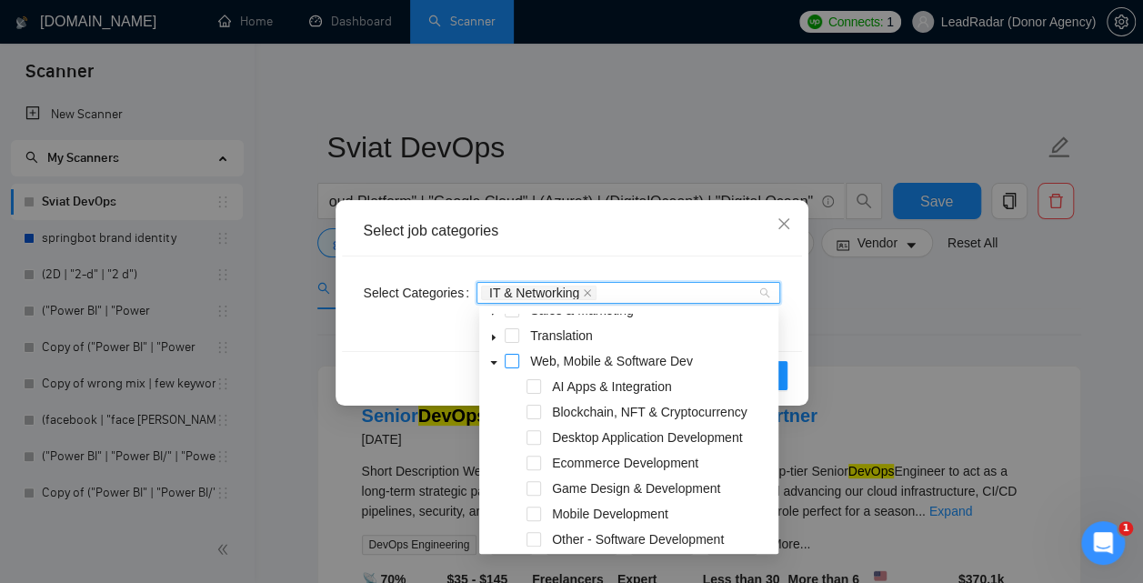
click at [514, 359] on span at bounding box center [512, 361] width 15 height 15
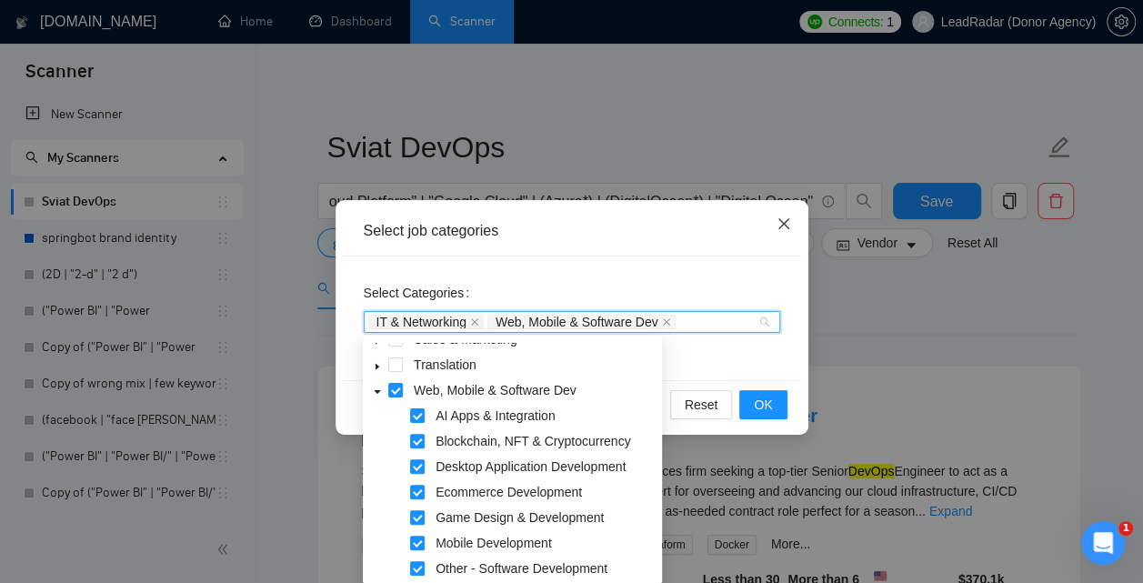
click at [789, 225] on icon "close" at bounding box center [783, 223] width 15 height 15
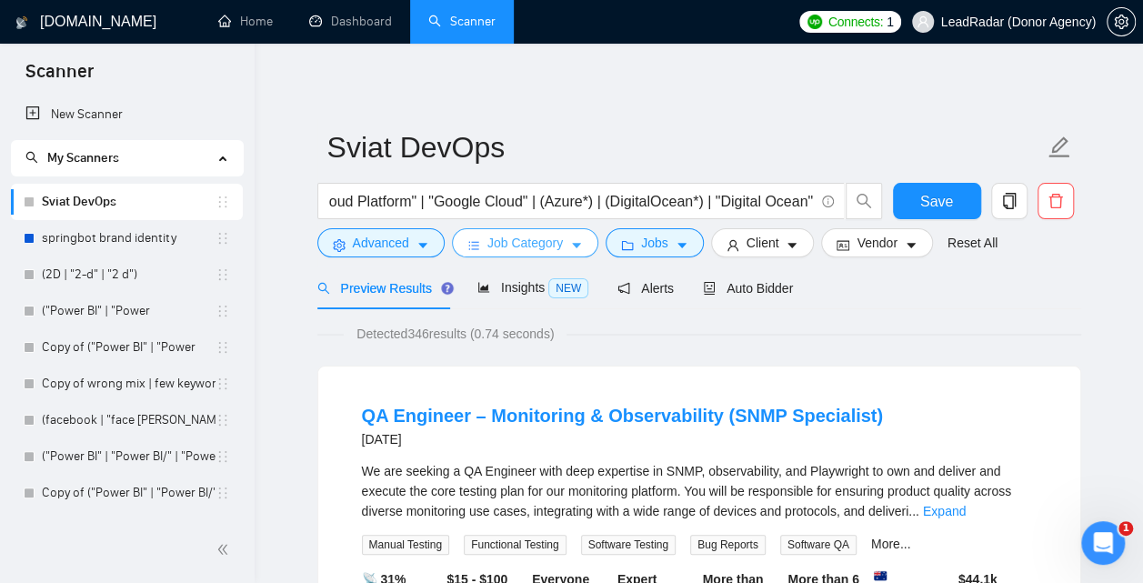
scroll to position [0, 596]
click at [533, 245] on span "Job Category" at bounding box center [524, 243] width 75 height 20
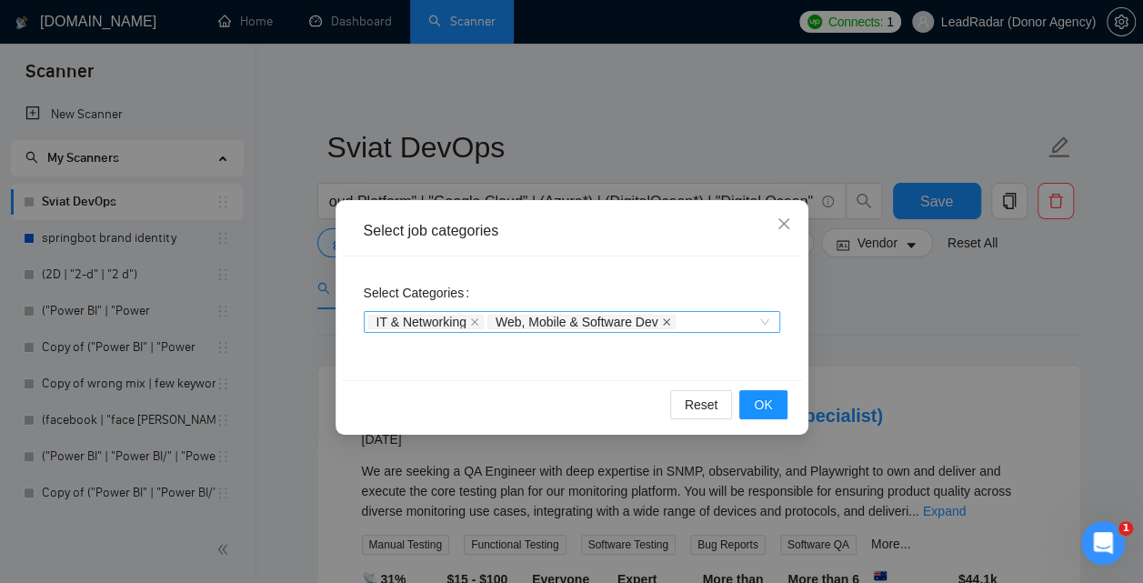
click at [671, 320] on icon "close" at bounding box center [666, 321] width 9 height 9
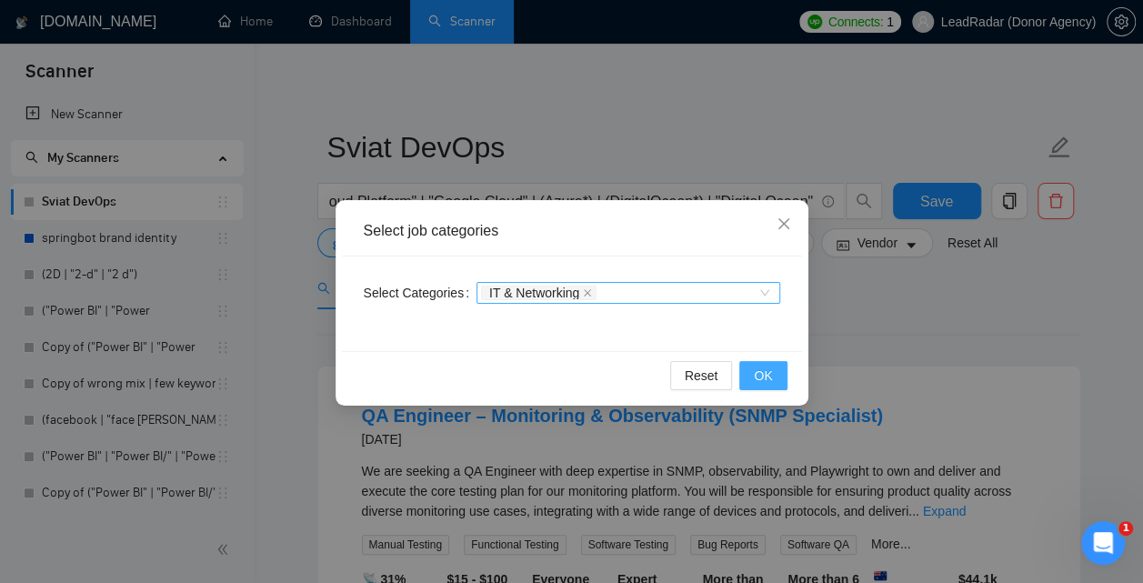
click at [756, 380] on span "OK" at bounding box center [763, 375] width 18 height 20
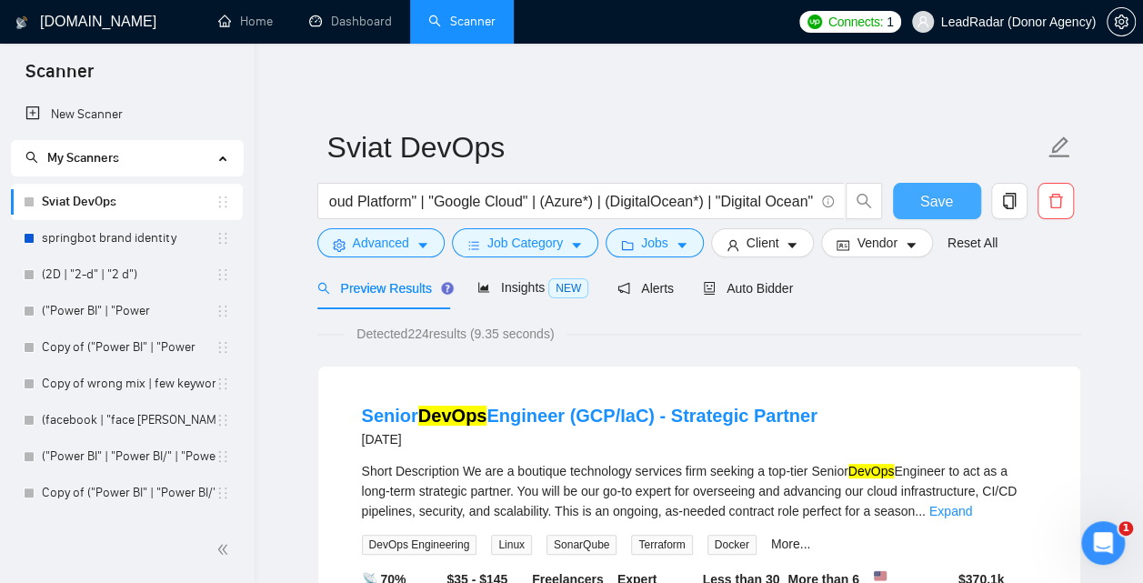
click at [926, 207] on span "Save" at bounding box center [936, 201] width 33 height 23
click at [903, 201] on button "Save" at bounding box center [937, 201] width 88 height 36
click at [377, 239] on span "Advanced" at bounding box center [381, 243] width 56 height 20
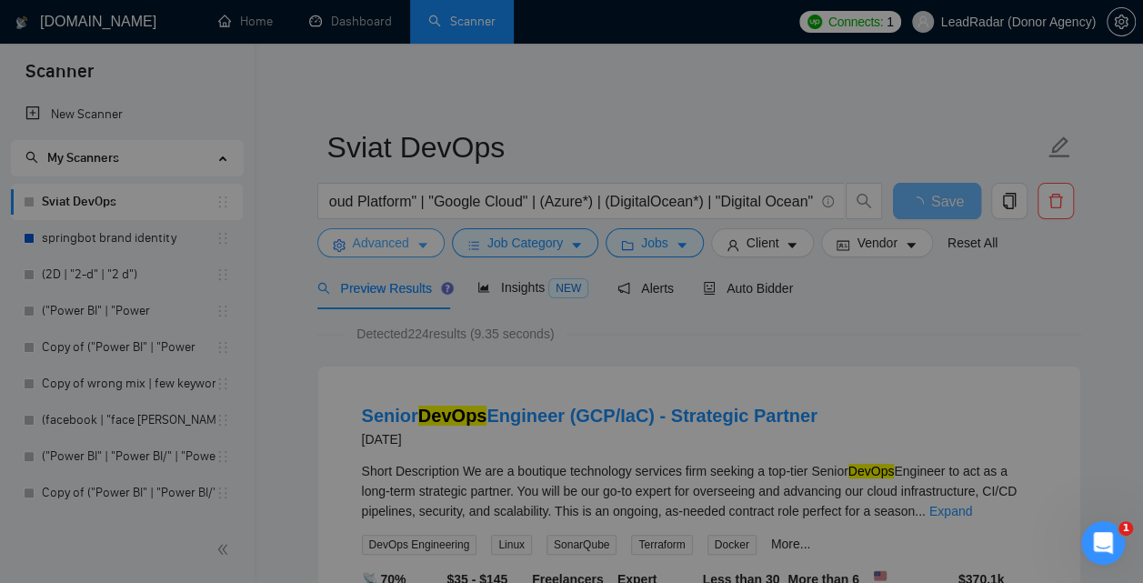
scroll to position [0, 632]
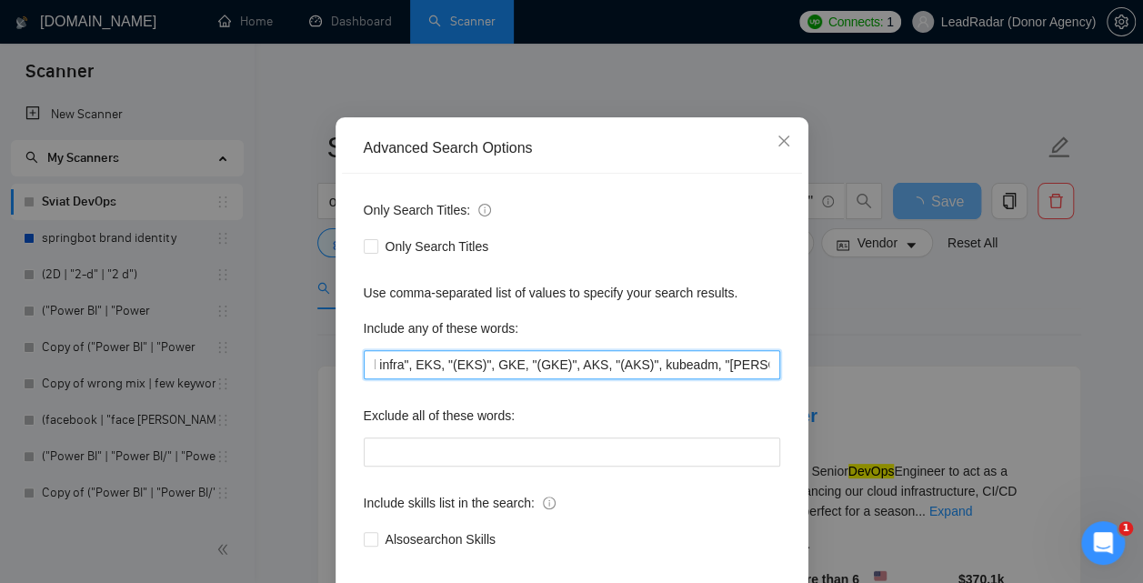
click at [718, 379] on input "(kubernetes*), K8s, "Cloud infra", Cloudinfra, "Bare-metal infra", "Bare-metali…" at bounding box center [572, 364] width 416 height 29
click at [750, 379] on input "(kubernetes*), K8s, "Cloud infra", Cloudinfra, "Bare-metal infra", "Bare-metali…" at bounding box center [572, 364] width 416 height 29
click at [698, 379] on input "(kubernetes*), K8s, "Cloud infra", Cloudinfra, "Bare-metal infra", "Bare-metali…" at bounding box center [572, 364] width 416 height 29
drag, startPoint x: 722, startPoint y: 446, endPoint x: 810, endPoint y: 445, distance: 88.2
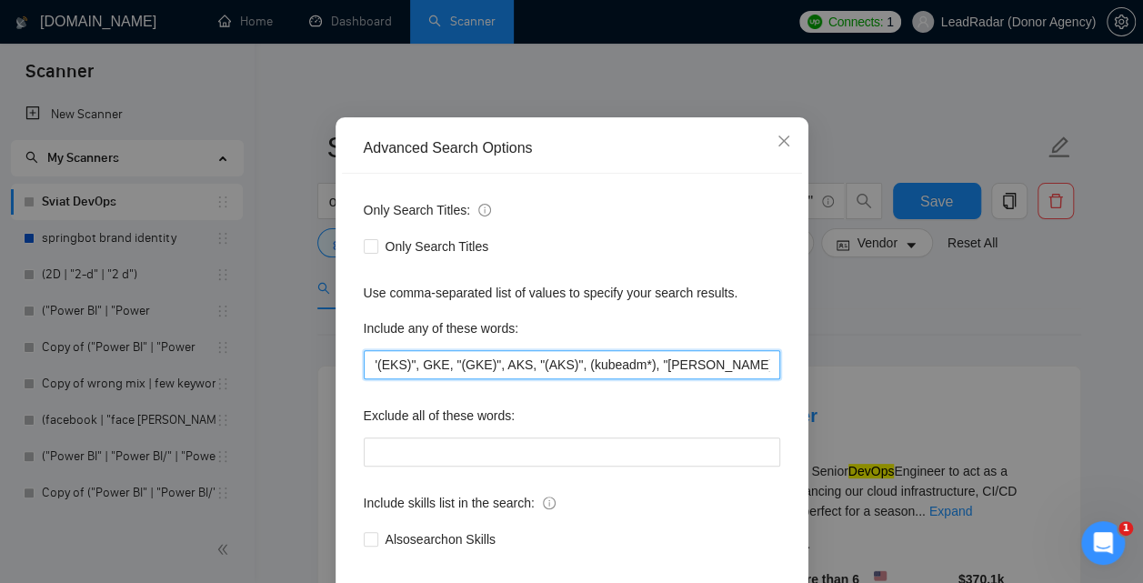
click at [780, 379] on input "(kubernetes*), K8s, "Cloud infra", Cloudinfra, "Bare-metal infra", "Bare-metali…" at bounding box center [572, 364] width 416 height 29
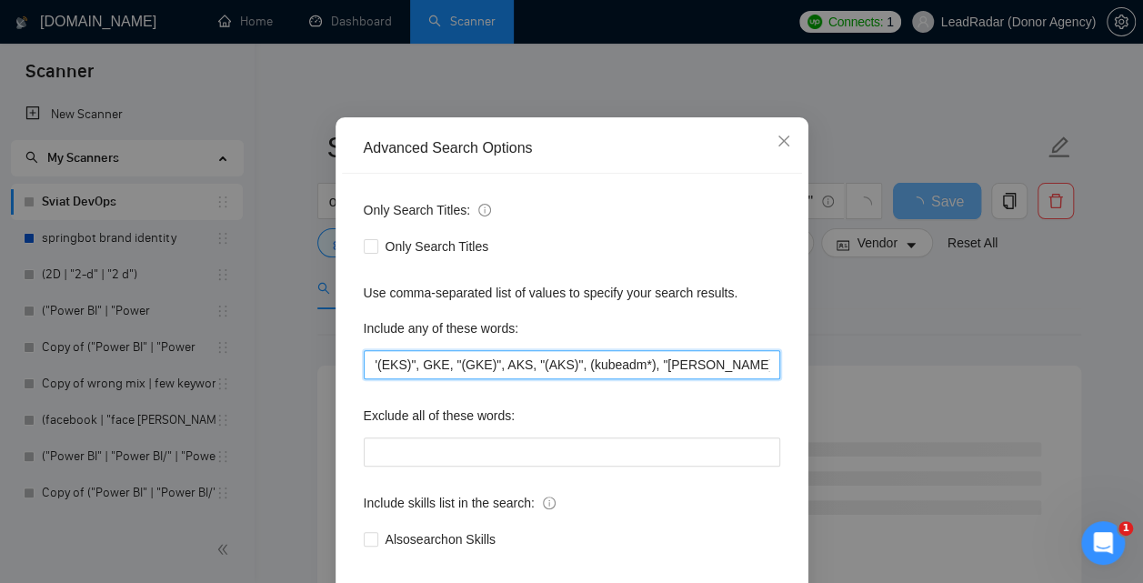
click at [527, 379] on input "(kubernetes*), K8s, "Cloud infra", Cloudinfra, "Bare-metal infra", "Bare-metali…" at bounding box center [572, 364] width 416 height 29
drag, startPoint x: 410, startPoint y: 447, endPoint x: 353, endPoint y: 447, distance: 57.3
click at [364, 379] on input "(kubernetes*), K8s, "Cloud infra", Cloudinfra, "Bare-metal infra", "Bare-metali…" at bounding box center [572, 364] width 416 height 29
click at [546, 379] on input "(kubernetes*), K8s, "Cloud infra", Cloudinfra, "Bare-metal infra", "Bare-metali…" at bounding box center [572, 364] width 416 height 29
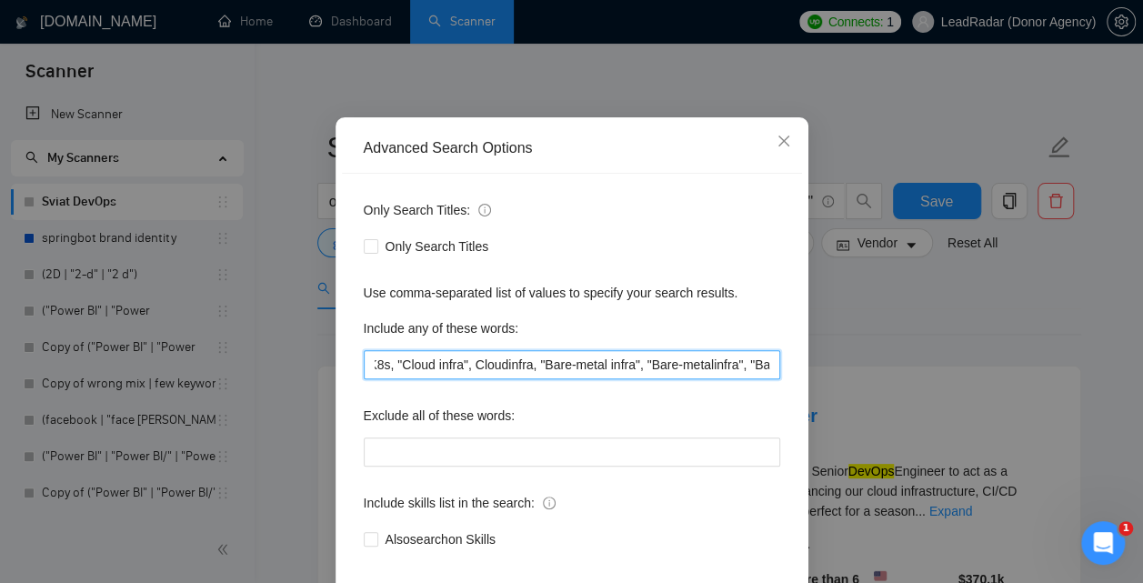
scroll to position [0, 0]
drag, startPoint x: 414, startPoint y: 448, endPoint x: 342, endPoint y: 444, distance: 72.0
click at [364, 379] on input "(kubernetes*), K8s, "Cloud infra", Cloudinfra, "Bare-metal infra", "Bare-metali…" at bounding box center [572, 364] width 416 height 29
click at [458, 379] on input "(kubernetes*), K8s, "Cloud infra", Cloudinfra, "Bare-metal infra", "Bare-metali…" at bounding box center [572, 364] width 416 height 29
drag, startPoint x: 412, startPoint y: 446, endPoint x: 349, endPoint y: 443, distance: 62.8
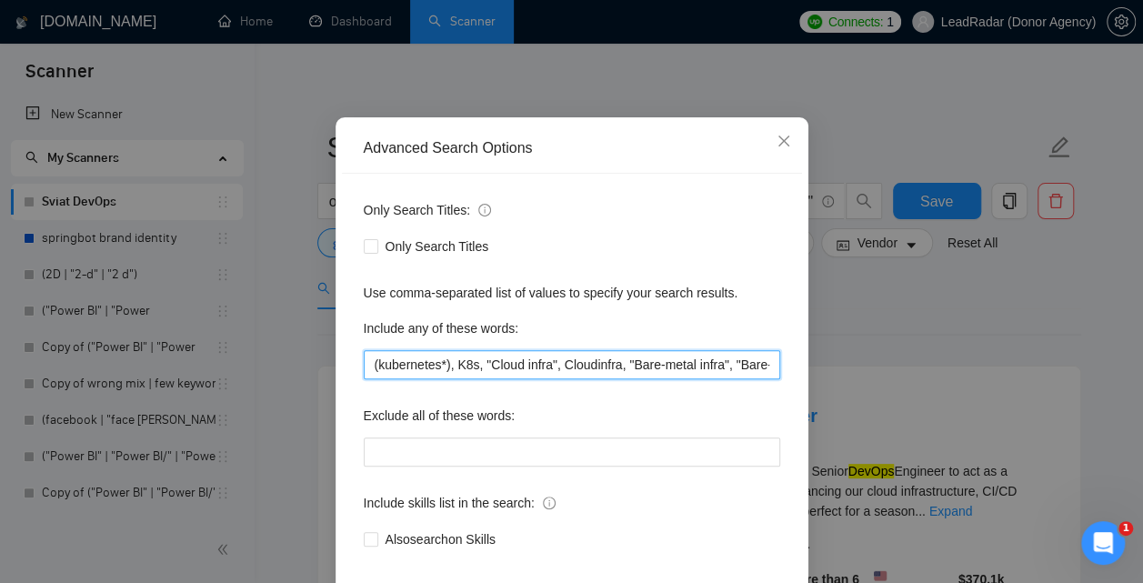
click at [364, 379] on input "(kubernetes*), K8s, "Cloud infra", Cloudinfra, "Bare-metal infra", "Bare-metali…" at bounding box center [572, 364] width 416 height 29
click at [582, 379] on input "(kubernetes*), K8s, "Cloud infra", Cloudinfra, "Bare-metal infra", "Bare-metali…" at bounding box center [572, 364] width 416 height 29
click at [634, 379] on input "(kubernetes*), K8s, "Cloud infra", Cloudinfra, "Bare-metal infra", "Bare-metali…" at bounding box center [572, 364] width 416 height 29
click at [574, 379] on input "(kubernetes*), K8s, "Cloud infra", Cloudinfra*), "Bare-metal infra", "Bare-meta…" at bounding box center [572, 364] width 416 height 29
drag, startPoint x: 725, startPoint y: 448, endPoint x: 783, endPoint y: 447, distance: 58.2
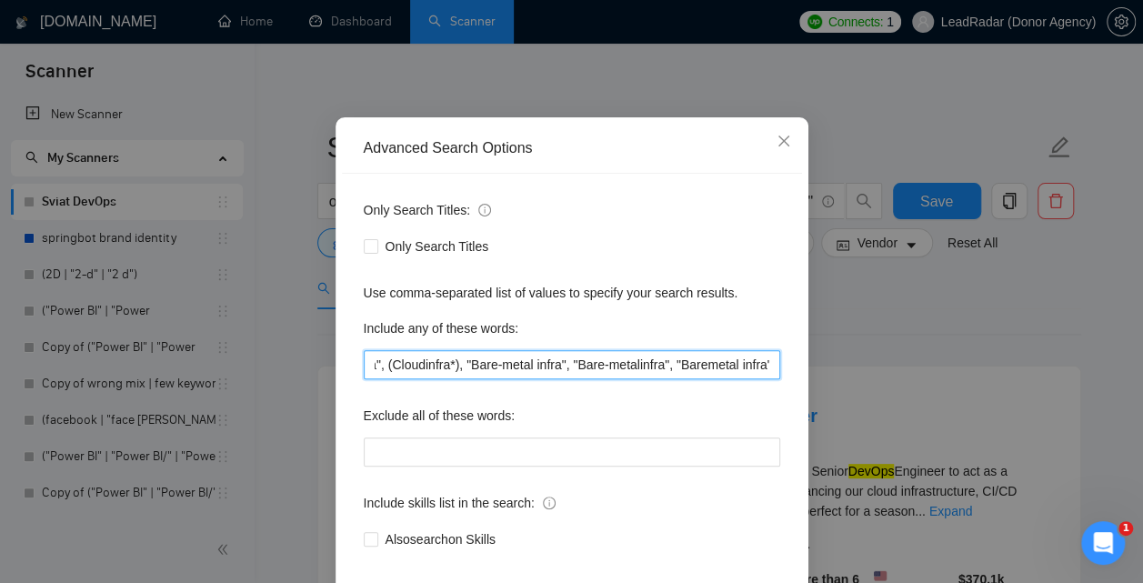
click at [780, 379] on input "(kubernetes*), K8s, "Cloud infra", (Cloudinfra*), "Bare-metal infra", "Bare-met…" at bounding box center [572, 364] width 416 height 29
click at [680, 379] on input "(kubernetes*), K8s, "Cloud infra", (Cloudinfra*), "Bare-metal infra", "Bare-met…" at bounding box center [572, 364] width 416 height 29
drag, startPoint x: 728, startPoint y: 449, endPoint x: 667, endPoint y: 444, distance: 61.2
click at [667, 379] on input "(kubernetes*), K8s, "Cloud infra", (Cloudinfra*), "Bare-metal infra", "Bare-met…" at bounding box center [572, 364] width 416 height 29
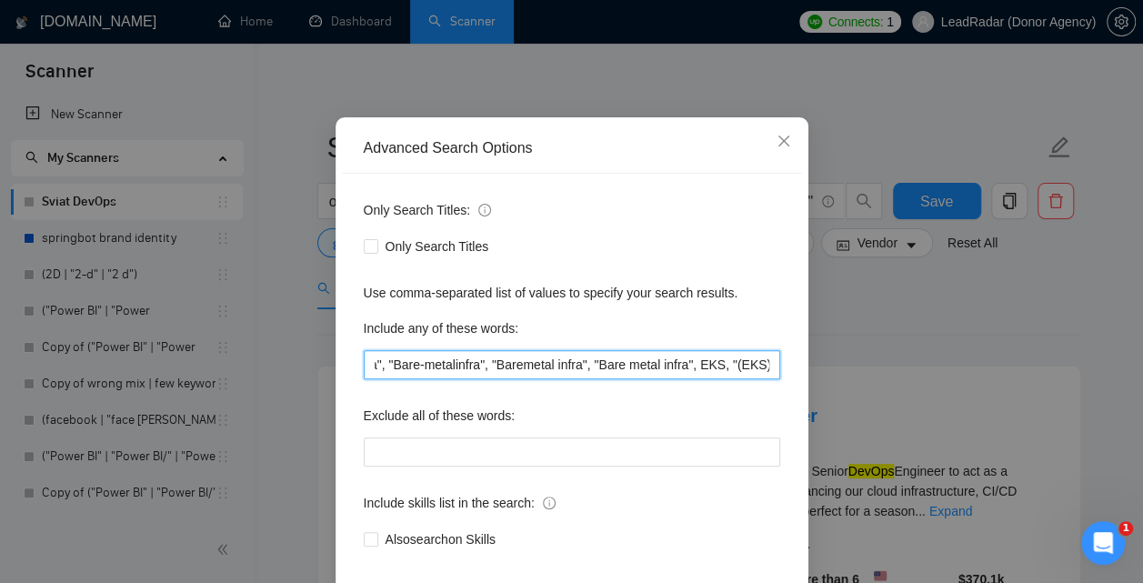
scroll to position [0, 362]
click at [624, 379] on input "(kubernetes*), K8s, "Cloud infra", (Cloudinfra*), "Bare-metal infra", "Bare-met…" at bounding box center [572, 364] width 416 height 29
paste input "Baremetal"
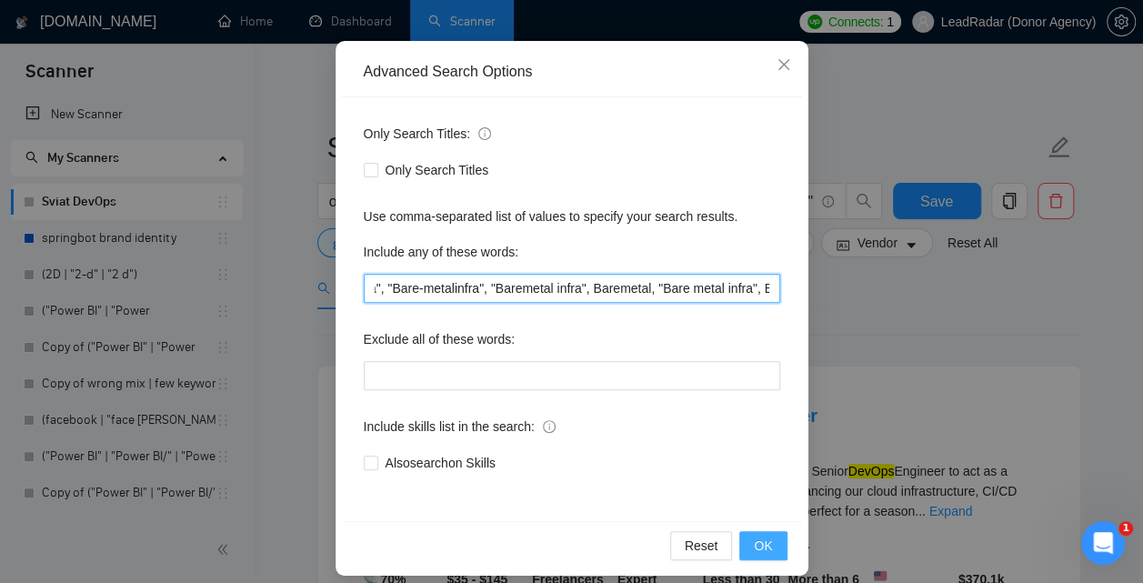
type input "(kubernetes*), K8s, "Cloud infra", (Cloudinfra*), "Bare-metal infra", "Bare-met…"
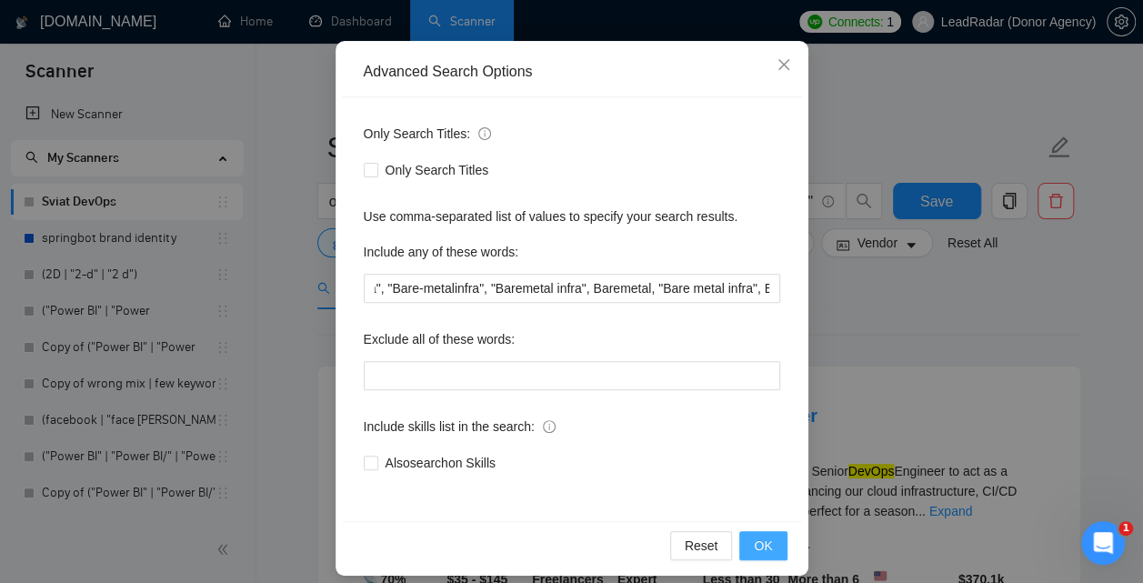
click at [776, 541] on button "OK" at bounding box center [762, 545] width 47 height 29
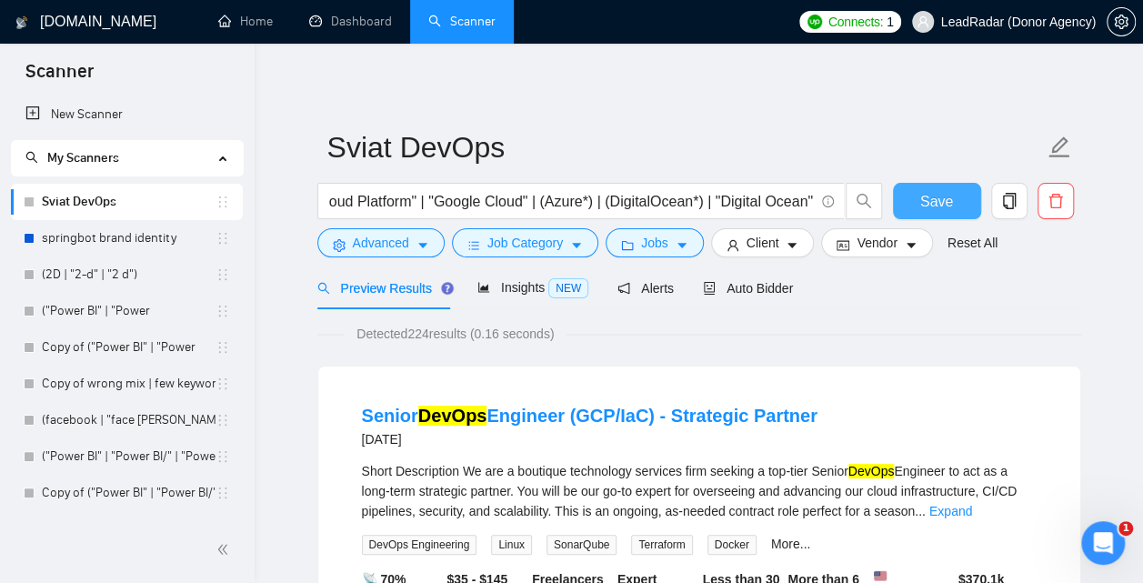
click at [934, 195] on span "Save" at bounding box center [936, 201] width 33 height 23
click at [944, 194] on span "Save" at bounding box center [936, 201] width 33 height 23
